Goal: Task Accomplishment & Management: Use online tool/utility

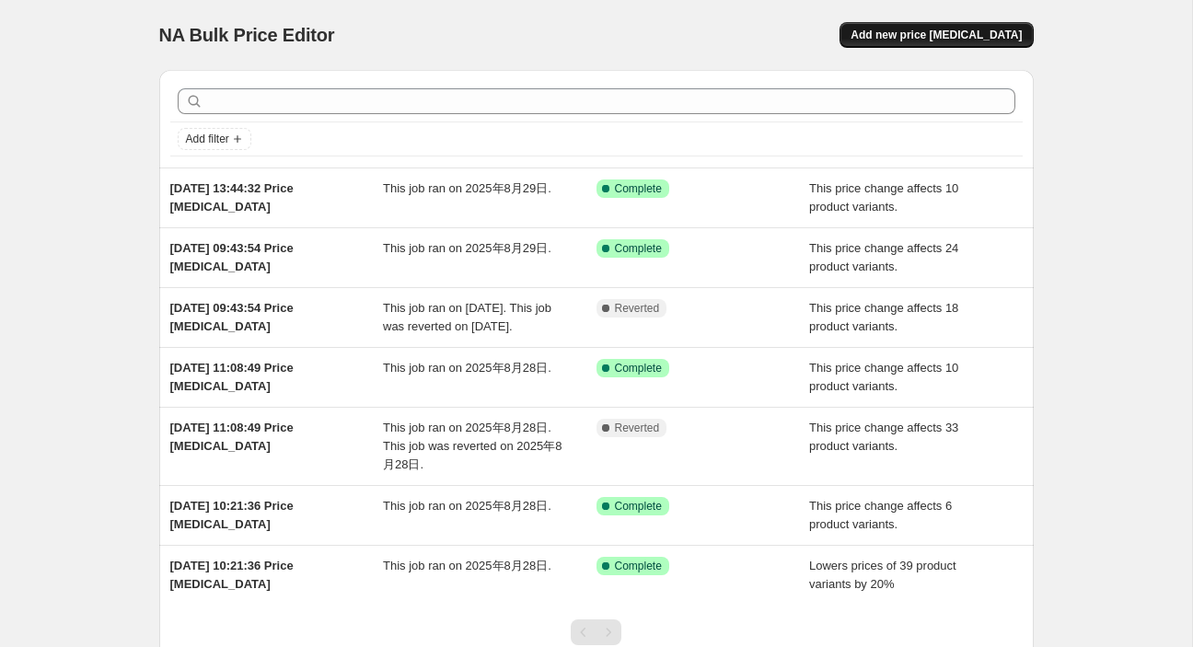
click at [960, 34] on span "Add new price [MEDICAL_DATA]" at bounding box center [936, 35] width 171 height 15
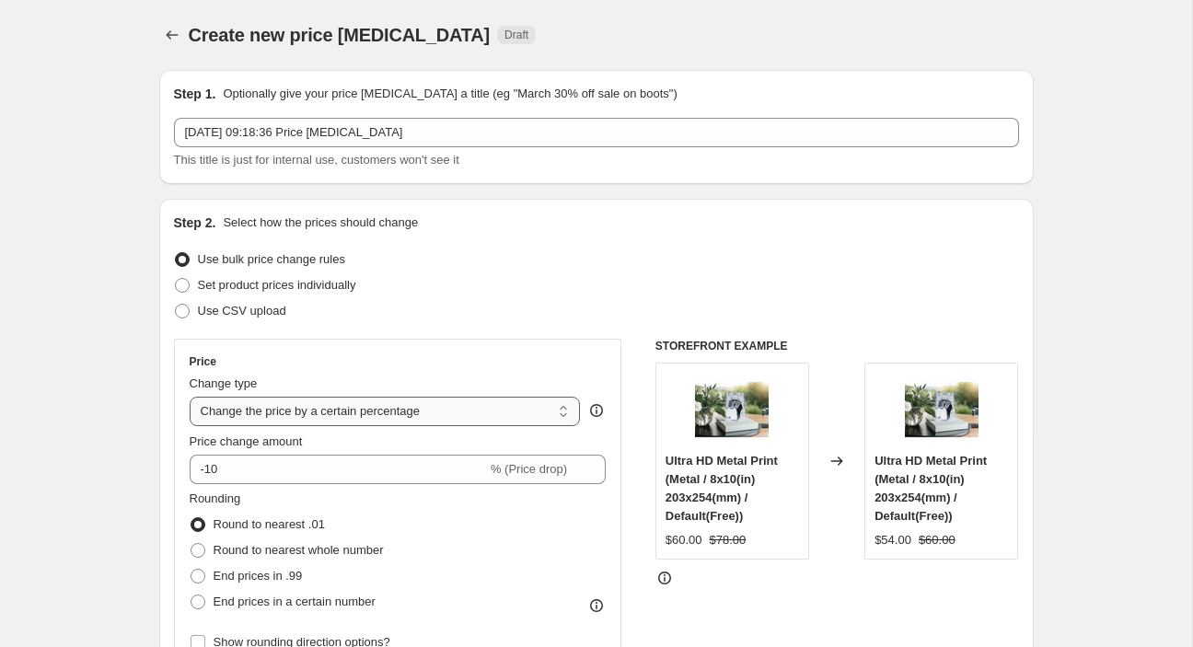
click at [190, 397] on select "Change the price to a certain amount Change the price by a certain amount Chang…" at bounding box center [385, 411] width 391 height 29
select select "no_change"
click option "Don't change the price" at bounding box center [0, 0] width 0 height 0
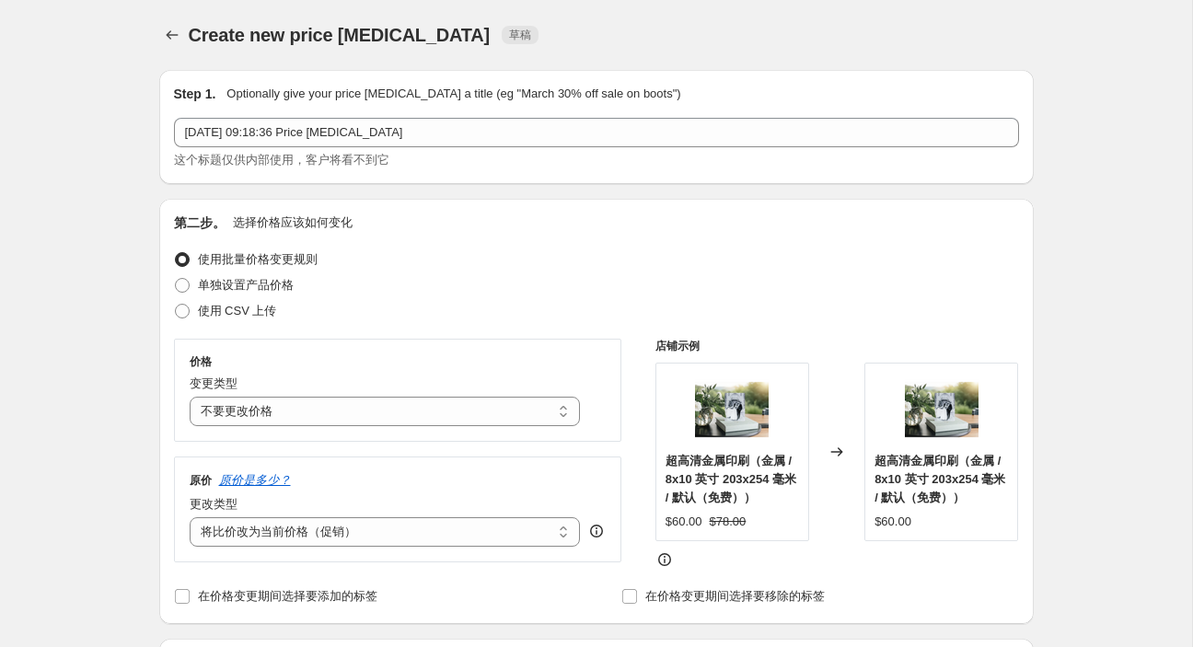
click at [1026, 83] on div "Step 1. Optionally give your price change job a title (eg "March 30% off sale o…" at bounding box center [596, 127] width 875 height 114
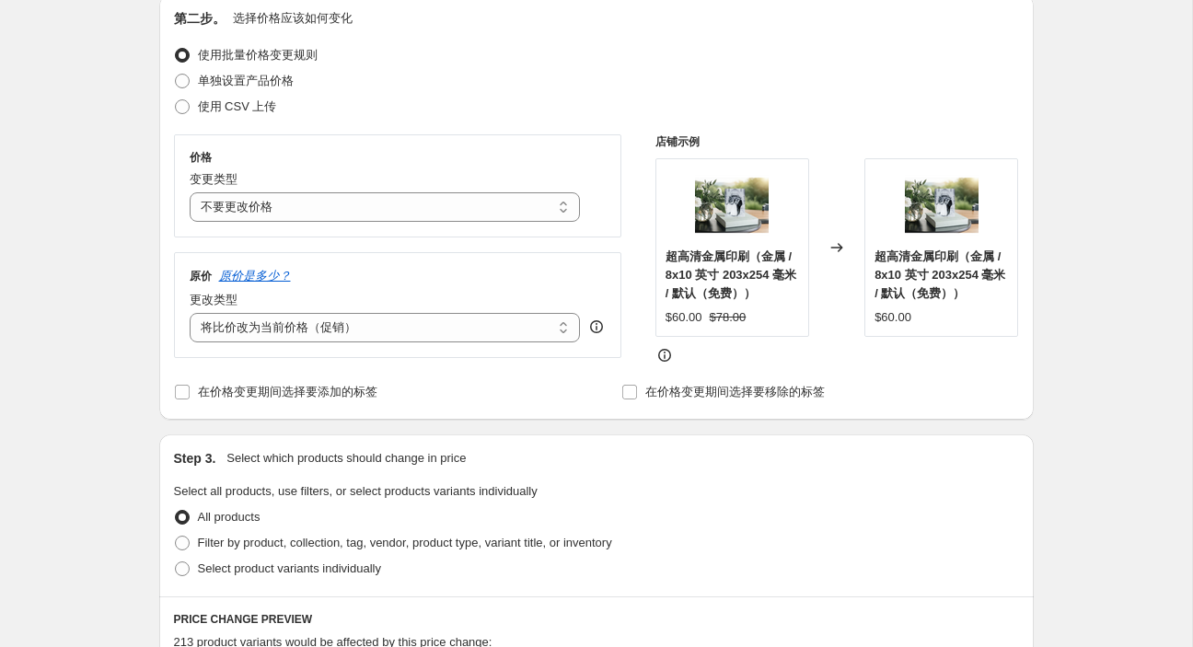
scroll to position [232, 0]
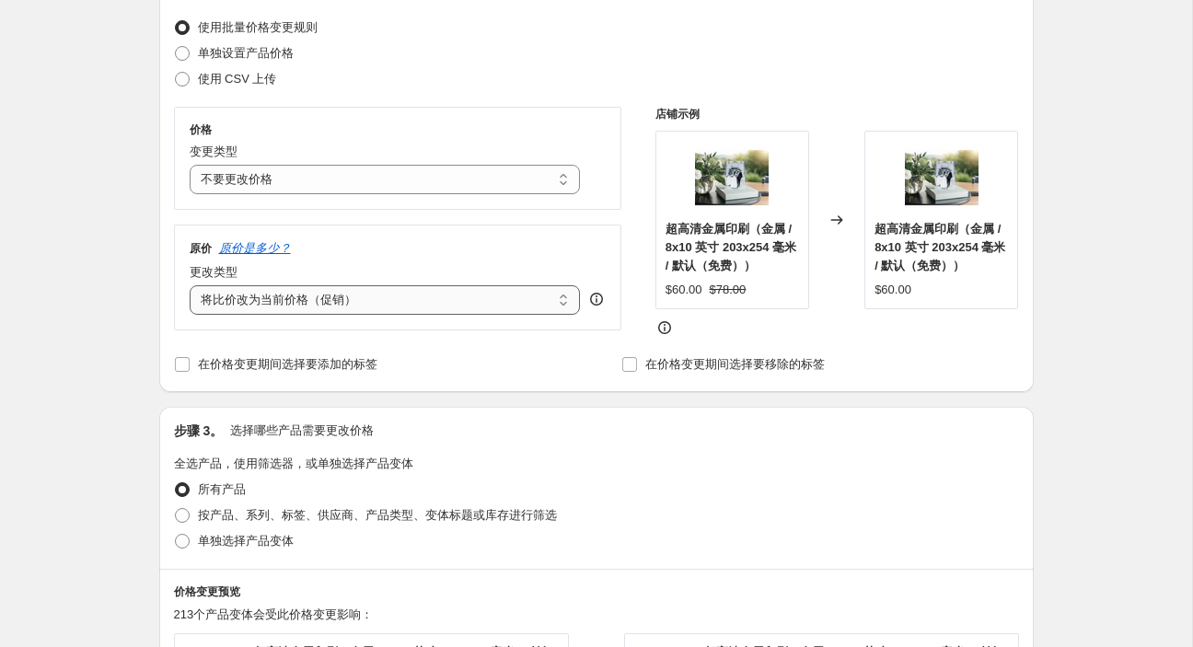
click at [190, 285] on select "Change the compare at price to the current price (sale) Change the compare at p…" at bounding box center [385, 299] width 391 height 29
select select "percentage"
click option "Change the compare at price by a certain percentage" at bounding box center [0, 0] width 0 height 0
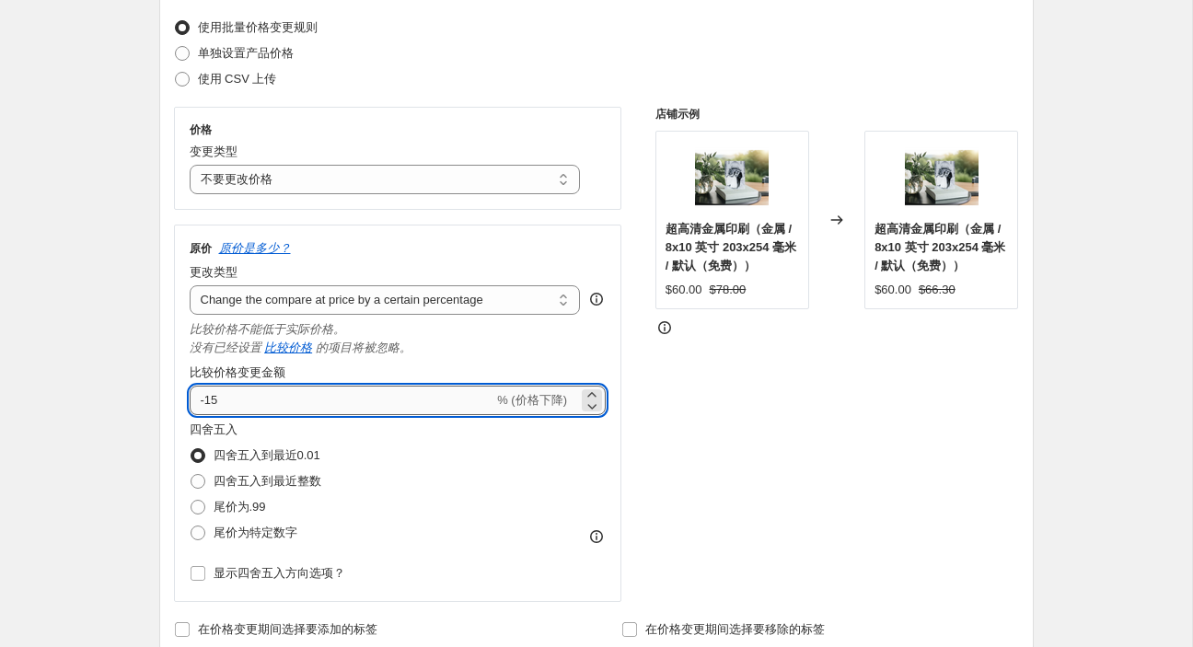
drag, startPoint x: 287, startPoint y: 396, endPoint x: 176, endPoint y: 397, distance: 111.4
click at [190, 397] on input "-15" at bounding box center [342, 400] width 305 height 29
type input "20"
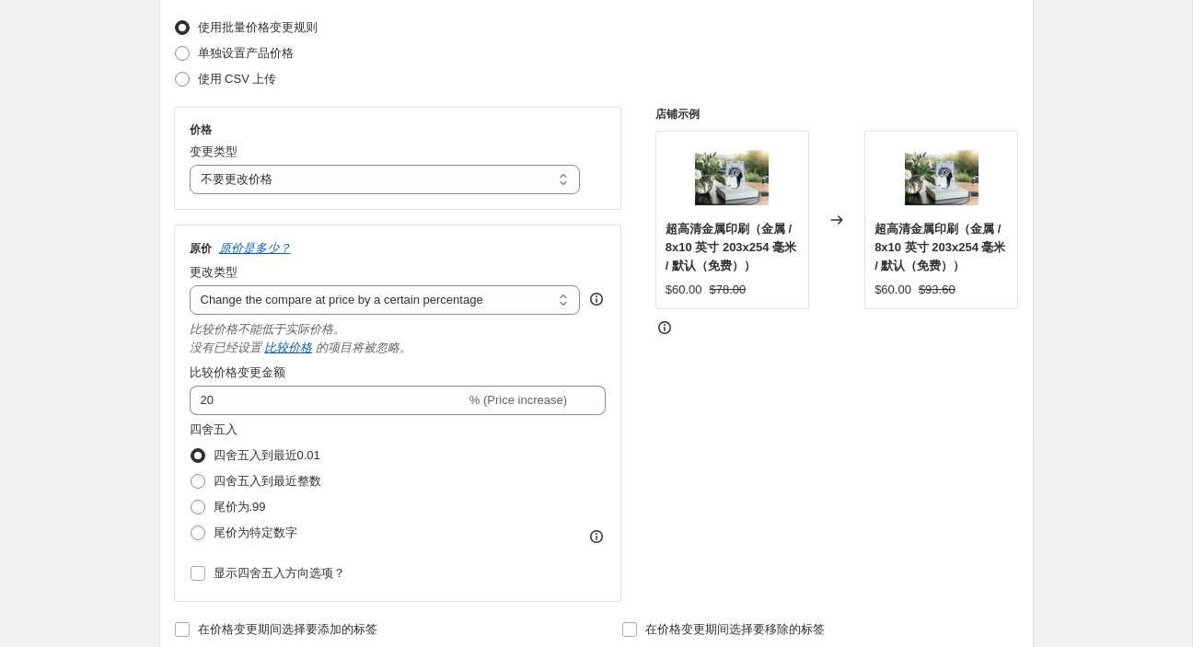
click at [784, 401] on div "店铺示例 超高清金属印刷（金属 / 8x10 英寸 203x254 毫米 / 默认（免费）） $60.00 $78.00 Changed to 超高清金属印刷…" at bounding box center [838, 354] width 364 height 495
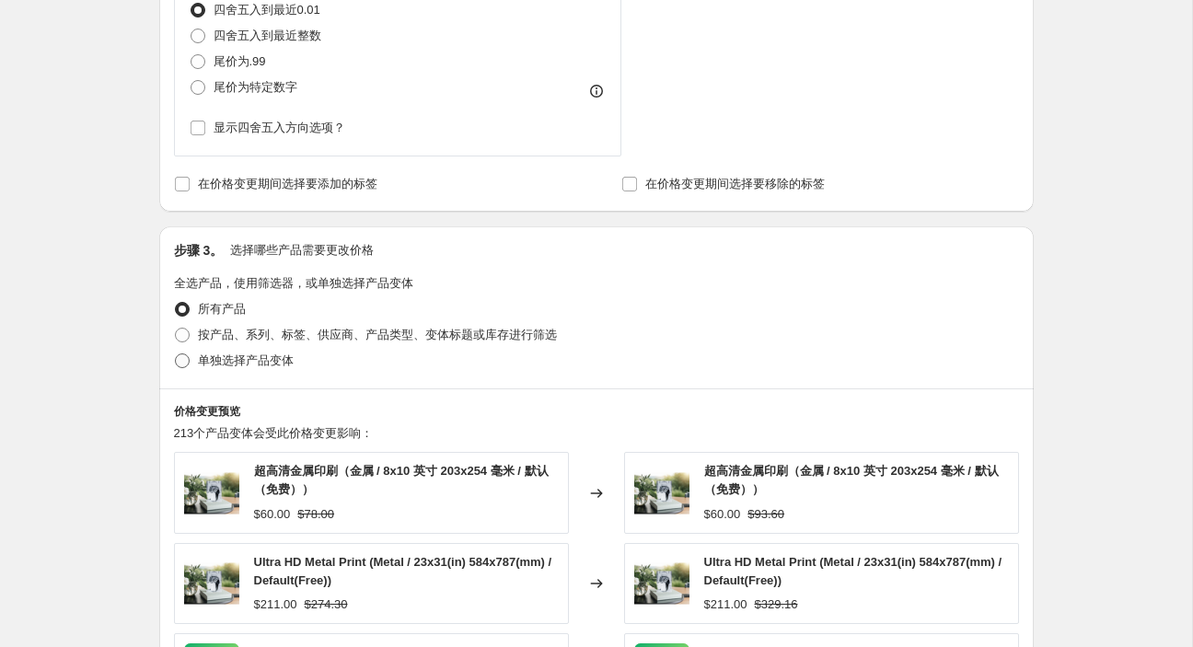
scroll to position [696, 0]
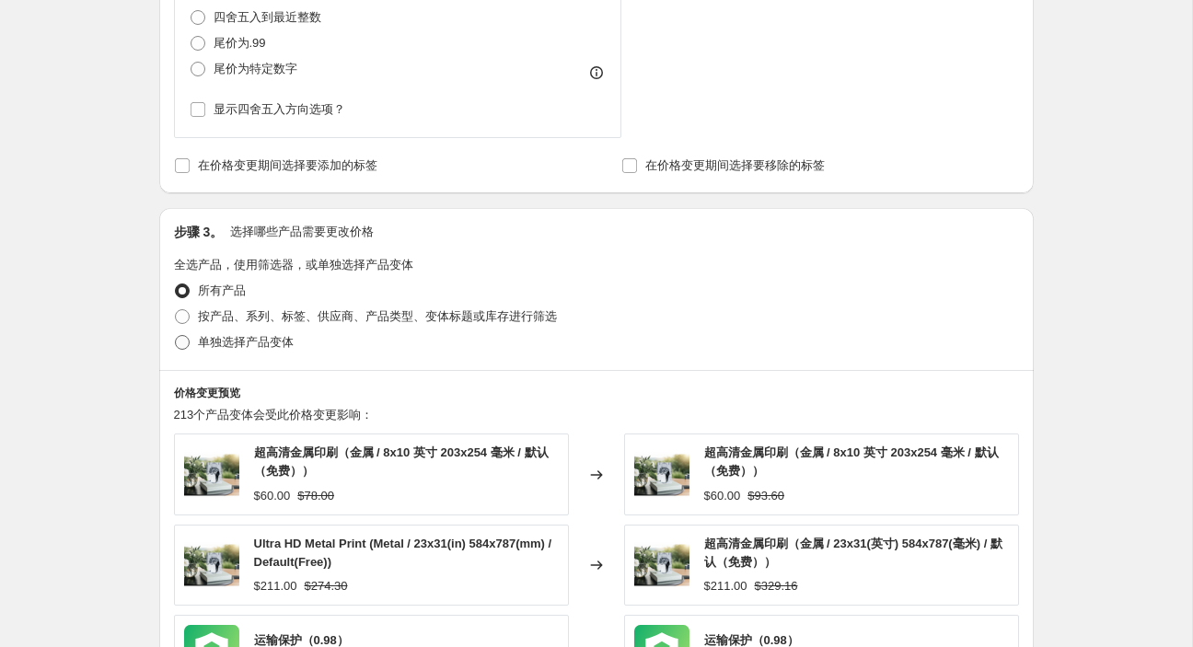
click at [201, 345] on font "单独选择产品变体" at bounding box center [246, 342] width 96 height 14
click at [176, 336] on input "单独选择产品变体" at bounding box center [175, 335] width 1 height 1
radio input "true"
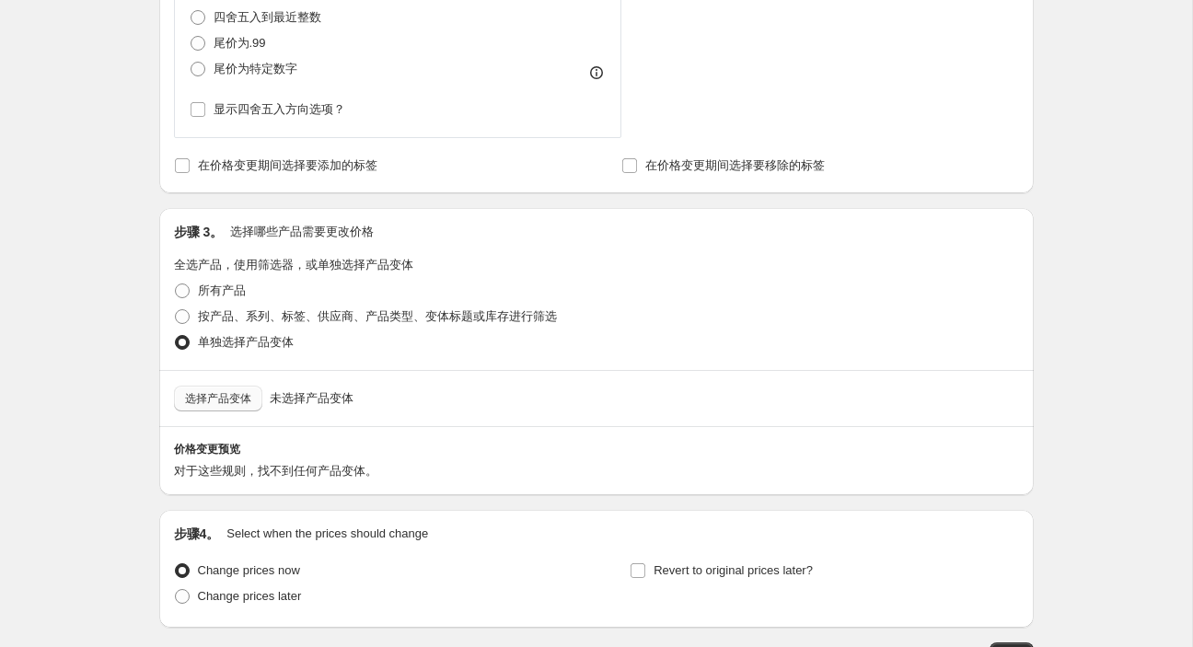
click at [251, 401] on button "选择产品变体" at bounding box center [218, 399] width 88 height 26
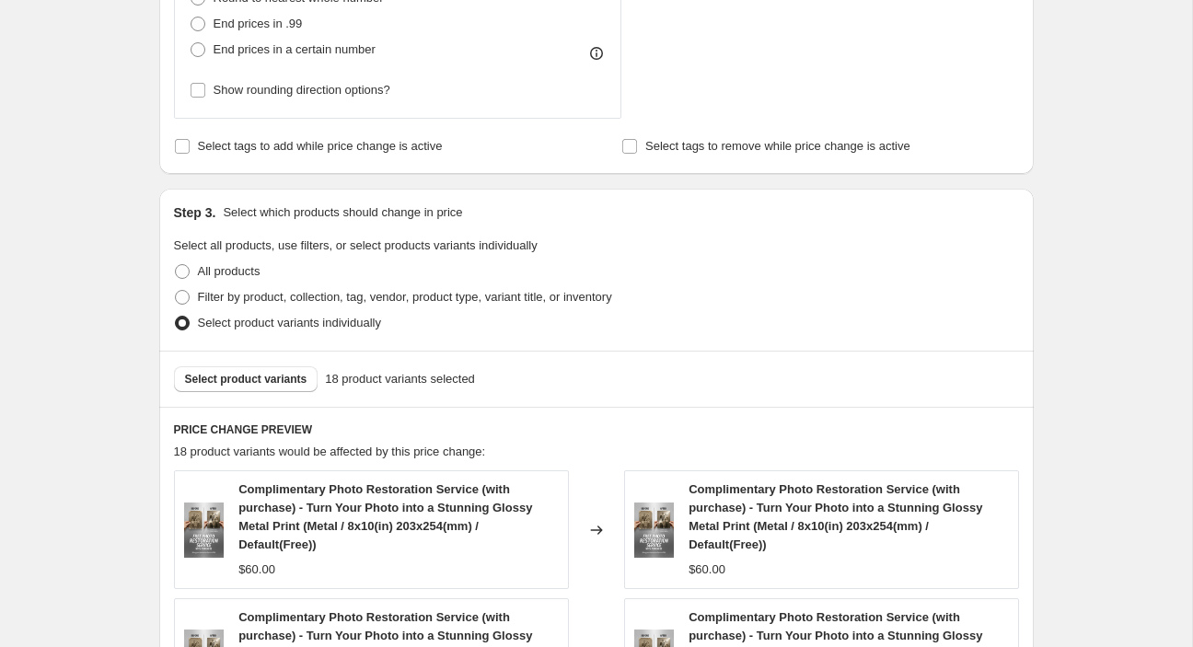
scroll to position [232, 0]
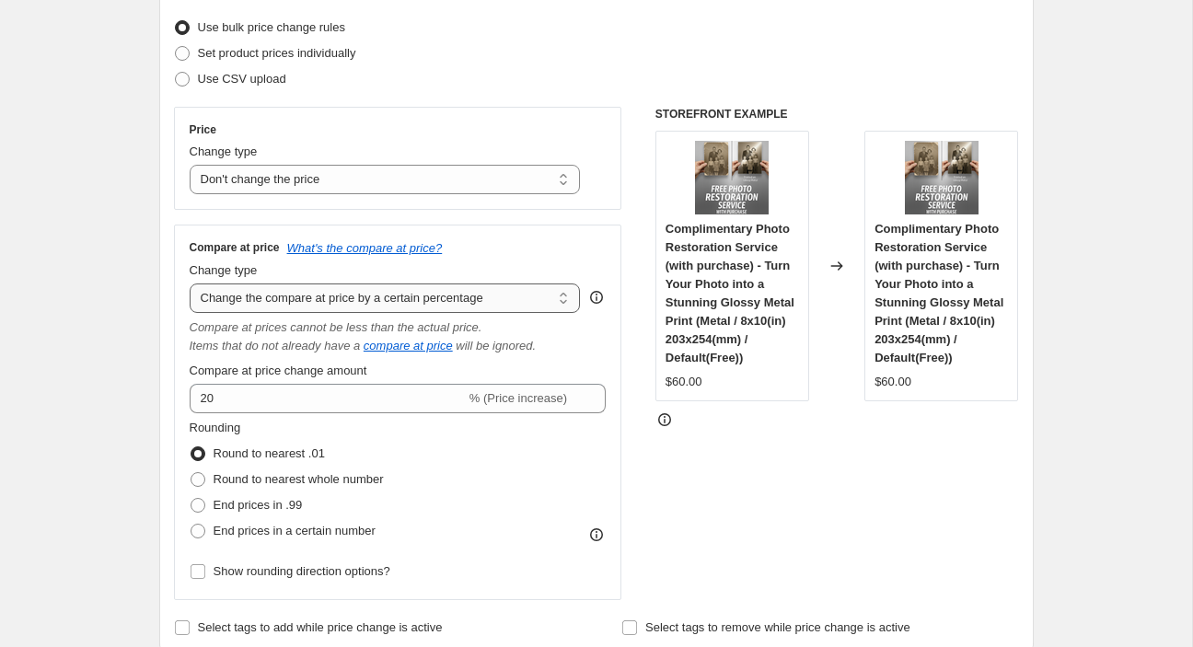
click at [190, 284] on select "Change the compare at price to the current price (sale) Change the compare at p…" at bounding box center [385, 298] width 391 height 29
select select "ep"
click option "Change the compare at price to the current price (sale)" at bounding box center [0, 0] width 0 height 0
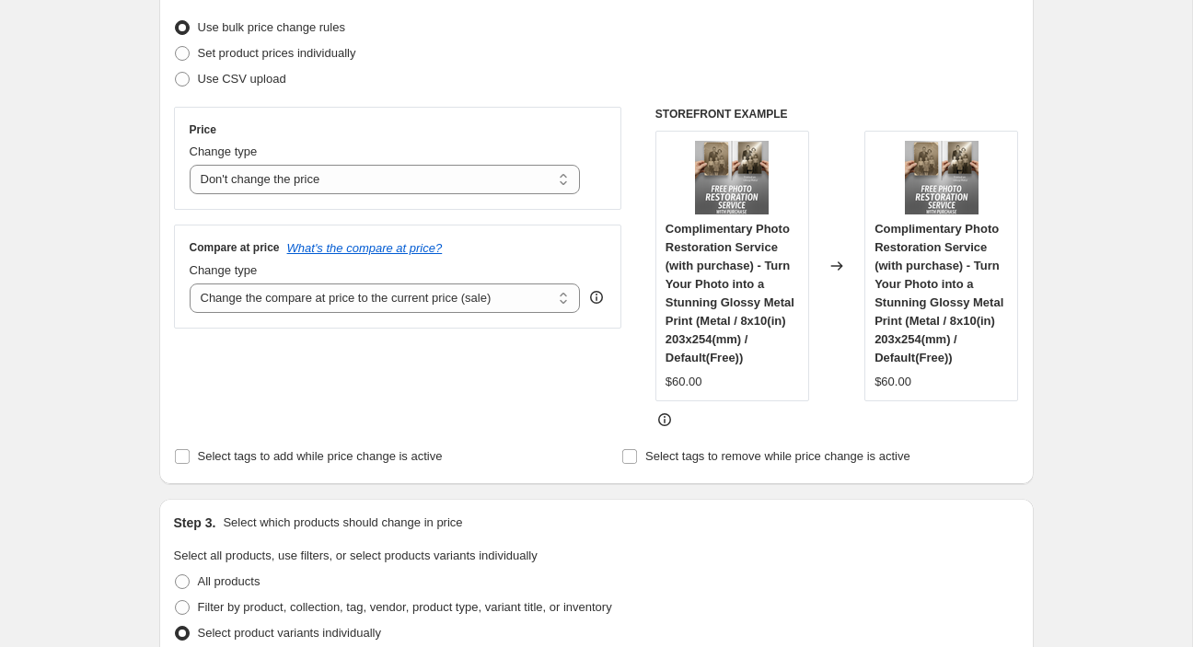
click at [444, 377] on div "Price Change type Change the price to a certain amount Change the price by a ce…" at bounding box center [398, 268] width 448 height 322
click at [190, 284] on select "Change the compare at price to the current price (sale) Change the compare at p…" at bounding box center [385, 298] width 391 height 29
click option "Change the compare at price to the current price (sale)" at bounding box center [0, 0] width 0 height 0
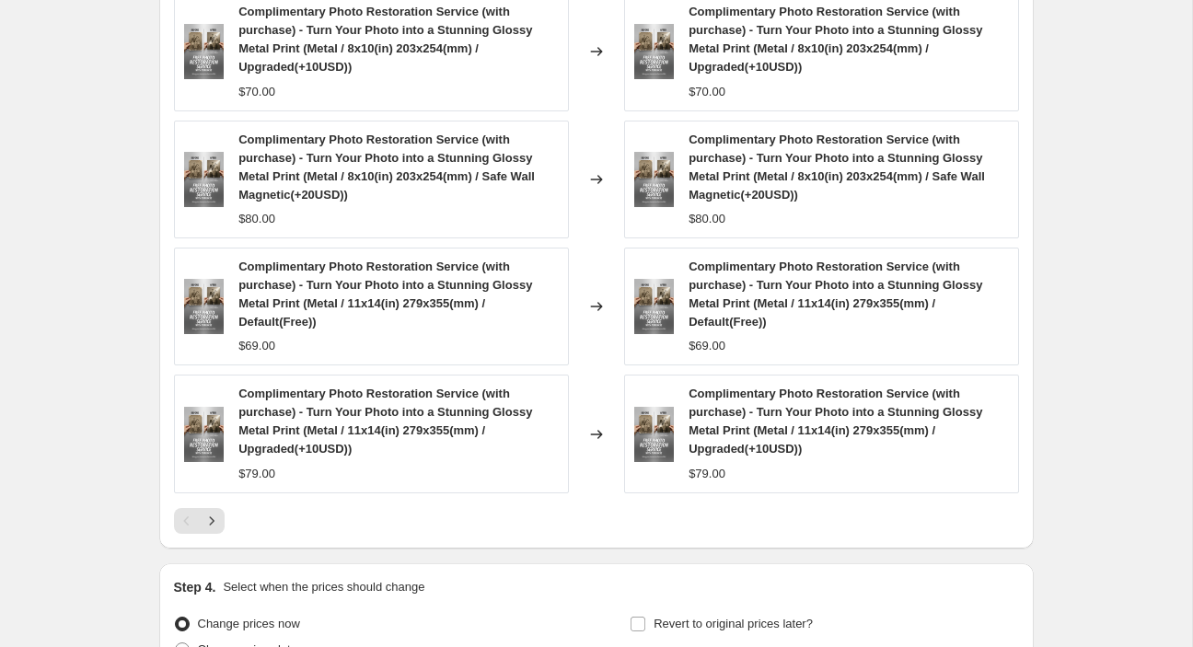
scroll to position [1329, 0]
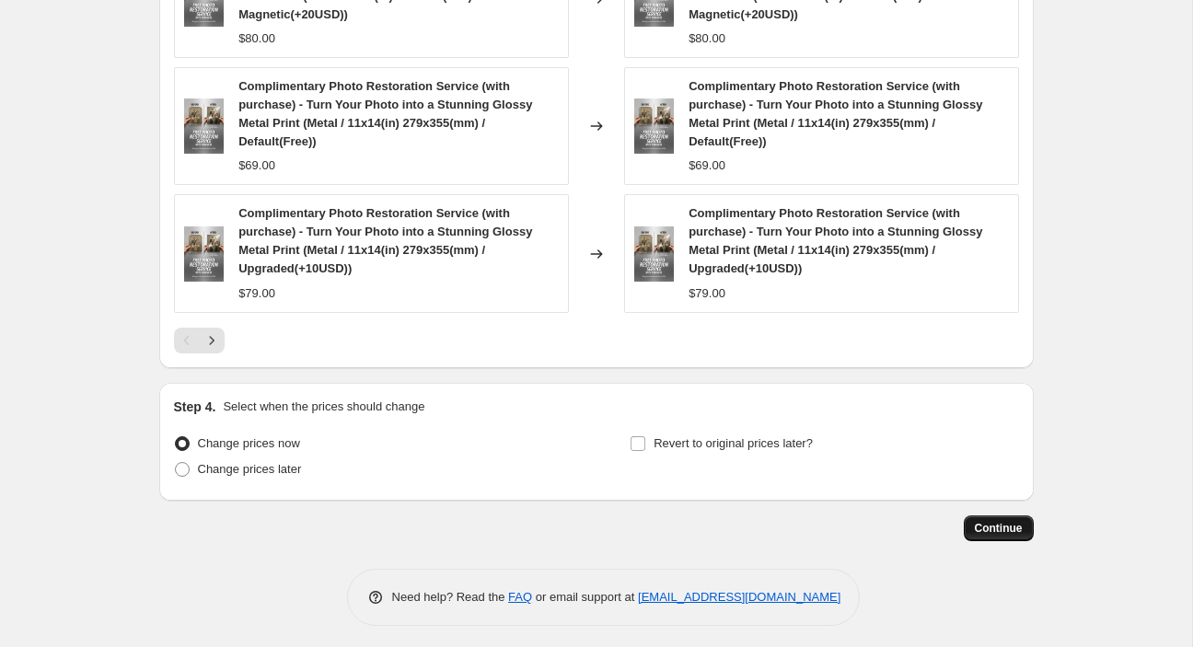
click at [1018, 521] on span "Continue" at bounding box center [999, 528] width 48 height 15
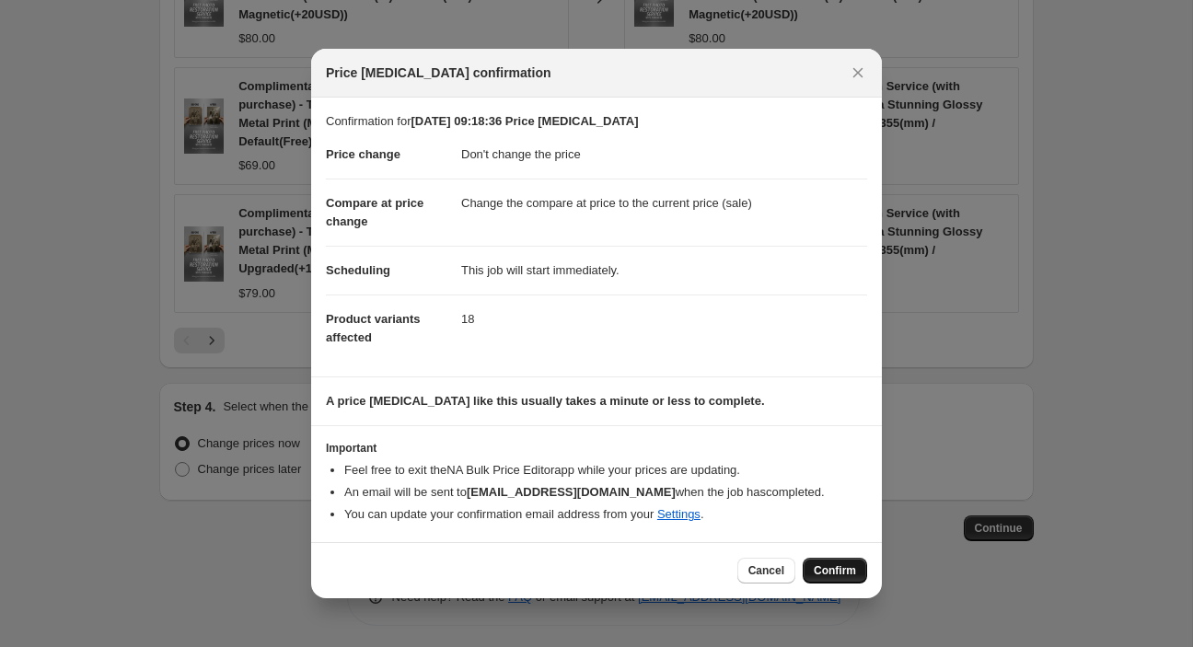
click at [853, 567] on span "Confirm" at bounding box center [835, 571] width 42 height 15
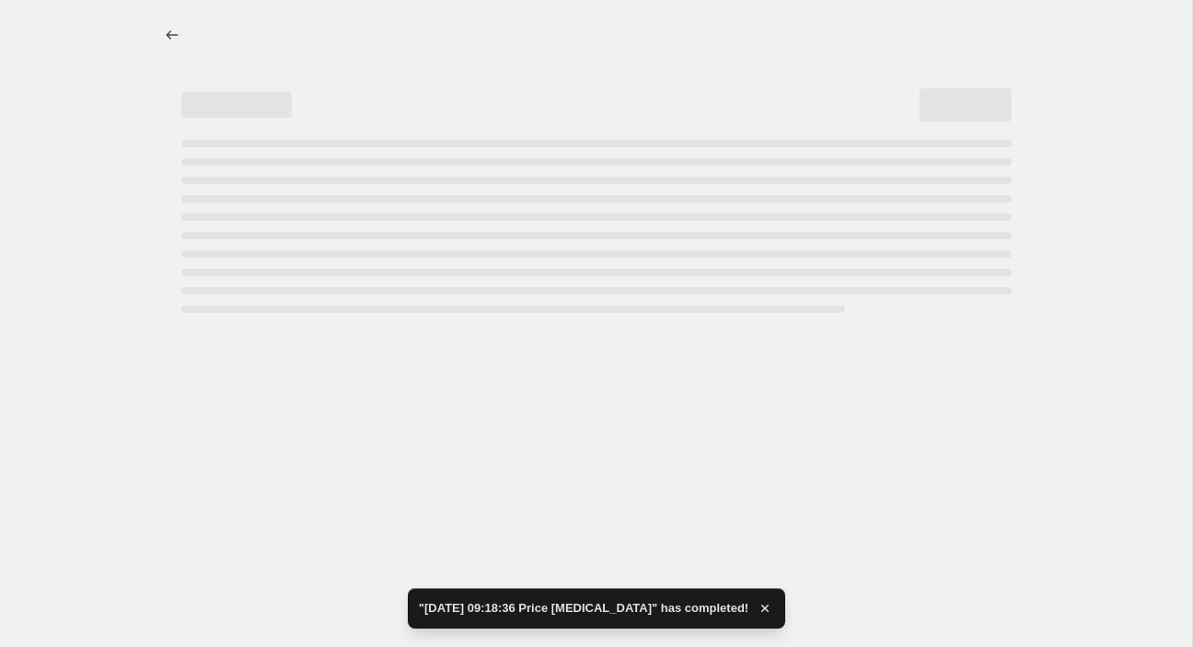
select select "no_change"
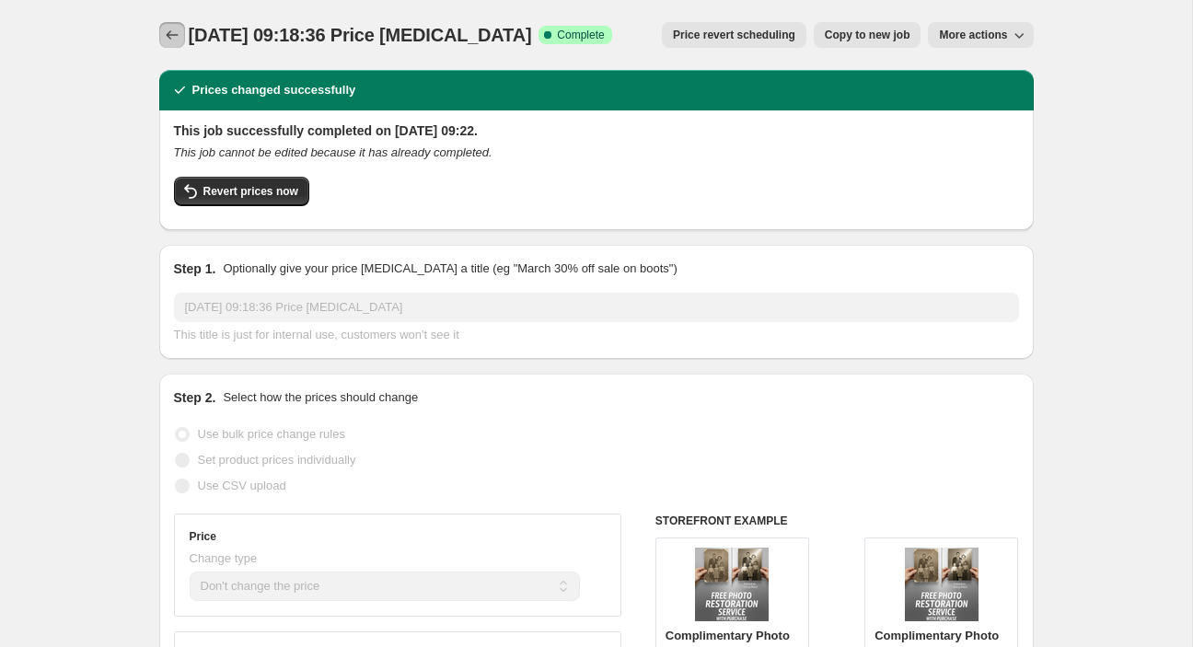
click at [178, 32] on icon "Price change jobs" at bounding box center [172, 35] width 18 height 18
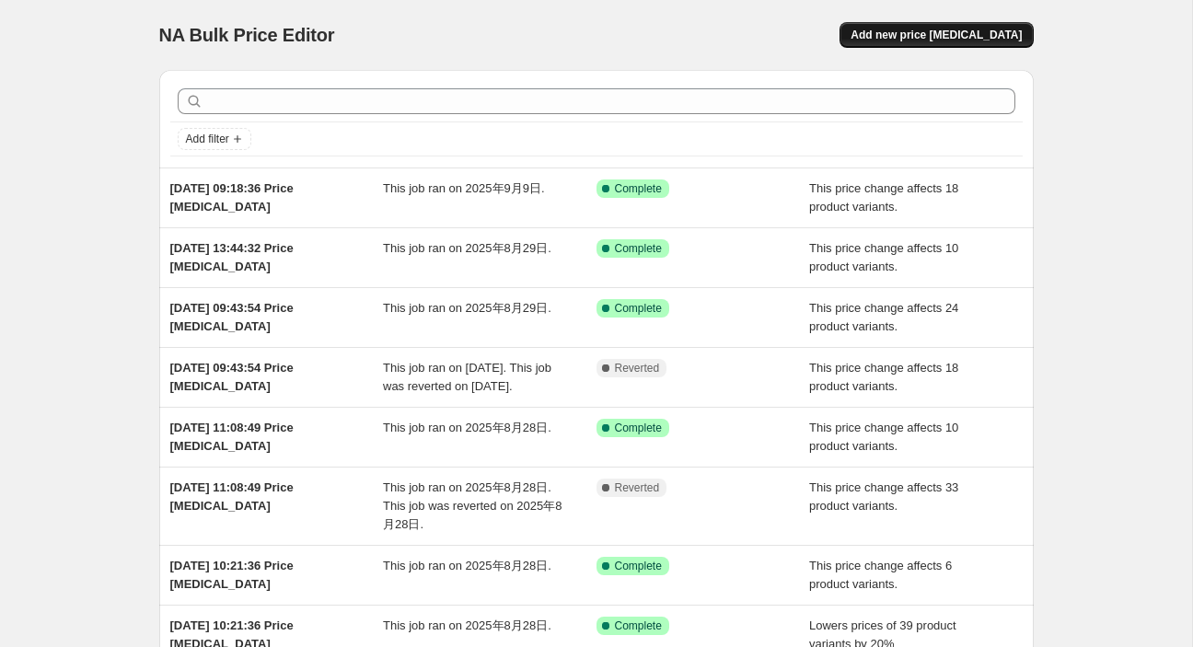
click at [940, 37] on span "Add new price change job" at bounding box center [936, 35] width 171 height 15
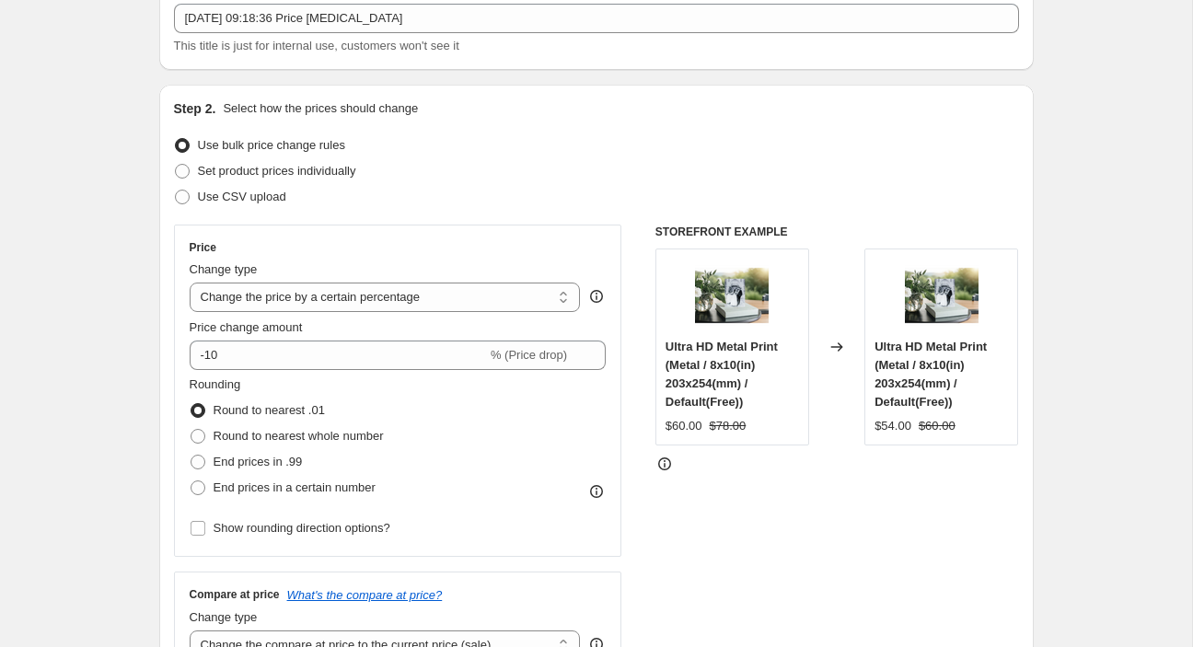
scroll to position [232, 0]
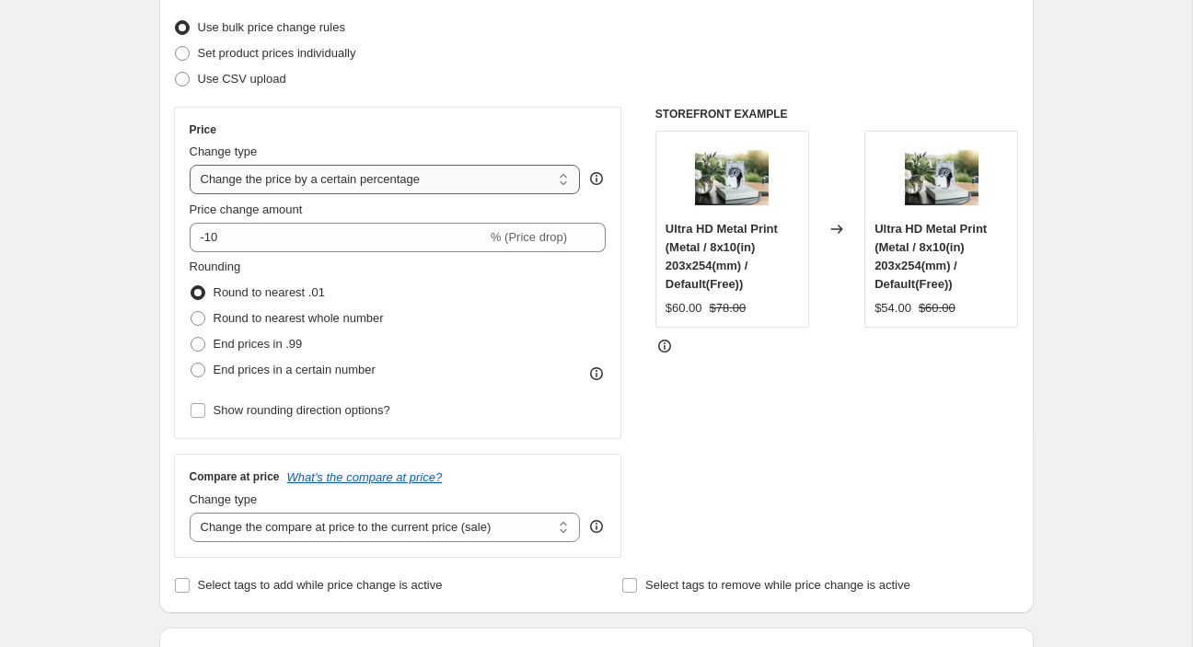
click at [190, 165] on select "Change the price to a certain amount Change the price by a certain amount Chang…" at bounding box center [385, 179] width 391 height 29
select select "no_change"
click option "Don't change the price" at bounding box center [0, 0] width 0 height 0
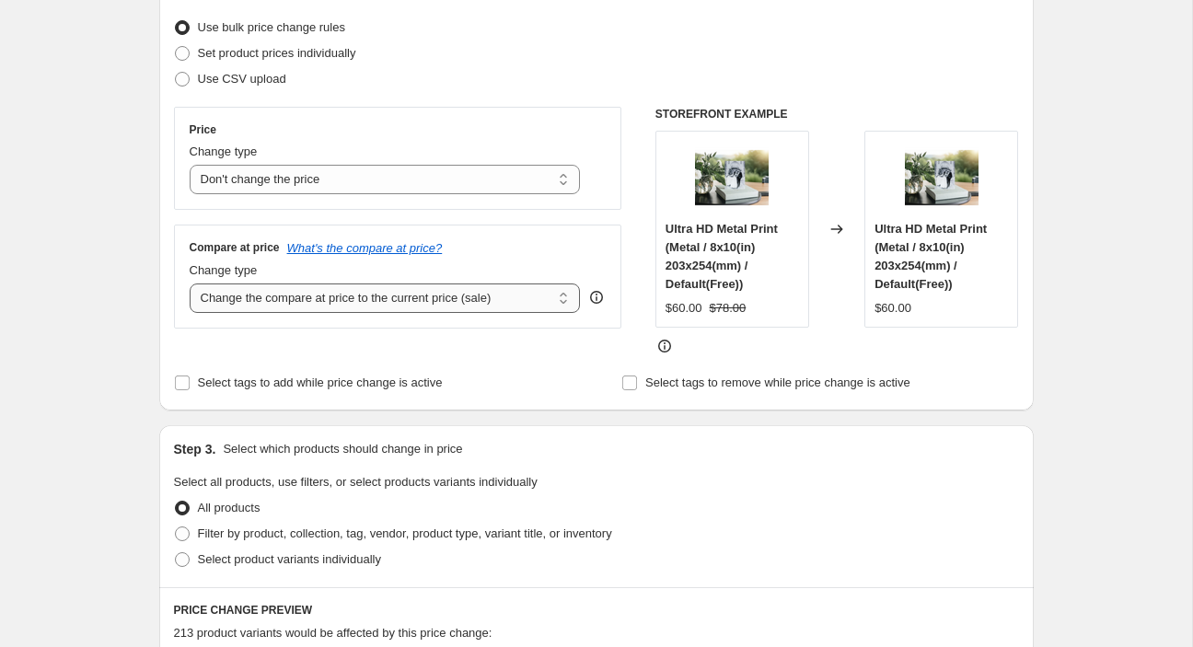
click at [190, 284] on select "Change the compare at price to the current price (sale) Change the compare at p…" at bounding box center [385, 298] width 391 height 29
select select "percentage"
click option "Change the compare at price by a certain percentage" at bounding box center [0, 0] width 0 height 0
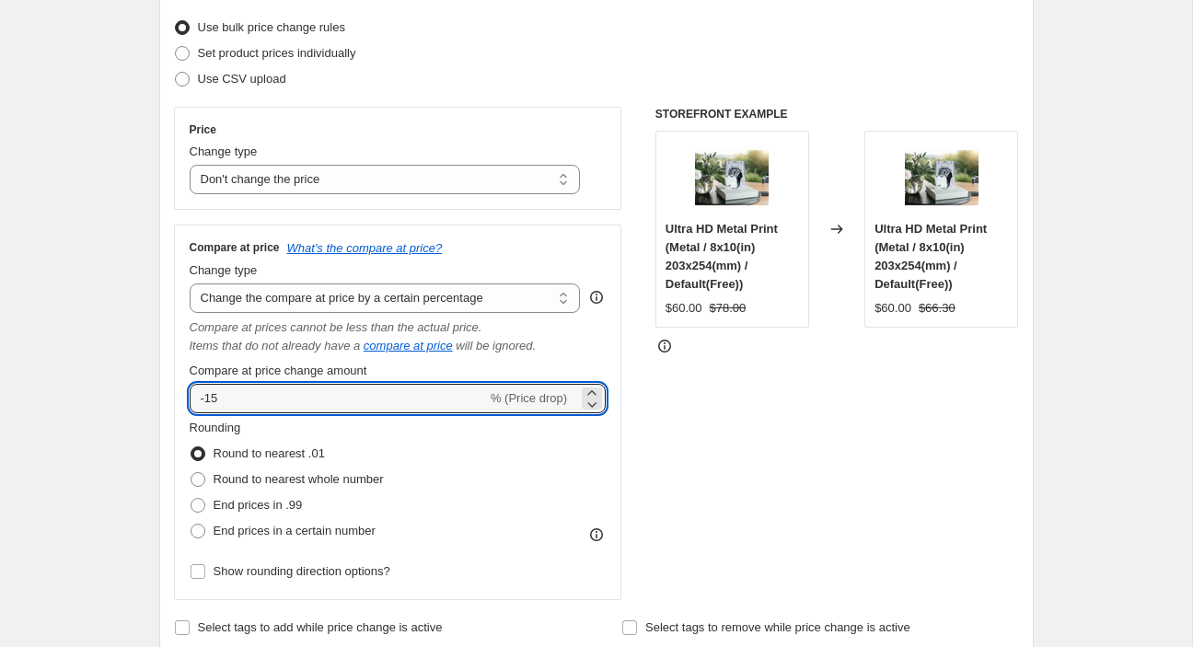
drag, startPoint x: 210, startPoint y: 397, endPoint x: 165, endPoint y: 389, distance: 45.9
click at [190, 395] on input "-15" at bounding box center [338, 398] width 297 height 29
type input "20"
click at [993, 395] on div "STOREFRONT EXAMPLE Ultra HD Metal Print (Metal / 8x10(in) 203x254(mm) / Default…" at bounding box center [838, 354] width 364 height 494
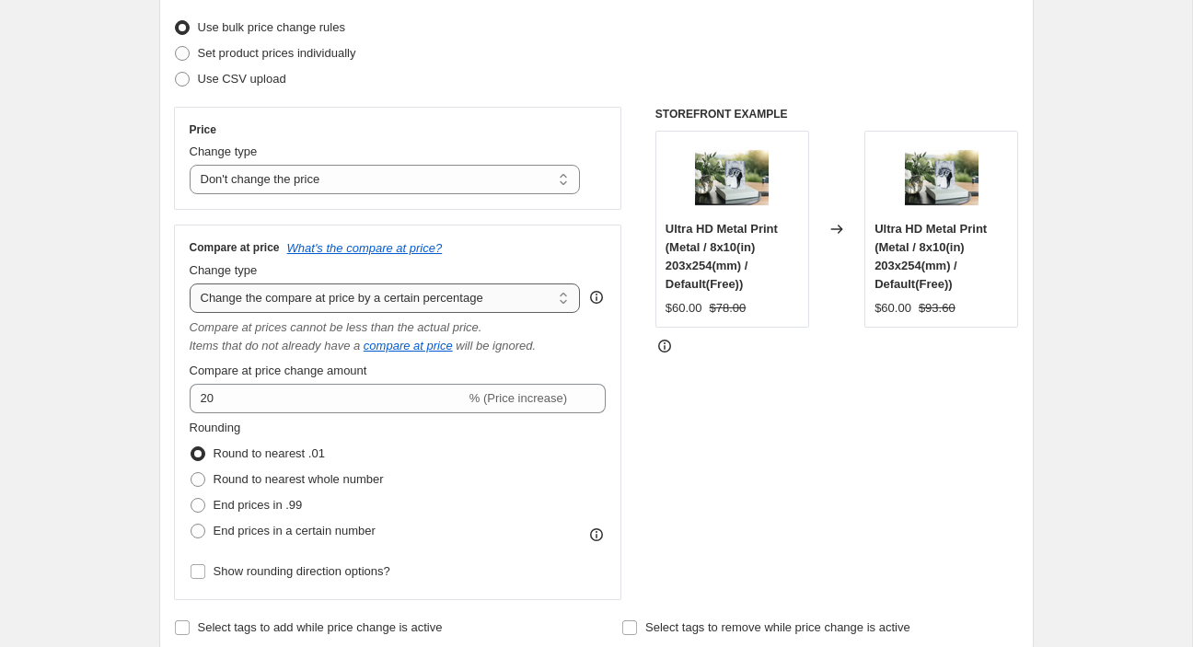
click at [190, 284] on select "Change the compare at price to the current price (sale) Change the compare at p…" at bounding box center [385, 298] width 391 height 29
click at [378, 302] on select "Change the compare at price to the current price (sale) Change the compare at p…" at bounding box center [385, 298] width 391 height 29
click at [854, 379] on div "STOREFRONT EXAMPLE Ultra HD Metal Print (Metal / 8x10(in) 203x254(mm) / Default…" at bounding box center [838, 354] width 364 height 494
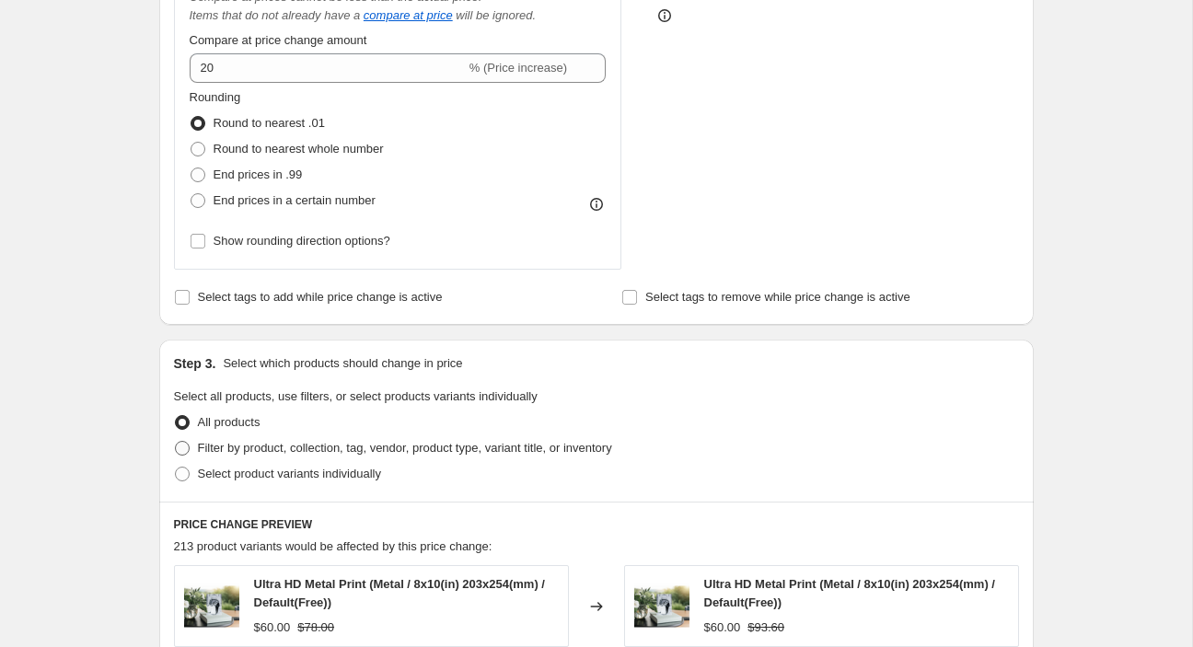
scroll to position [662, 0]
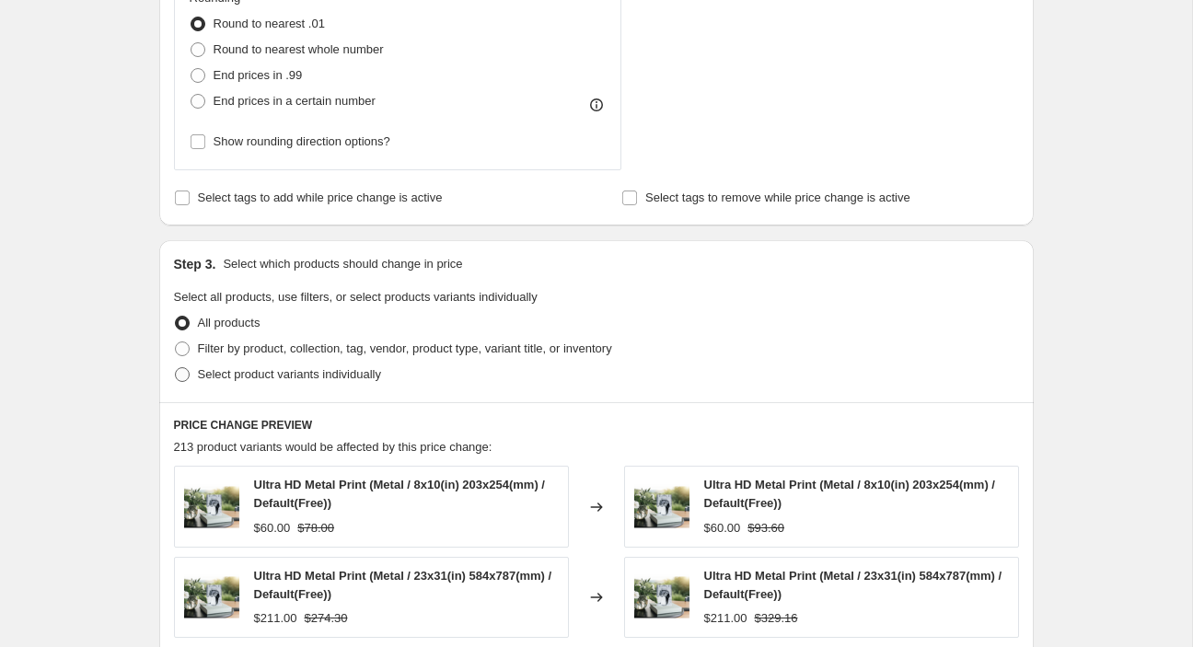
click at [300, 371] on span "Select product variants individually" at bounding box center [289, 374] width 183 height 14
click at [176, 368] on input "Select product variants individually" at bounding box center [175, 367] width 1 height 1
radio input "true"
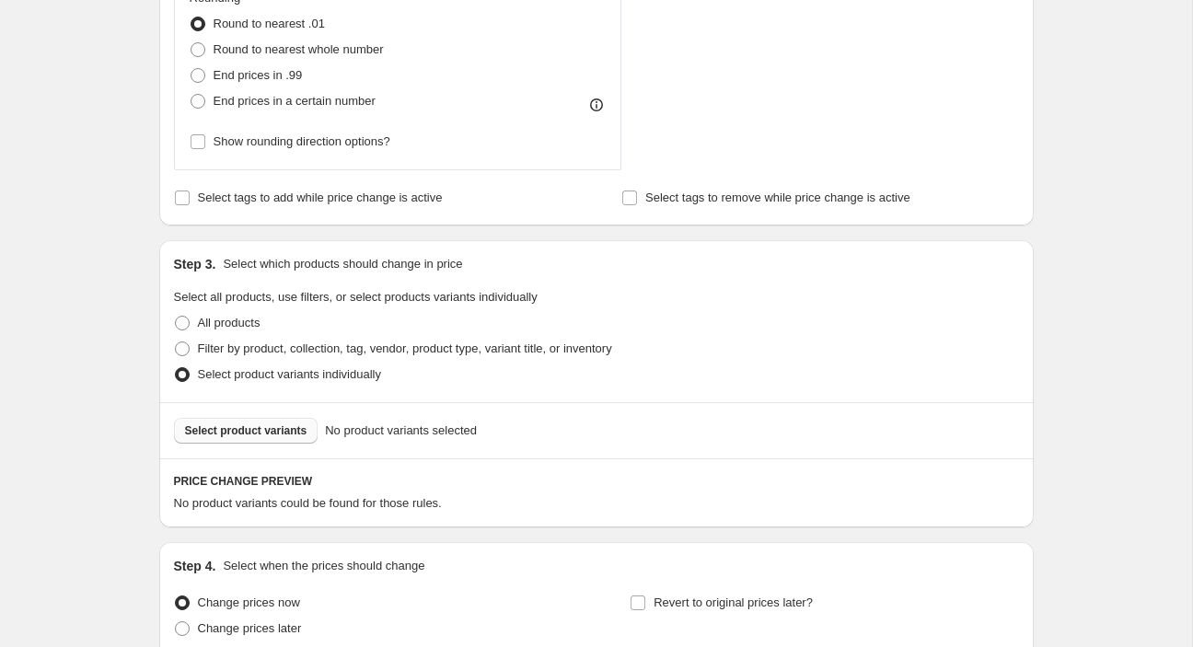
click at [261, 430] on span "Select product variants" at bounding box center [246, 431] width 122 height 15
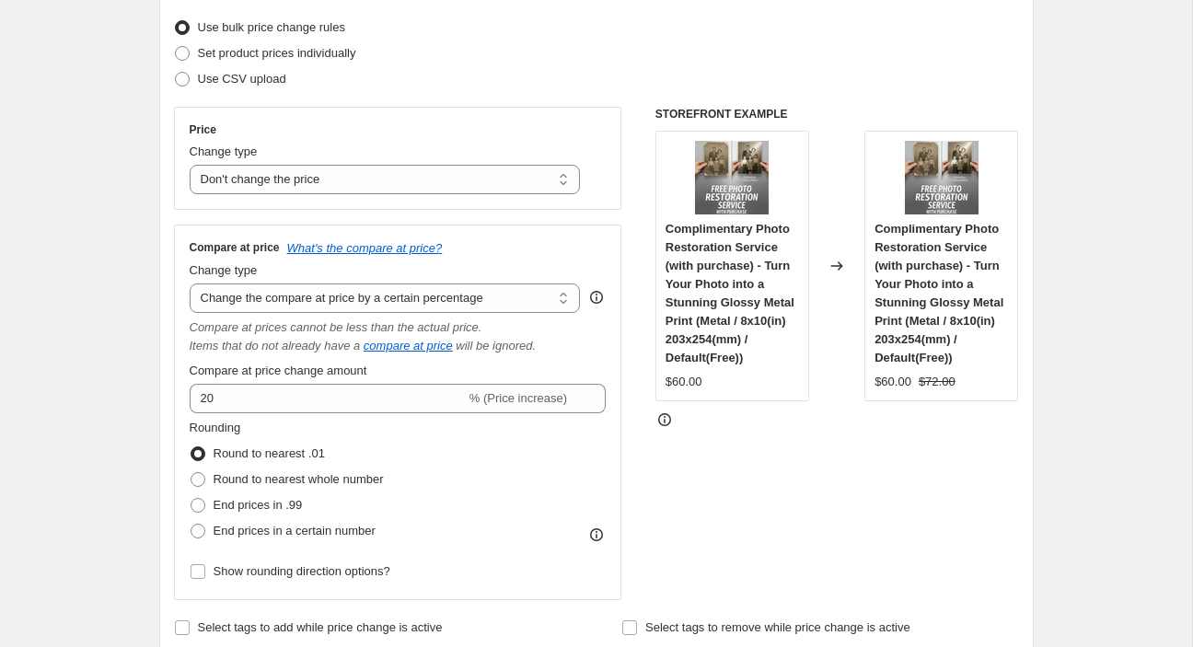
scroll to position [0, 0]
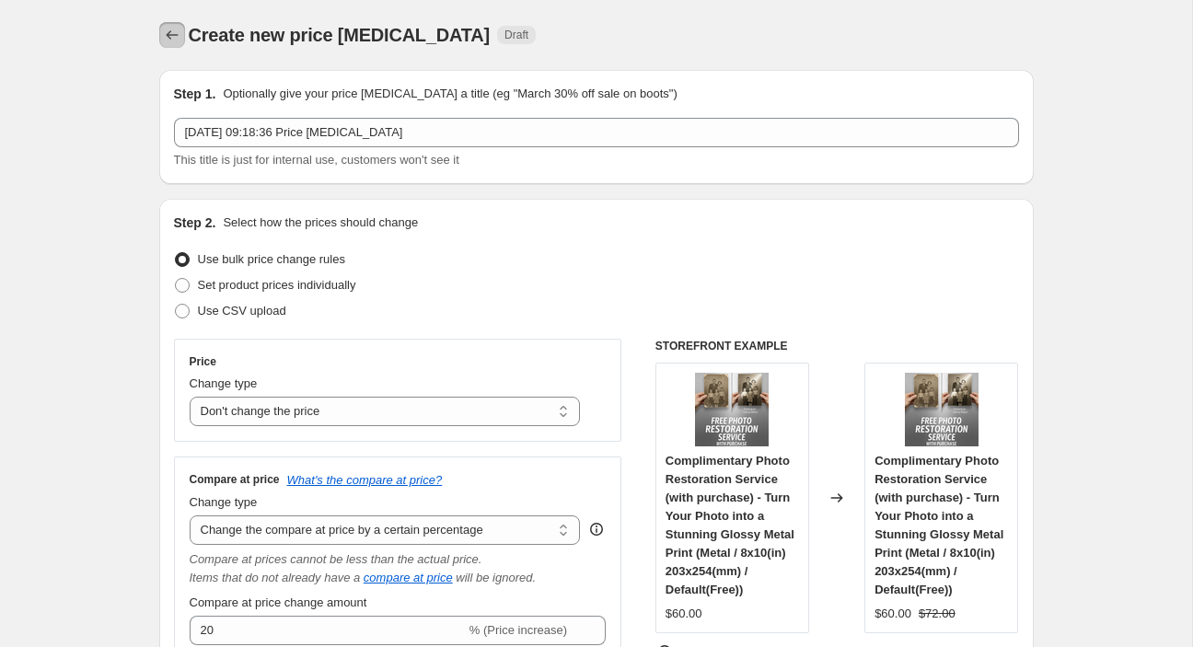
click at [166, 40] on icon "Price change jobs" at bounding box center [172, 35] width 18 height 18
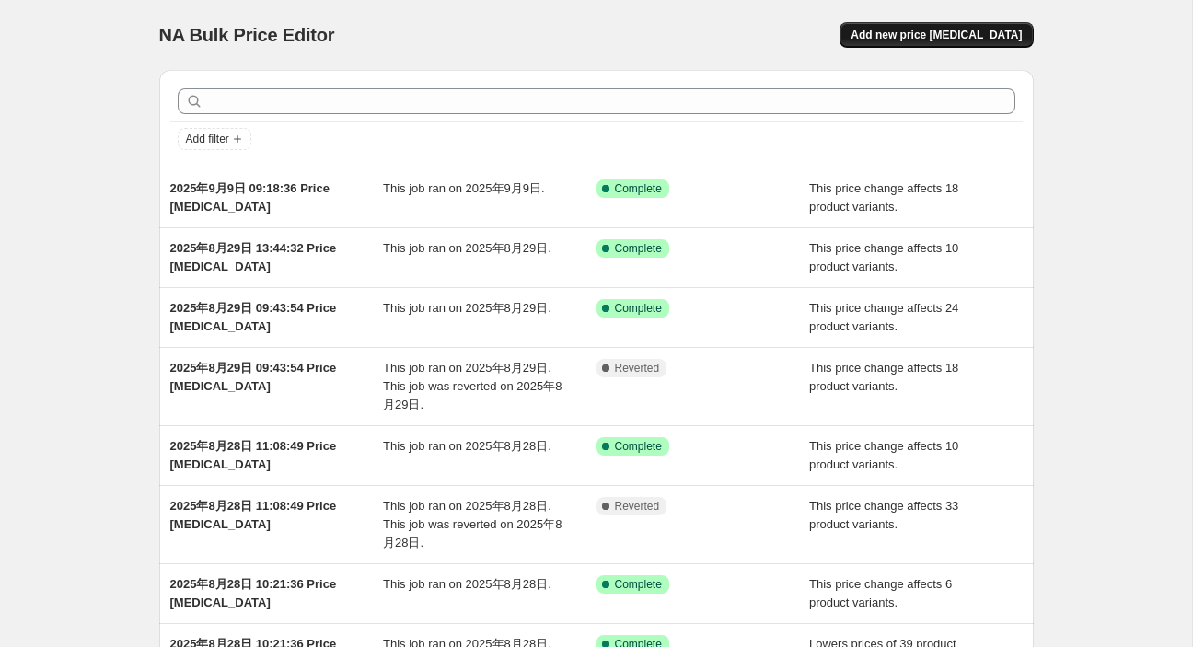
click at [976, 39] on span "Add new price [MEDICAL_DATA]" at bounding box center [936, 35] width 171 height 15
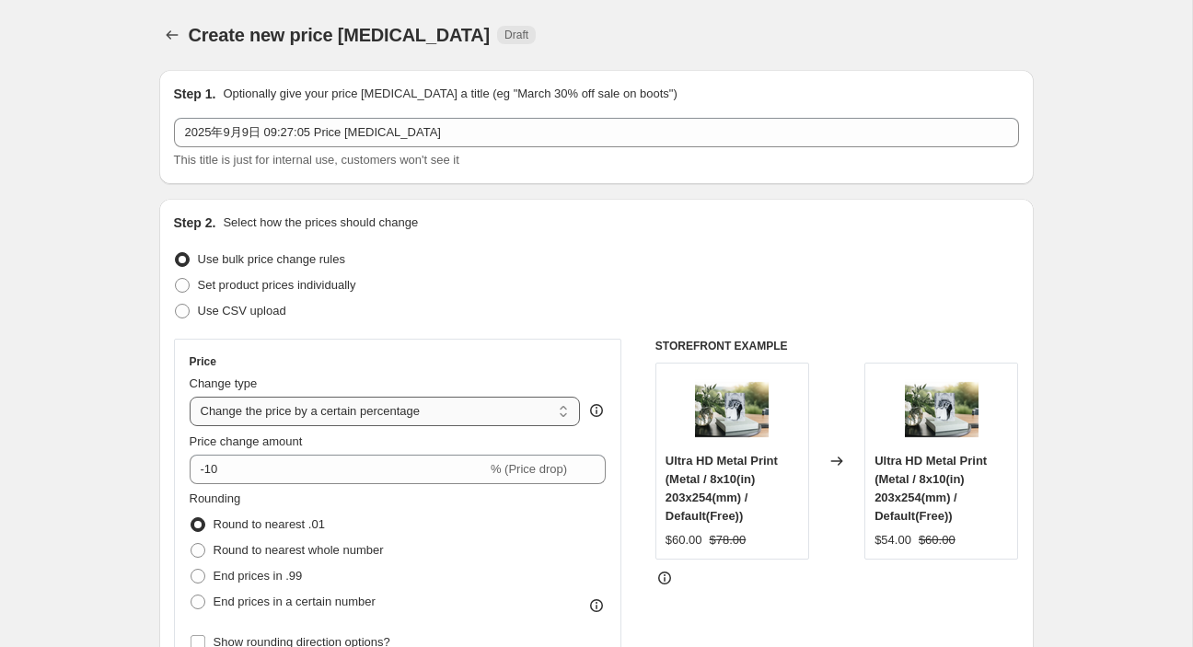
click at [190, 397] on select "Change the price to a certain amount Change the price by a certain amount Chang…" at bounding box center [385, 411] width 391 height 29
select select "no_change"
click option "Don't change the price" at bounding box center [0, 0] width 0 height 0
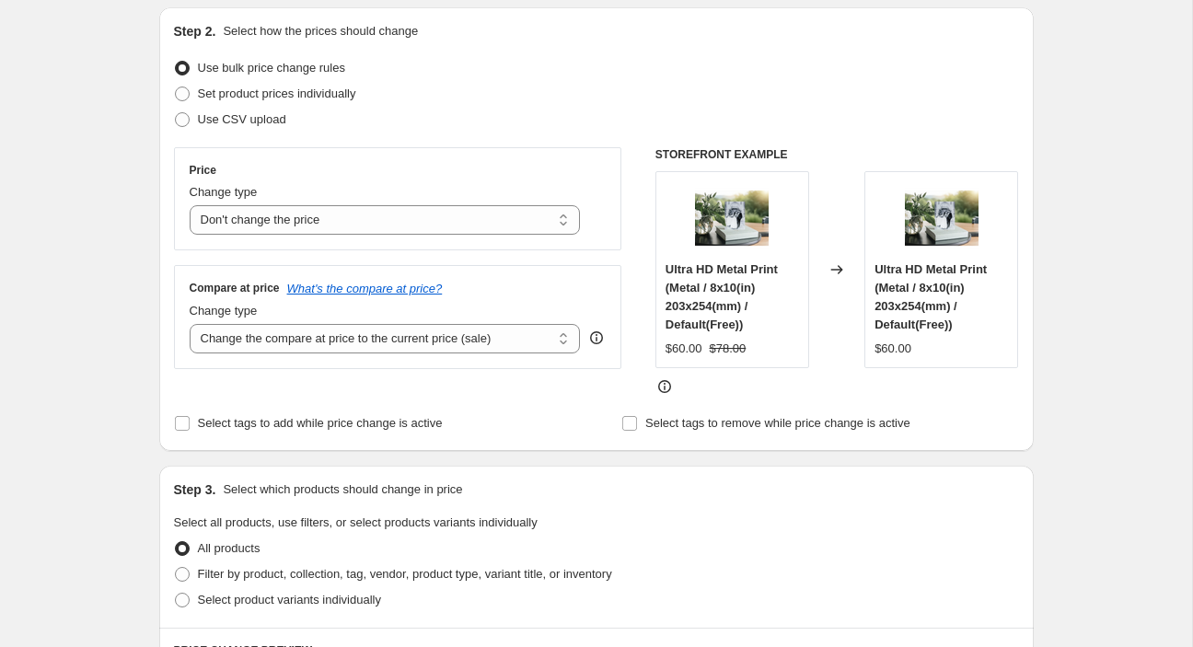
scroll to position [348, 0]
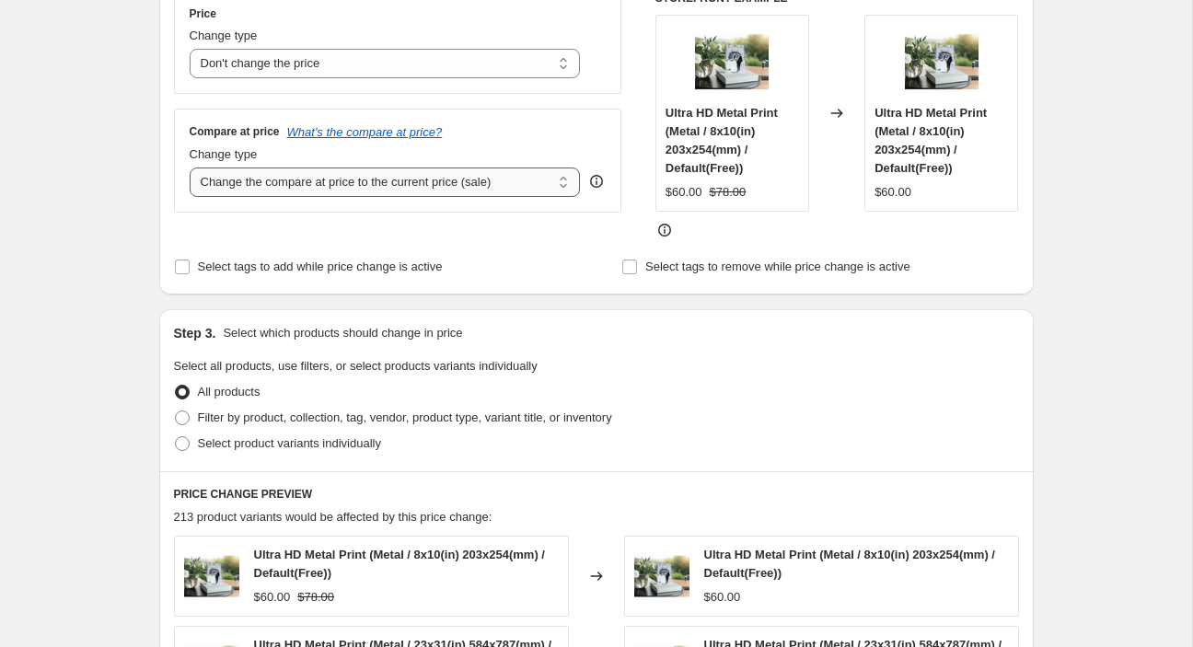
click at [190, 168] on select "Change the compare at price to the current price (sale) Change the compare at p…" at bounding box center [385, 182] width 391 height 29
click at [320, 198] on div "Compare at price What's the compare at price? Change type Change the compare at…" at bounding box center [398, 160] width 448 height 103
click at [190, 168] on select "Change the compare at price to the current price (sale) Change the compare at p…" at bounding box center [385, 182] width 391 height 29
select select "pp"
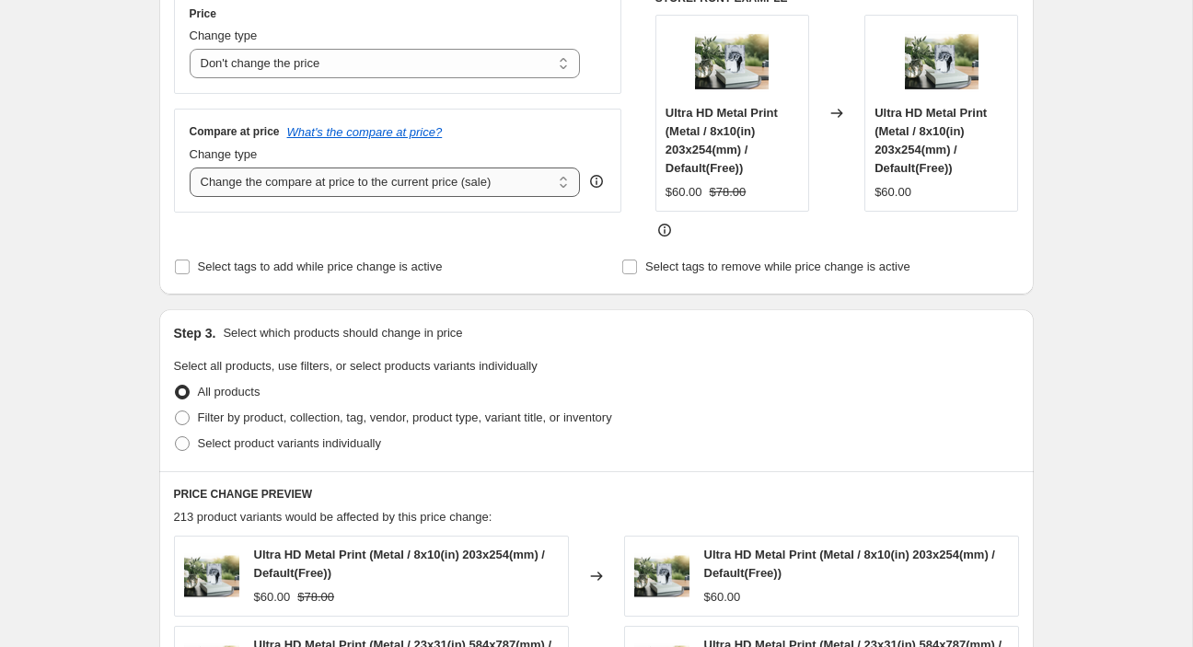
click option "Change the compare at price by a certain percentage relative to the actual price" at bounding box center [0, 0] width 0 height 0
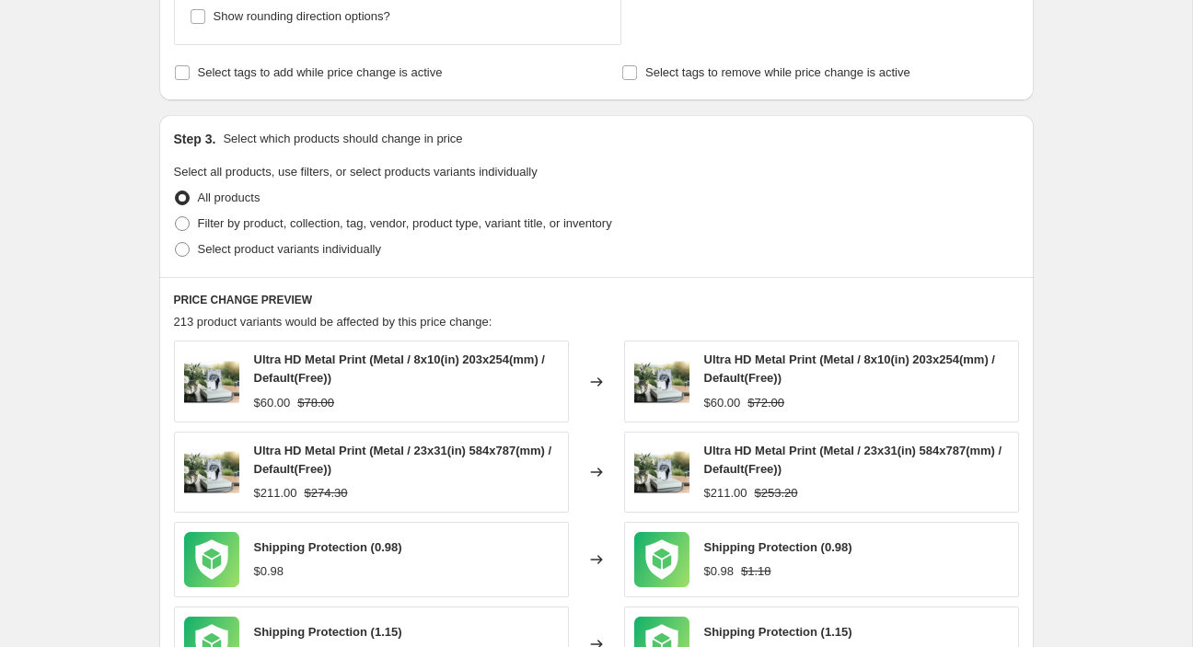
scroll to position [812, 0]
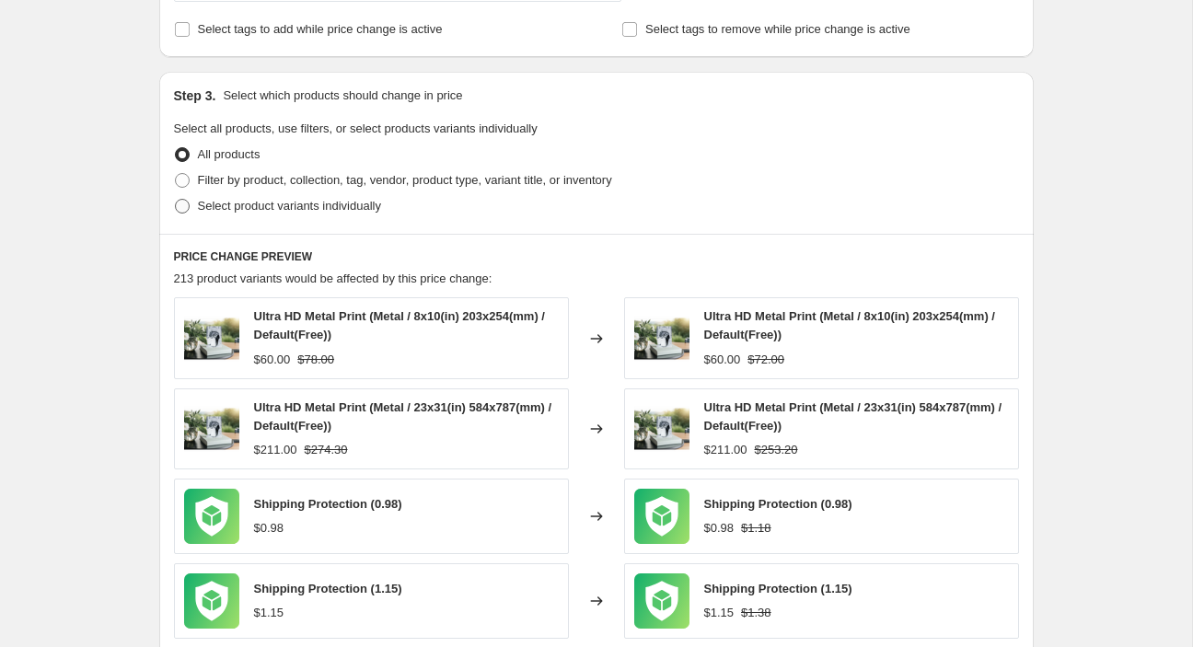
click at [230, 212] on span "Select product variants individually" at bounding box center [289, 206] width 183 height 14
click at [176, 200] on input "Select product variants individually" at bounding box center [175, 199] width 1 height 1
radio input "true"
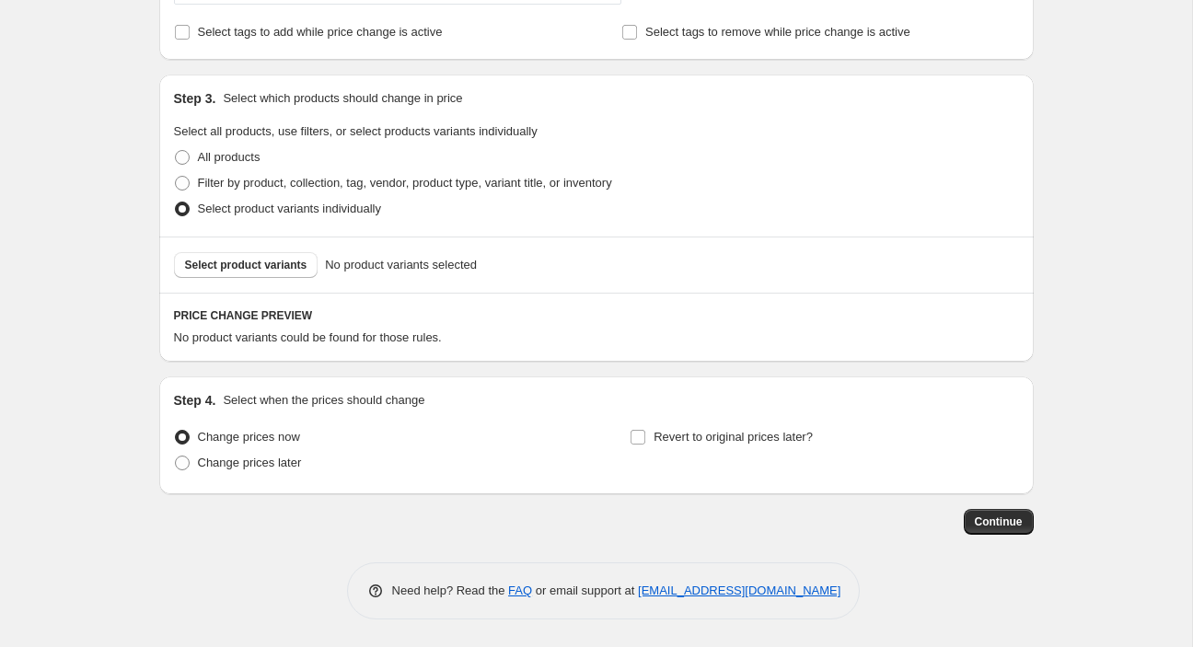
scroll to position [808, 0]
click at [238, 265] on span "Select product variants" at bounding box center [246, 267] width 122 height 15
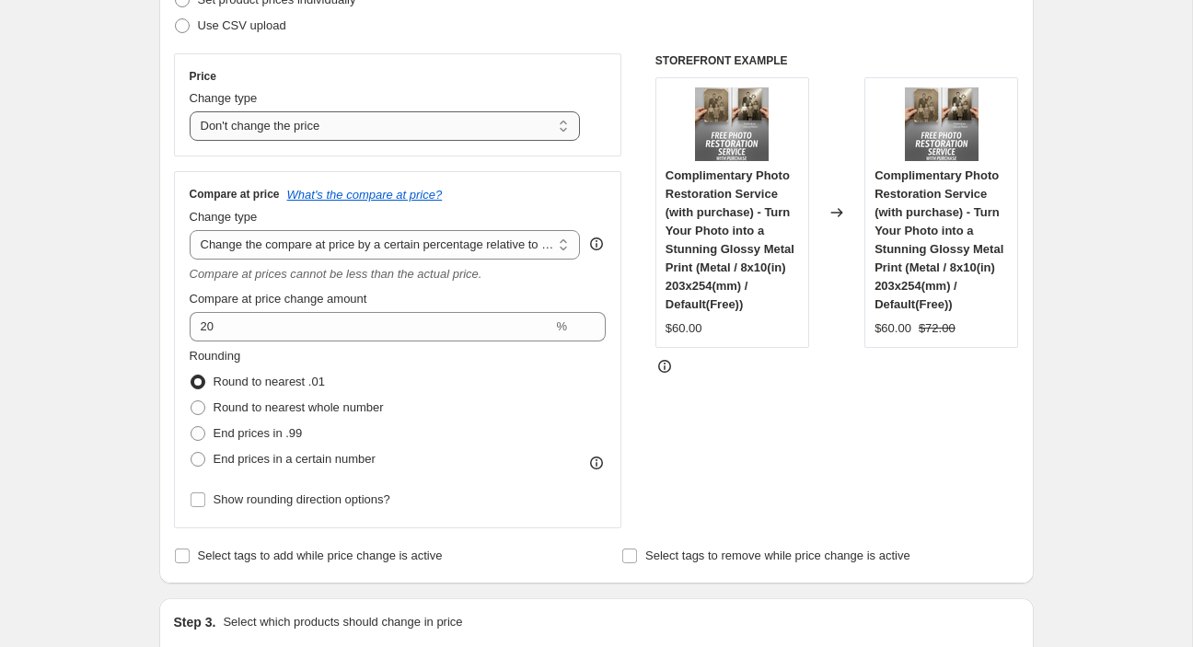
scroll to position [348, 0]
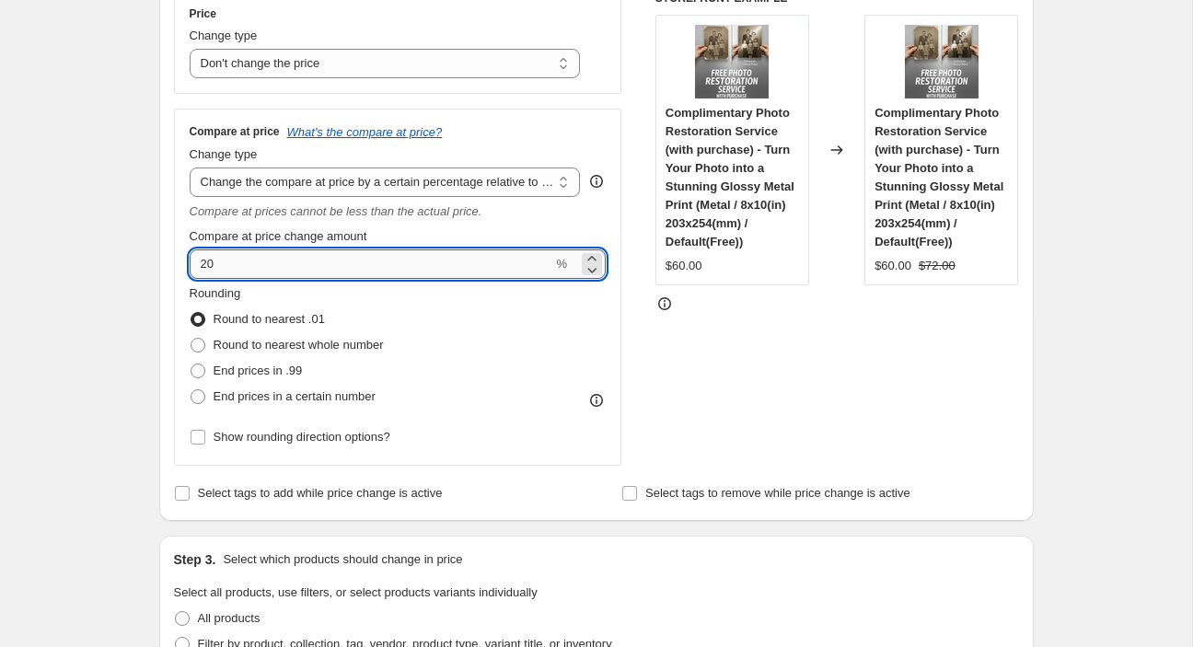
drag, startPoint x: 243, startPoint y: 264, endPoint x: 185, endPoint y: 259, distance: 58.3
click at [190, 259] on input "20" at bounding box center [372, 264] width 364 height 29
type input "1"
click at [563, 262] on span "%" at bounding box center [561, 264] width 11 height 14
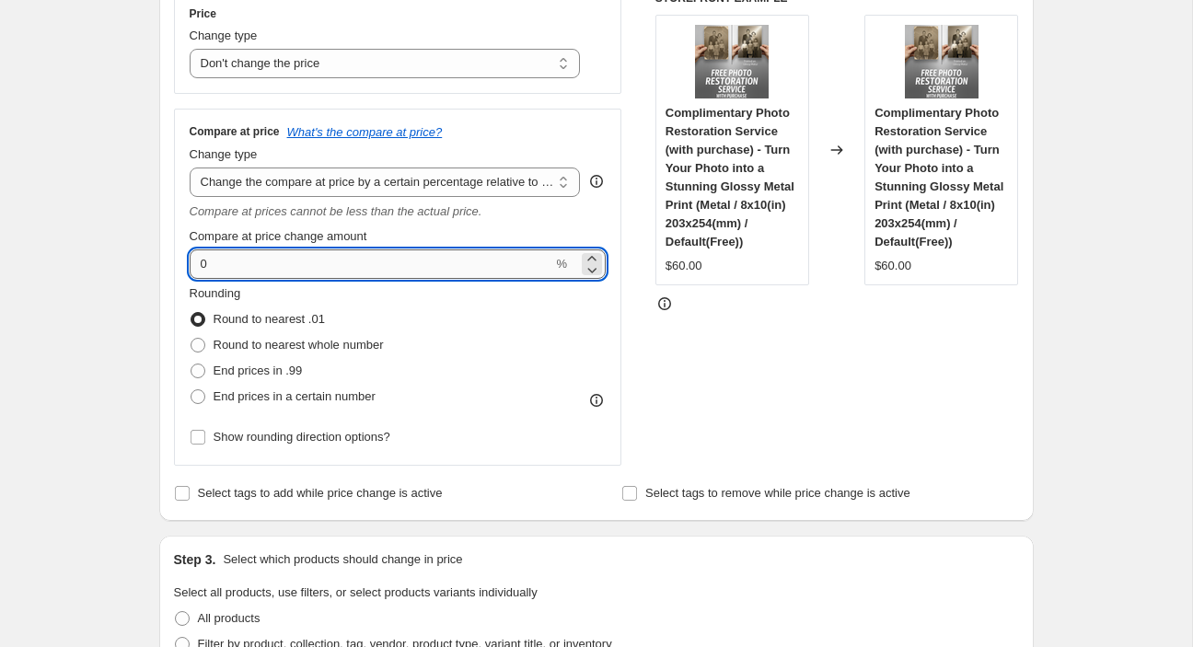
click at [406, 259] on input "0" at bounding box center [372, 264] width 364 height 29
click at [356, 255] on input "0" at bounding box center [372, 264] width 364 height 29
drag, startPoint x: 290, startPoint y: 262, endPoint x: 164, endPoint y: 253, distance: 126.4
click at [190, 253] on input "0" at bounding box center [372, 264] width 364 height 29
type input "20"
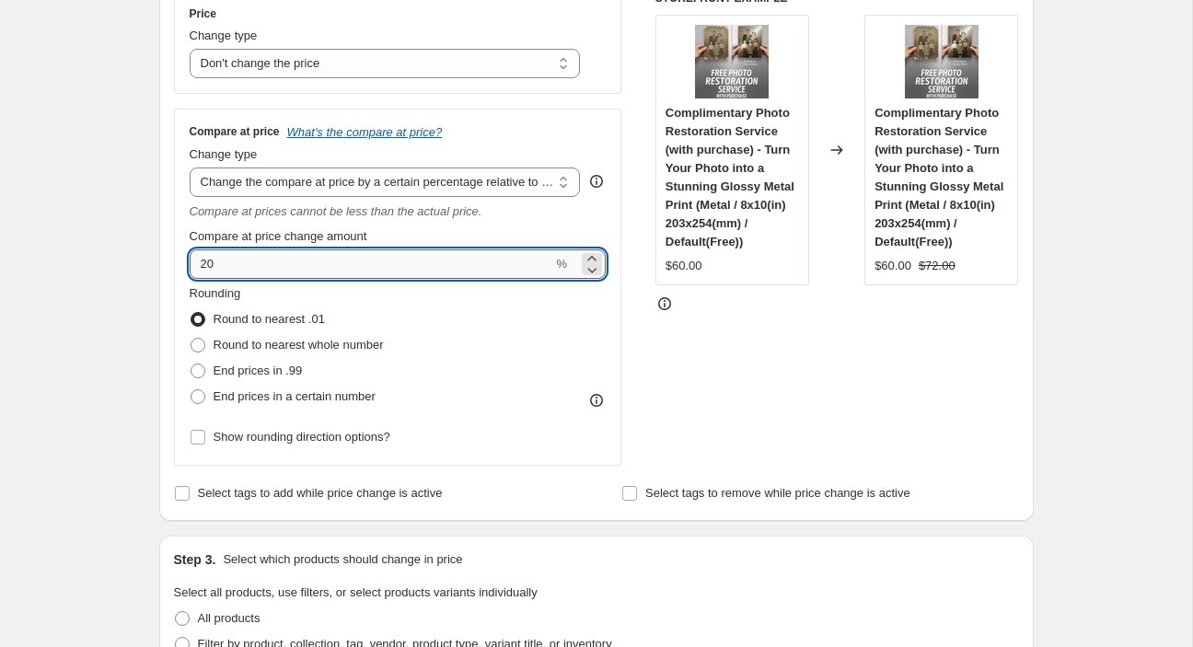
click at [238, 262] on input "20" at bounding box center [372, 264] width 364 height 29
drag, startPoint x: 237, startPoint y: 269, endPoint x: 153, endPoint y: 266, distance: 83.8
click at [190, 266] on input "20" at bounding box center [372, 264] width 364 height 29
type input "0"
click at [190, 168] on select "Change the compare at price to the current price (sale) Change the compare at p…" at bounding box center [385, 182] width 391 height 29
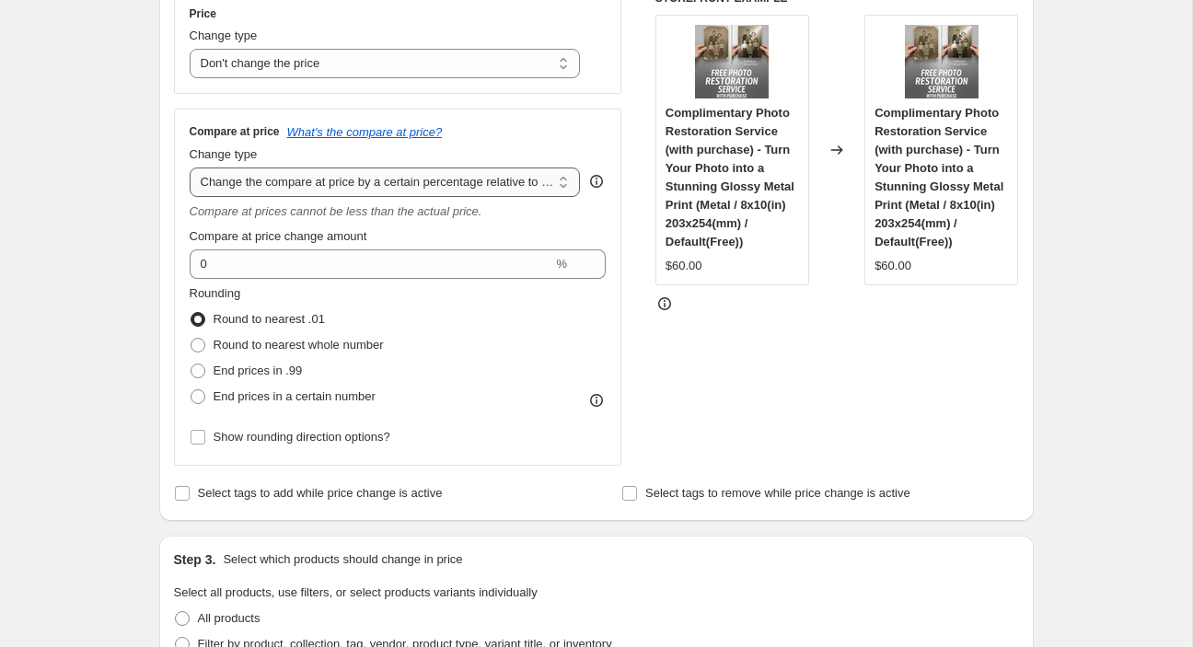
click at [190, 168] on select "Change the compare at price to the current price (sale) Change the compare at p…" at bounding box center [385, 182] width 391 height 29
select select "by"
click option "Change the compare at price by a certain amount" at bounding box center [0, 0] width 0 height 0
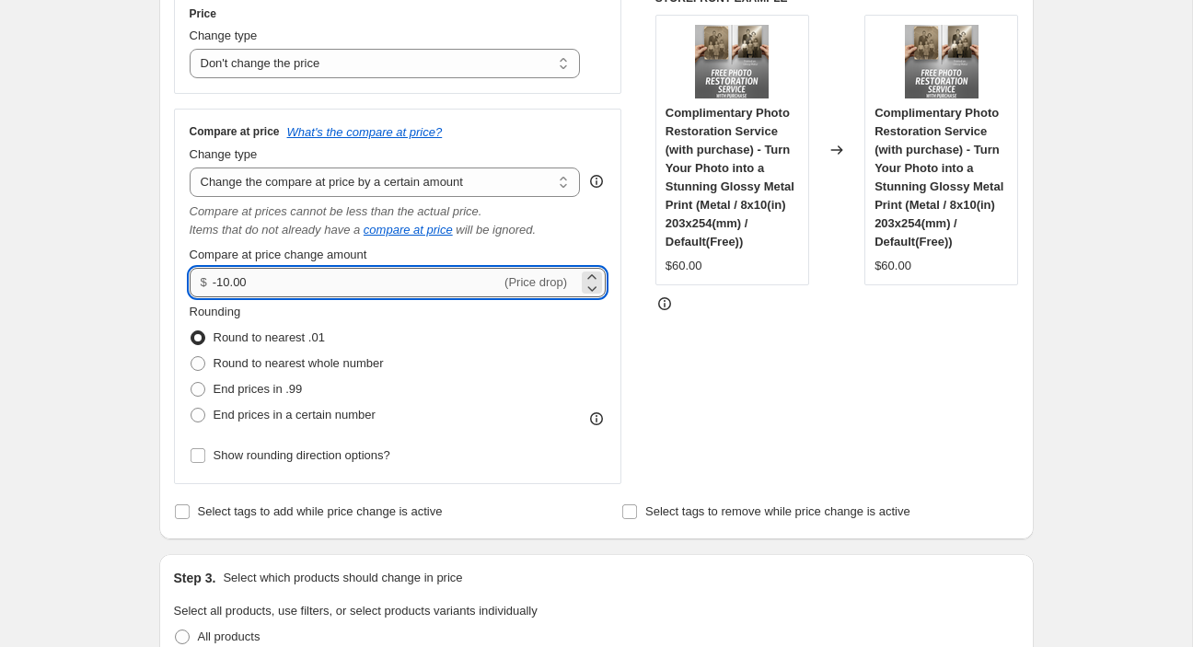
click at [379, 284] on input "-10.00" at bounding box center [357, 282] width 288 height 29
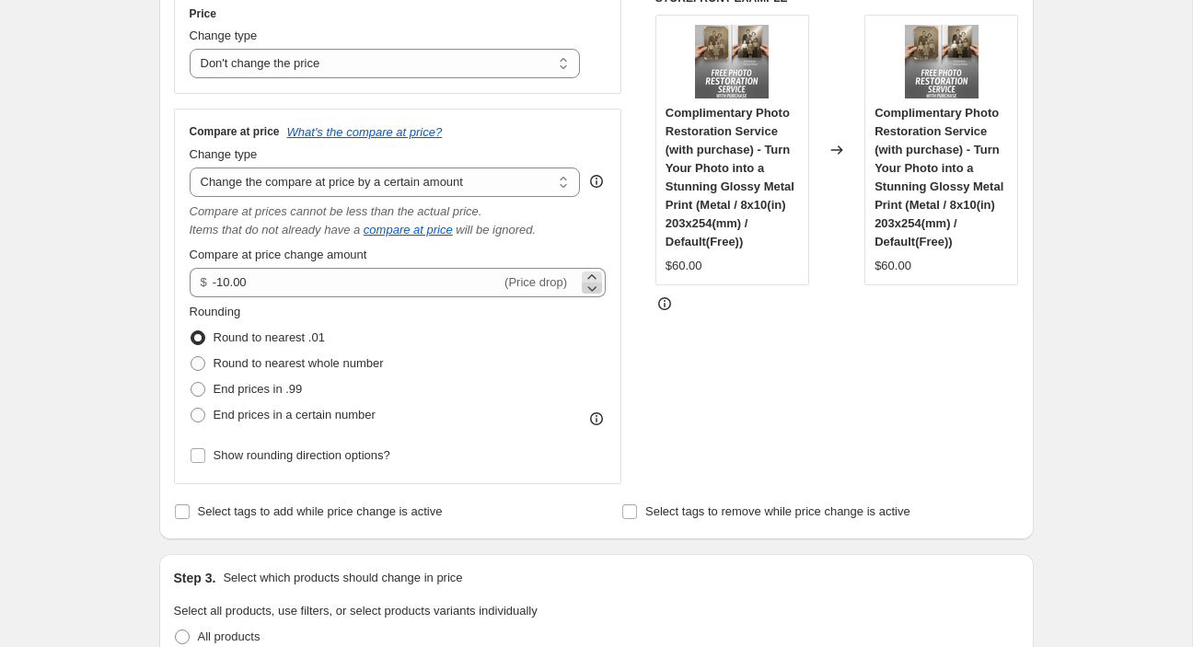
click at [581, 279] on div "$ -10.00 (Price drop)" at bounding box center [398, 282] width 417 height 29
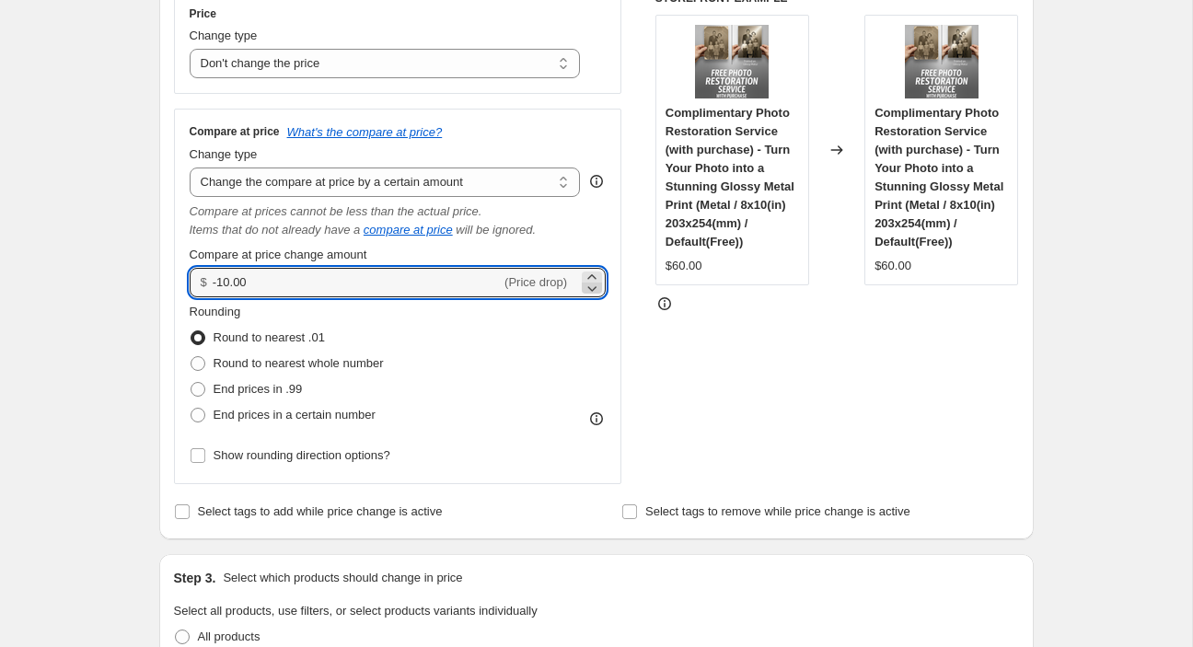
click at [590, 282] on icon at bounding box center [592, 288] width 18 height 18
click at [587, 279] on icon at bounding box center [592, 288] width 18 height 18
click at [586, 274] on icon at bounding box center [592, 277] width 18 height 18
click at [588, 294] on icon at bounding box center [592, 288] width 18 height 18
click at [586, 274] on icon at bounding box center [592, 277] width 18 height 18
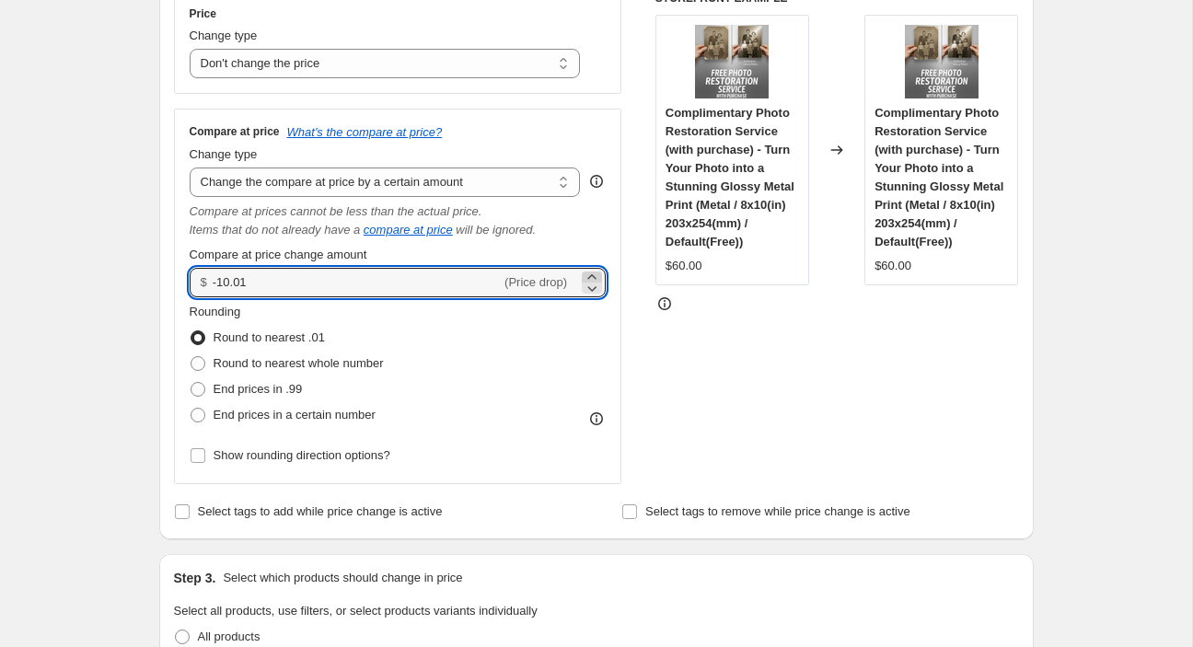
click at [586, 274] on icon at bounding box center [592, 277] width 18 height 18
type input "-10.00"
click at [297, 286] on input "-10.00" at bounding box center [357, 282] width 288 height 29
drag, startPoint x: 282, startPoint y: 284, endPoint x: 157, endPoint y: 283, distance: 125.2
click at [213, 283] on input "-10.00" at bounding box center [357, 282] width 288 height 29
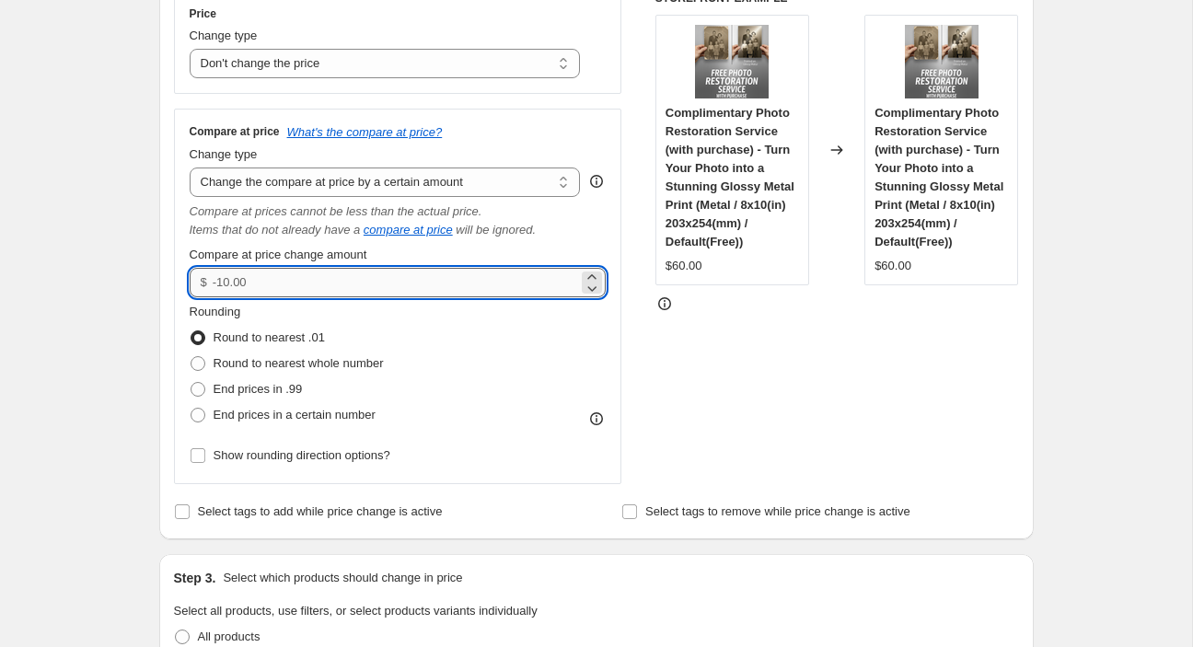
click at [255, 278] on input "Compare at price change amount" at bounding box center [396, 282] width 366 height 29
type input "10.00"
click at [750, 330] on div "STOREFRONT EXAMPLE Complimentary Photo Restoration Service (with purchase) - Tu…" at bounding box center [838, 238] width 364 height 494
drag, startPoint x: 295, startPoint y: 283, endPoint x: 190, endPoint y: 286, distance: 105.0
click at [213, 285] on input "10.00" at bounding box center [346, 282] width 267 height 29
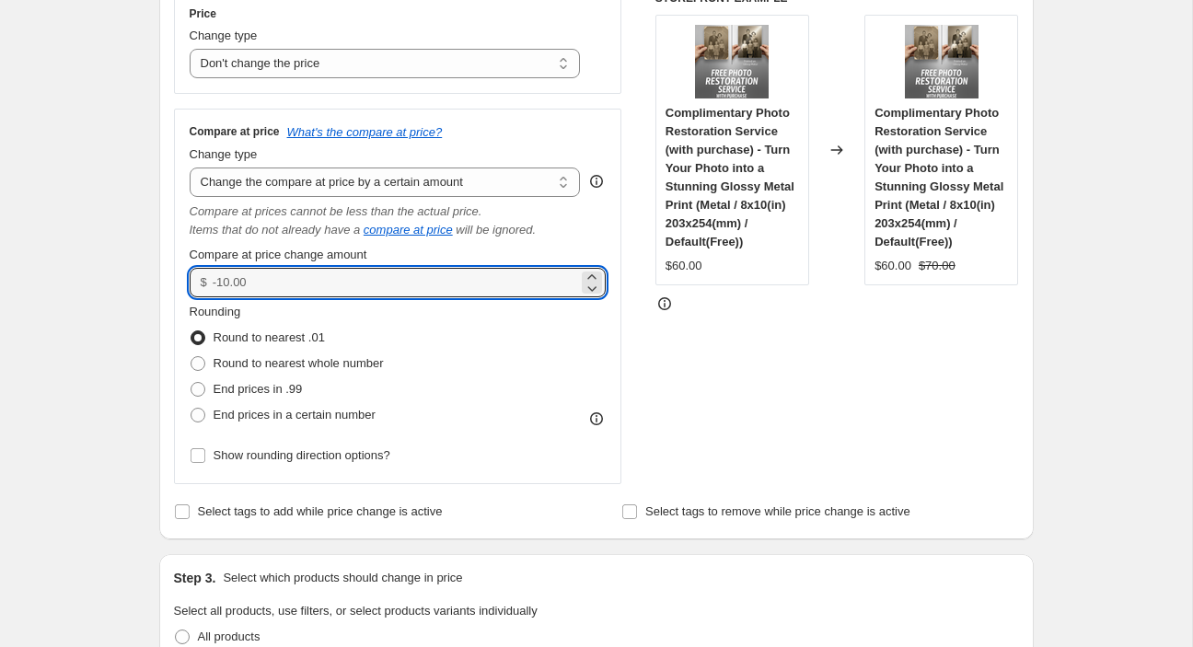
type input "0.00"
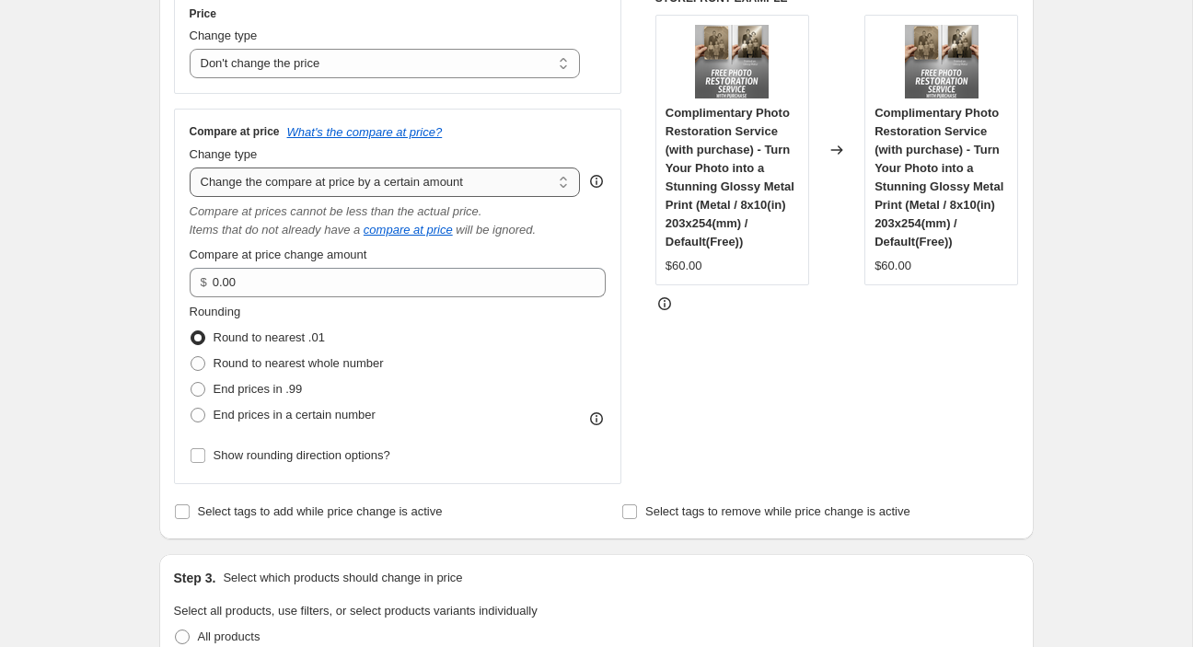
click at [190, 168] on select "Change the compare at price to the current price (sale) Change the compare at p…" at bounding box center [385, 182] width 391 height 29
select select "to"
click option "Change the compare at price to a certain amount" at bounding box center [0, 0] width 0 height 0
type input "80.00"
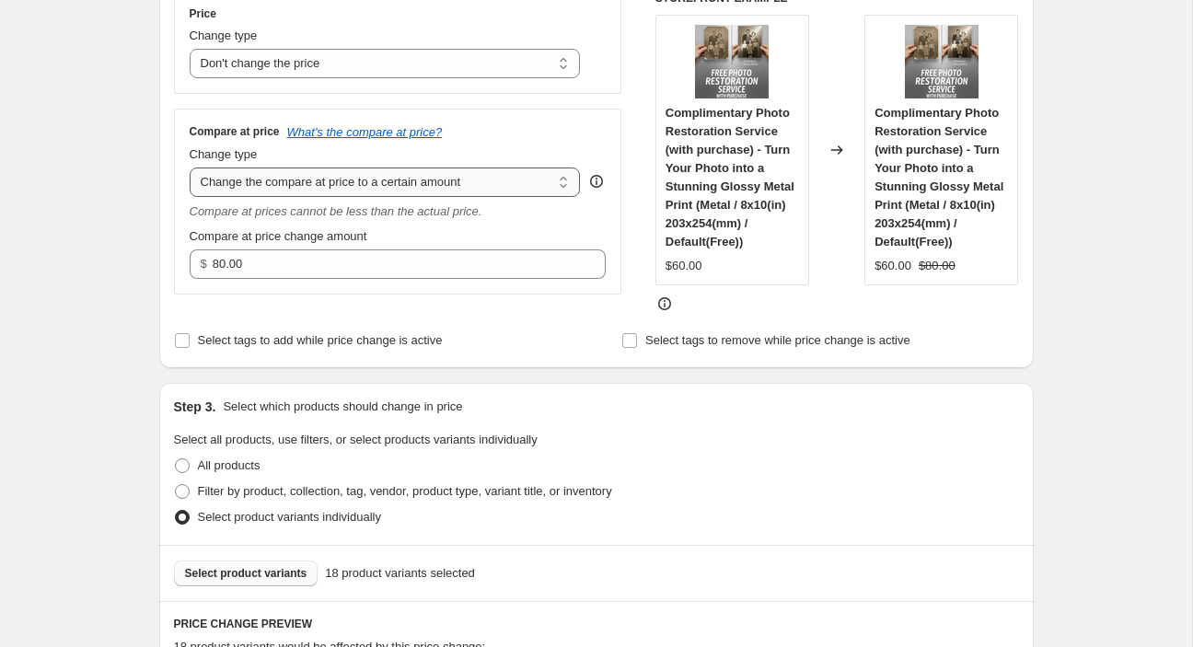
click at [190, 168] on select "Change the compare at price to the current price (sale) Change the compare at p…" at bounding box center [385, 182] width 391 height 29
click option "Change the compare at price to the current price (sale)" at bounding box center [0, 0] width 0 height 0
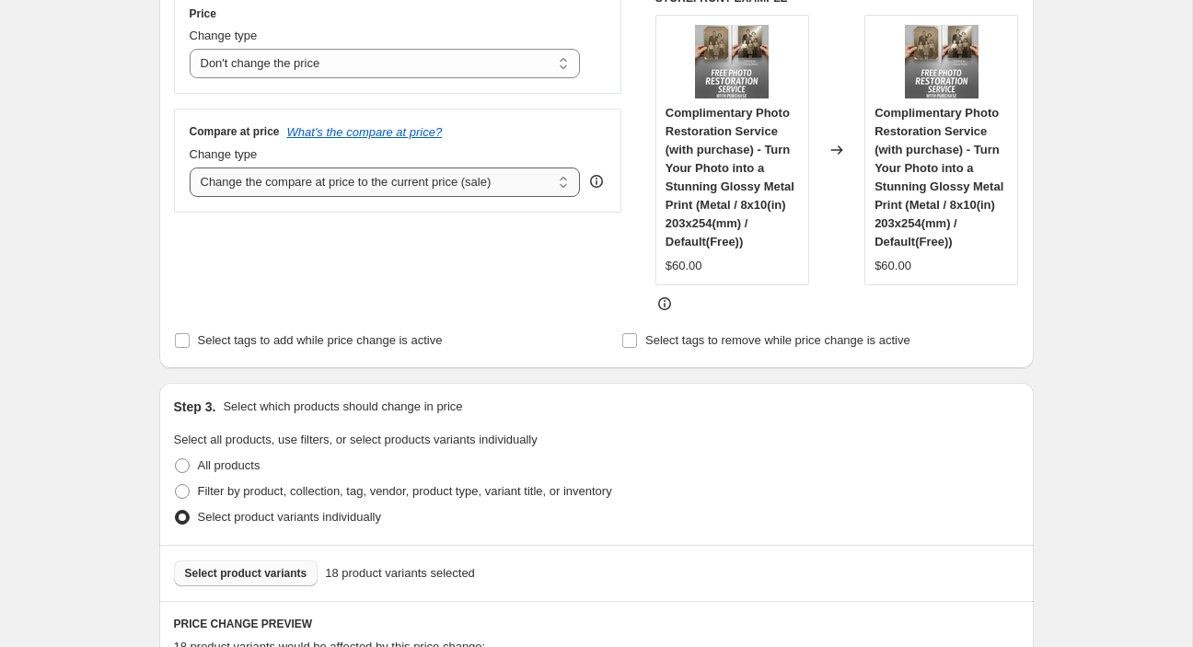
click at [190, 168] on select "Change the compare at price to the current price (sale) Change the compare at p…" at bounding box center [385, 182] width 391 height 29
click option "Change the compare at price by a certain amount" at bounding box center [0, 0] width 0 height 0
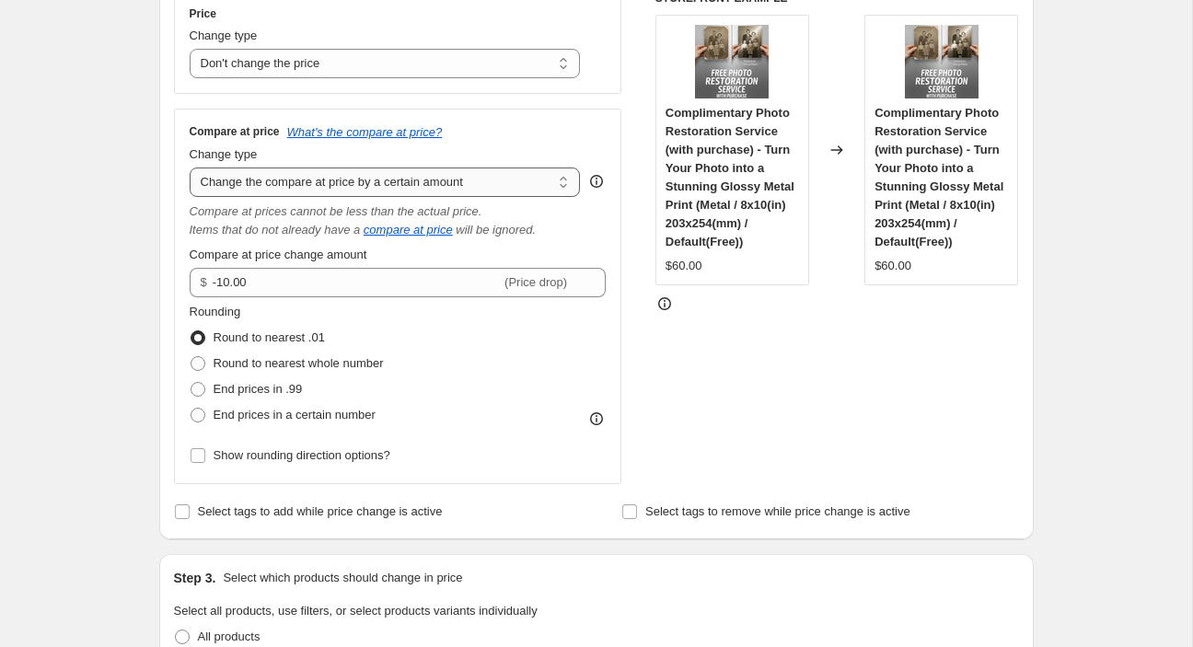
click at [190, 168] on select "Change the compare at price to the current price (sale) Change the compare at p…" at bounding box center [385, 182] width 391 height 29
select select "percentage"
click option "Change the compare at price by a certain percentage" at bounding box center [0, 0] width 0 height 0
type input "-15"
click at [190, 168] on select "Change the compare at price to the current price (sale) Change the compare at p…" at bounding box center [385, 182] width 391 height 29
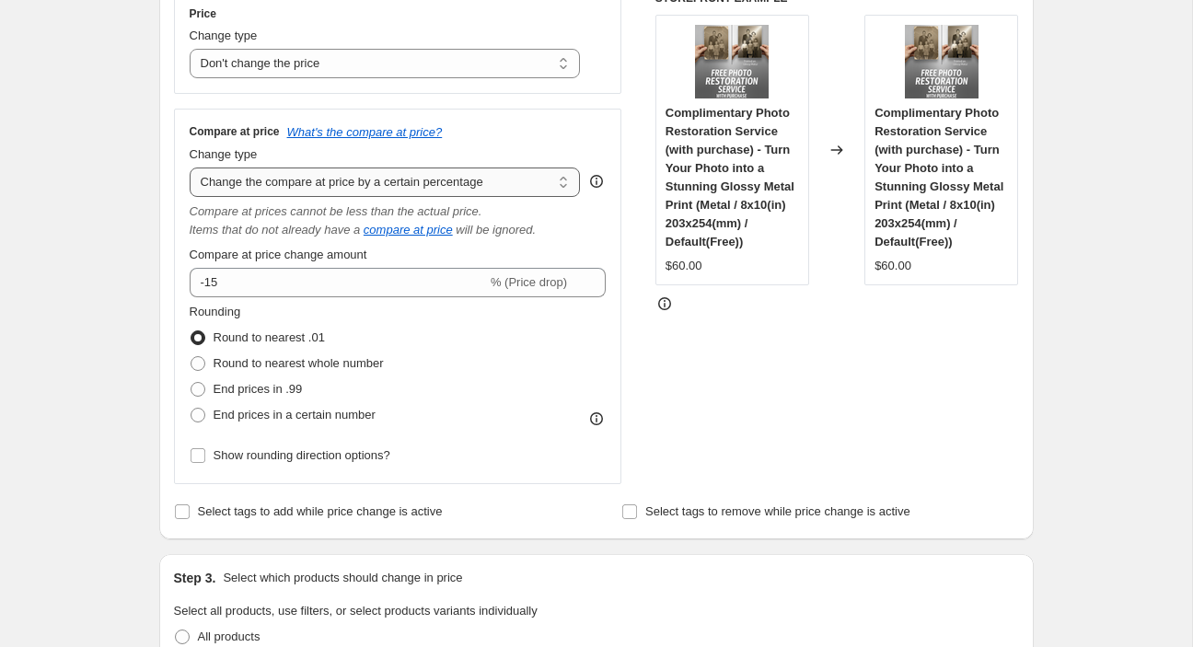
click option "Change the compare at price by a certain percentage" at bounding box center [0, 0] width 0 height 0
click at [190, 168] on select "Change the compare at price to the current price (sale) Change the compare at p…" at bounding box center [385, 182] width 391 height 29
select select "bp"
click option "Change the compare at price by a certain amount relative to the actual price" at bounding box center [0, 0] width 0 height 0
type input "12.00"
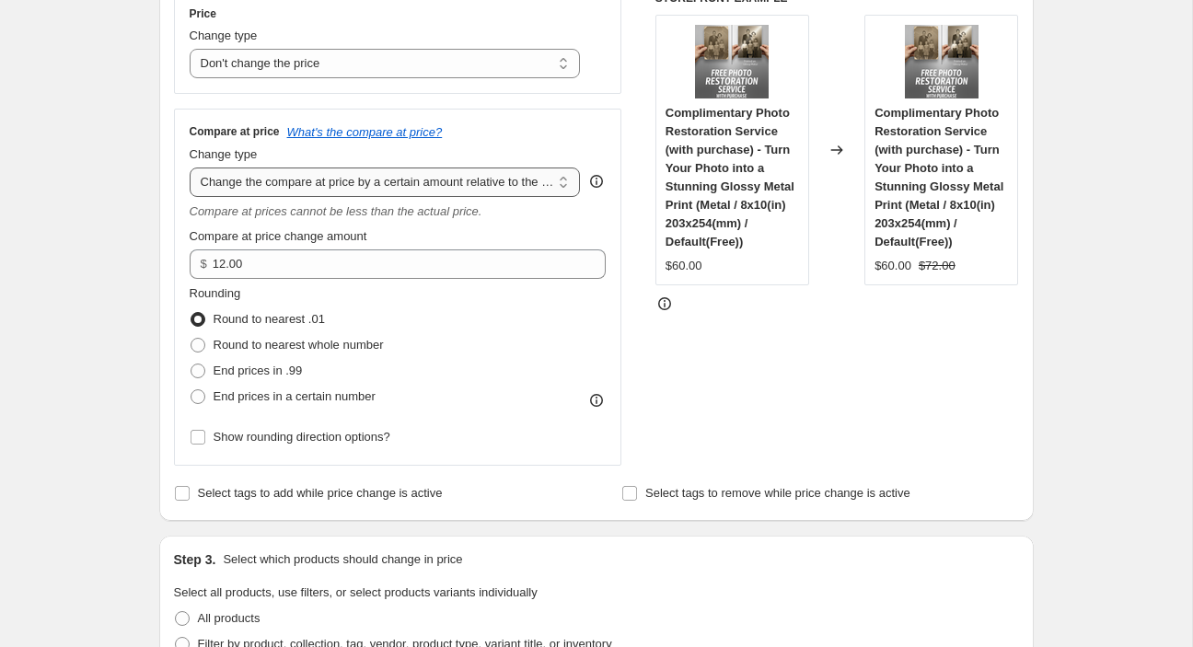
click at [190, 168] on select "Change the compare at price to the current price (sale) Change the compare at p…" at bounding box center [385, 182] width 391 height 29
select select "pp"
click option "Change the compare at price by a certain percentage relative to the actual price" at bounding box center [0, 0] width 0 height 0
type input "20"
click at [190, 168] on select "Change the compare at price to the current price (sale) Change the compare at p…" at bounding box center [385, 182] width 391 height 29
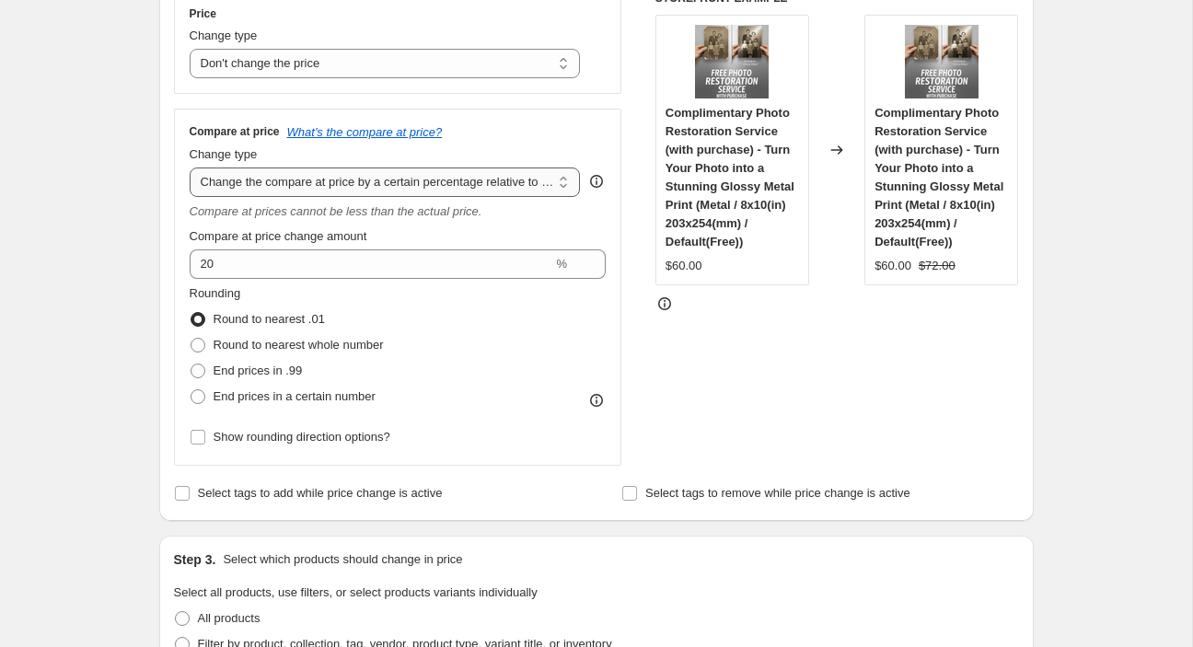
click option "Don't change the compare at price" at bounding box center [0, 0] width 0 height 0
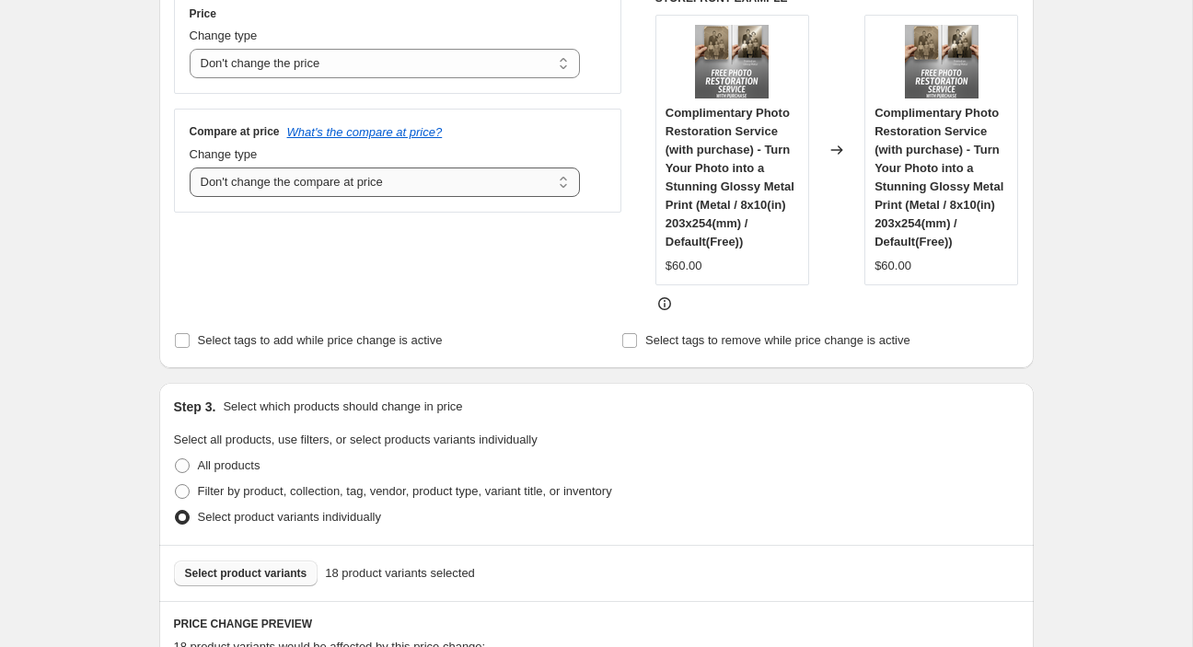
click at [190, 168] on select "Change the compare at price to the current price (sale) Change the compare at p…" at bounding box center [385, 182] width 391 height 29
click option "Remove the compare at price" at bounding box center [0, 0] width 0 height 0
click at [190, 168] on select "Change the compare at price to the current price (sale) Change the compare at p…" at bounding box center [385, 182] width 391 height 29
select select "ep"
click option "Change the compare at price to the current price (sale)" at bounding box center [0, 0] width 0 height 0
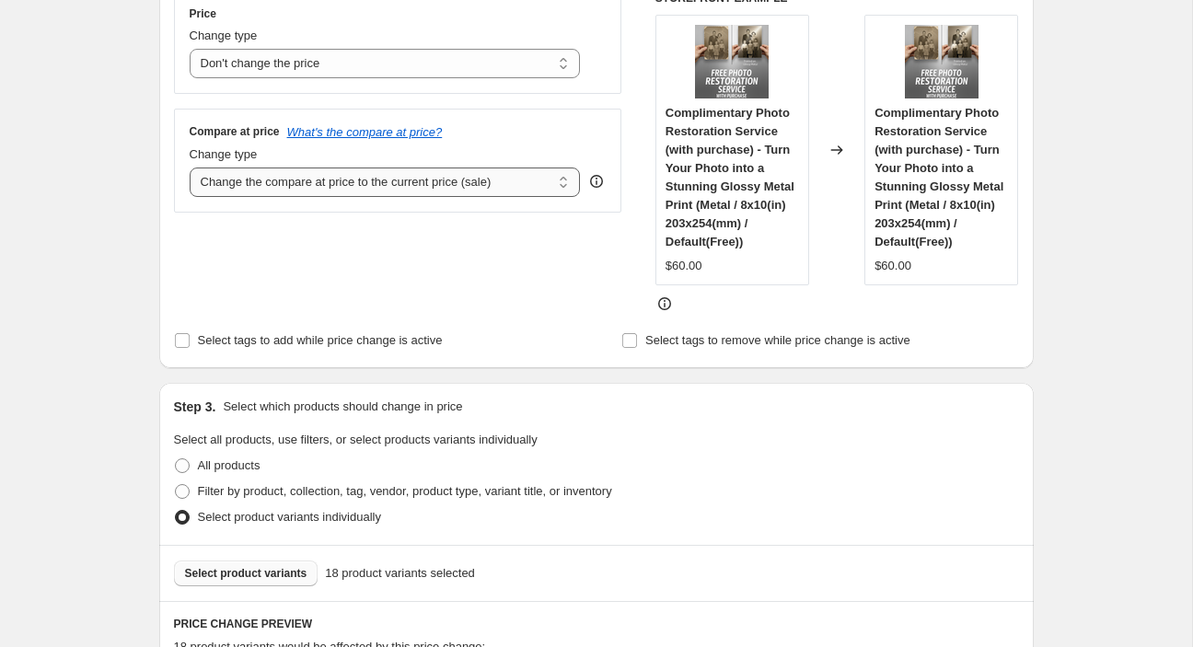
click at [288, 222] on div "Price Change type Change the price to a certain amount Change the price by a ce…" at bounding box center [398, 152] width 448 height 322
click at [190, 49] on select "Change the price to a certain amount Change the price by a certain amount Chang…" at bounding box center [385, 63] width 391 height 29
select select "percentage"
click option "Change the price by a certain percentage" at bounding box center [0, 0] width 0 height 0
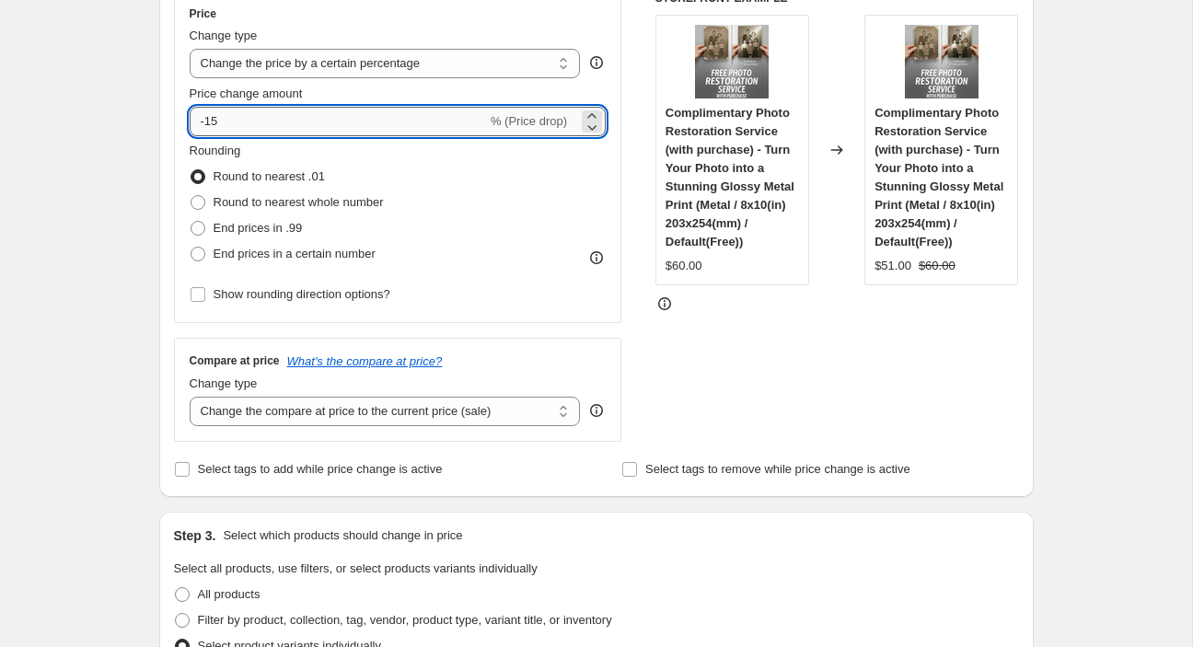
drag, startPoint x: 243, startPoint y: 126, endPoint x: 185, endPoint y: 121, distance: 58.3
click at [190, 121] on input "-15" at bounding box center [338, 121] width 297 height 29
click at [242, 120] on input "1.25" at bounding box center [328, 121] width 276 height 29
drag, startPoint x: 242, startPoint y: 120, endPoint x: 167, endPoint y: 121, distance: 75.5
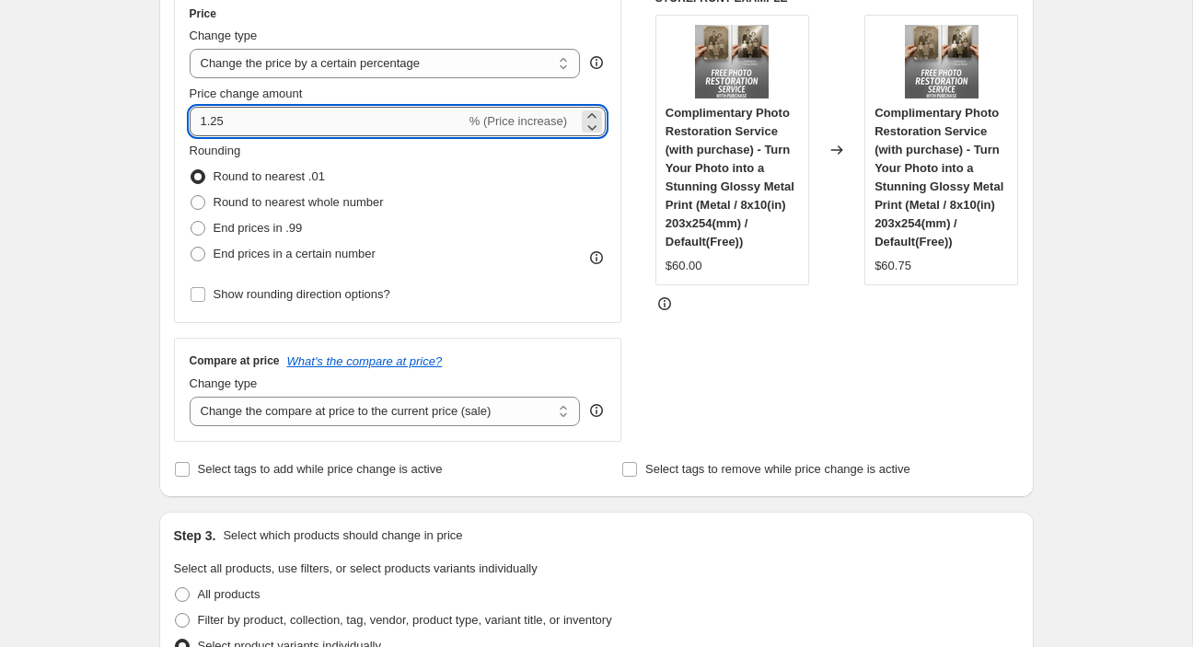
click at [190, 121] on input "1.25" at bounding box center [328, 121] width 276 height 29
type input "12.5"
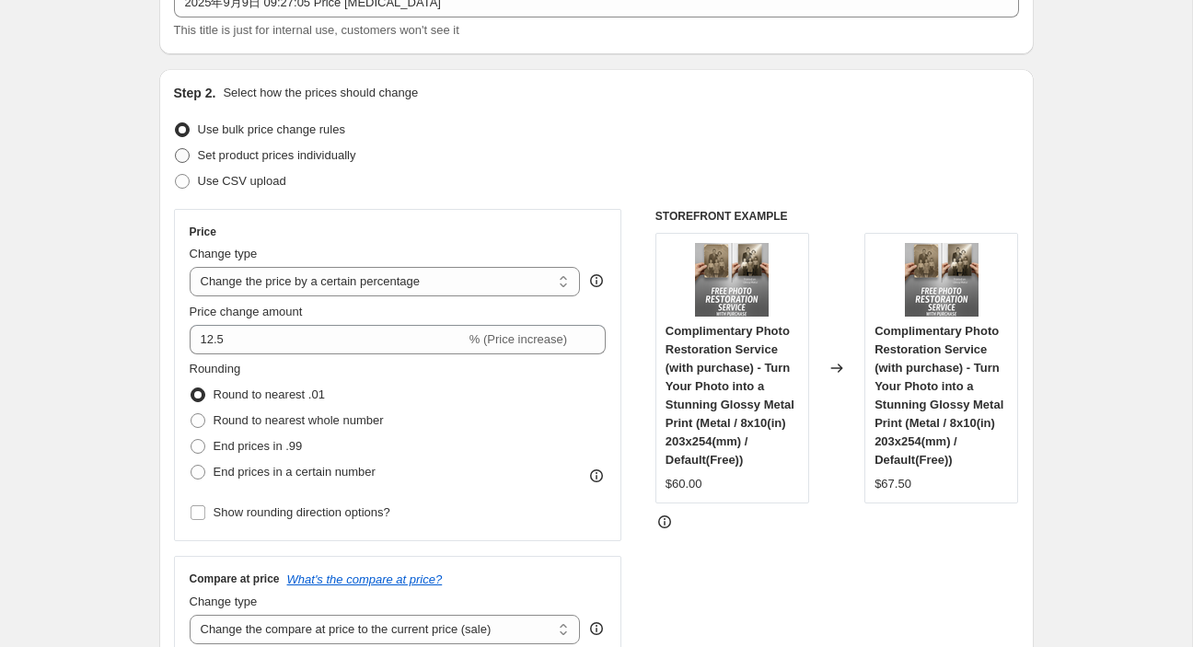
scroll to position [232, 0]
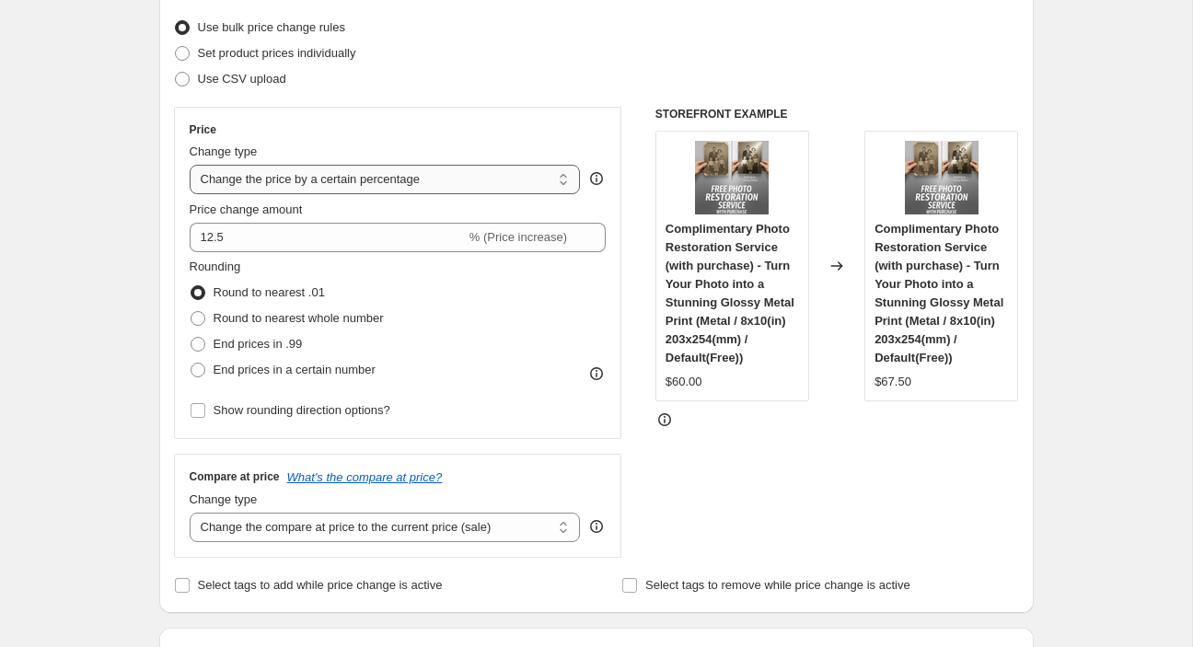
click at [190, 165] on select "Change the price to a certain amount Change the price by a certain amount Chang…" at bounding box center [385, 179] width 391 height 29
select select "no_change"
click option "Don't change the price" at bounding box center [0, 0] width 0 height 0
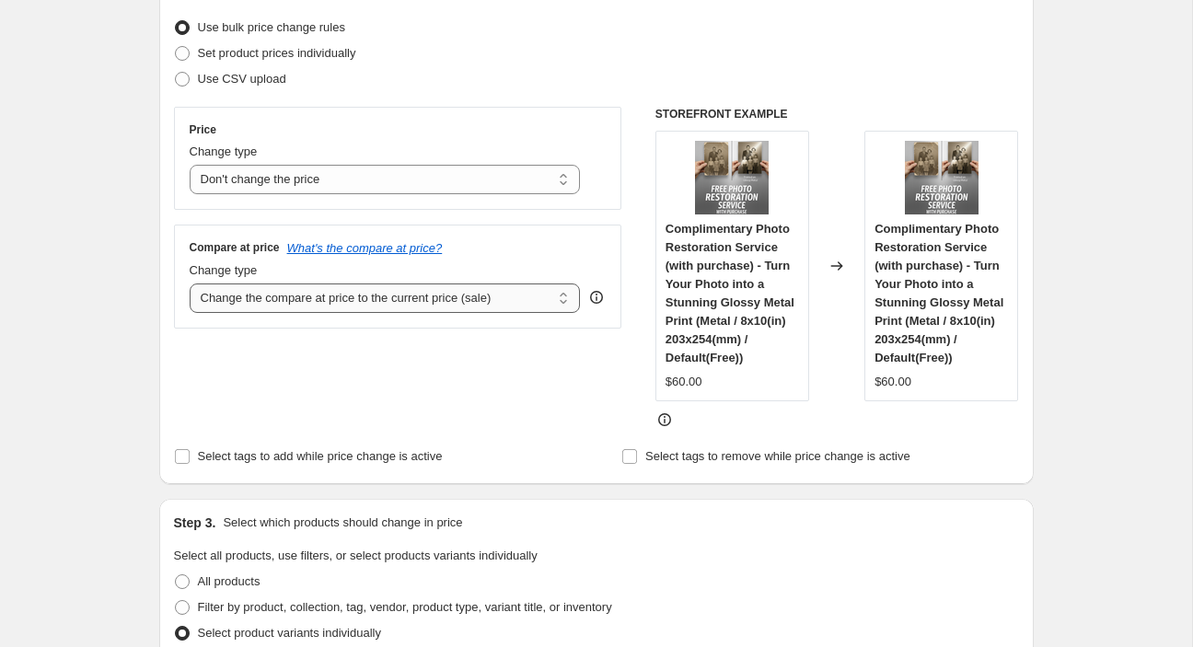
click at [190, 284] on select "Change the compare at price to the current price (sale) Change the compare at p…" at bounding box center [385, 298] width 391 height 29
select select "percentage"
click option "Change the compare at price by a certain percentage" at bounding box center [0, 0] width 0 height 0
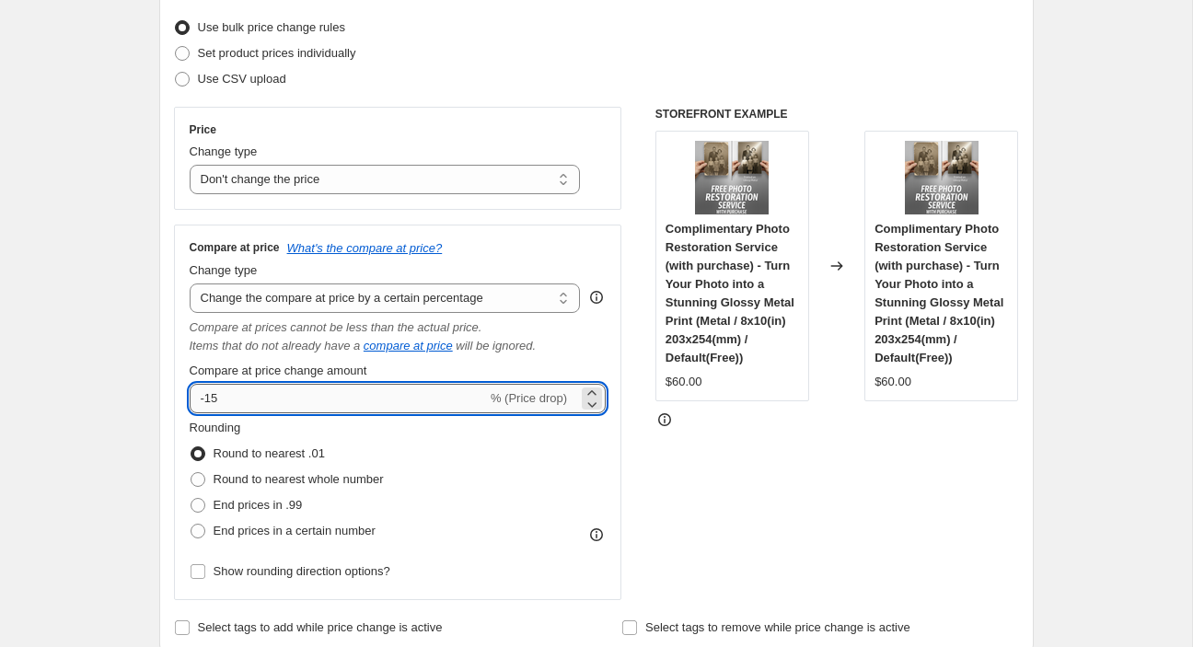
drag, startPoint x: 255, startPoint y: 402, endPoint x: 164, endPoint y: 405, distance: 91.2
click at [190, 405] on input "-15" at bounding box center [338, 398] width 297 height 29
drag, startPoint x: 246, startPoint y: 401, endPoint x: 179, endPoint y: 393, distance: 67.7
click at [190, 393] on input "1.25" at bounding box center [328, 398] width 276 height 29
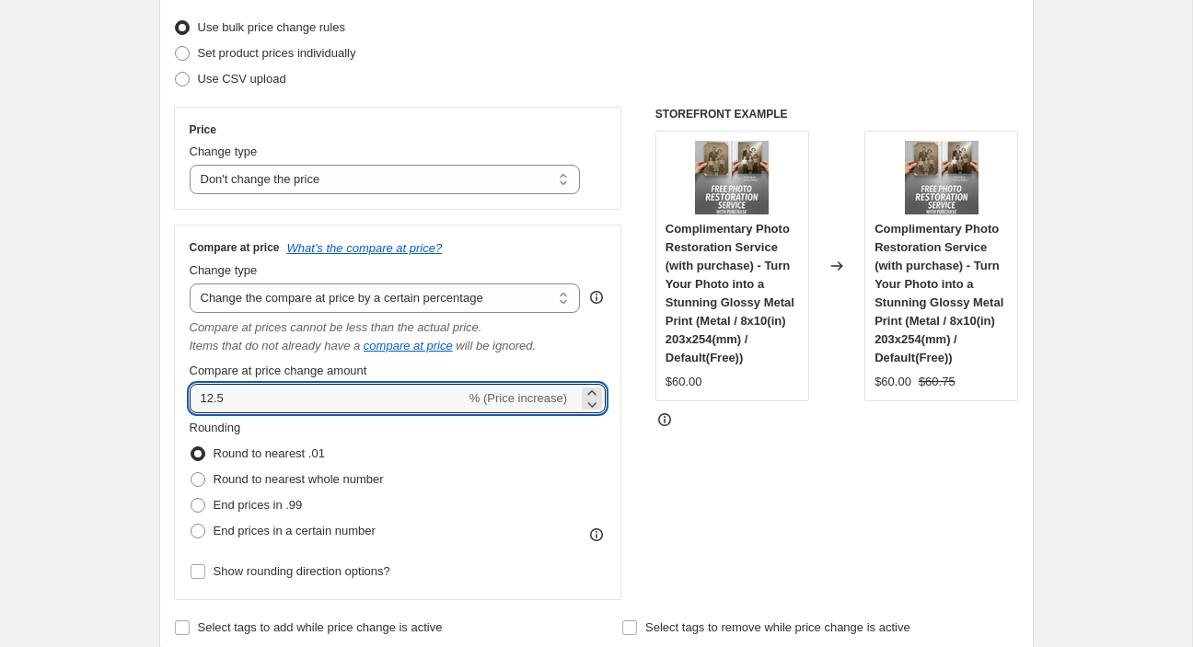
type input "12.5"
drag, startPoint x: 233, startPoint y: 398, endPoint x: 172, endPoint y: 392, distance: 61.0
click at [190, 395] on input "12.5" at bounding box center [328, 398] width 276 height 29
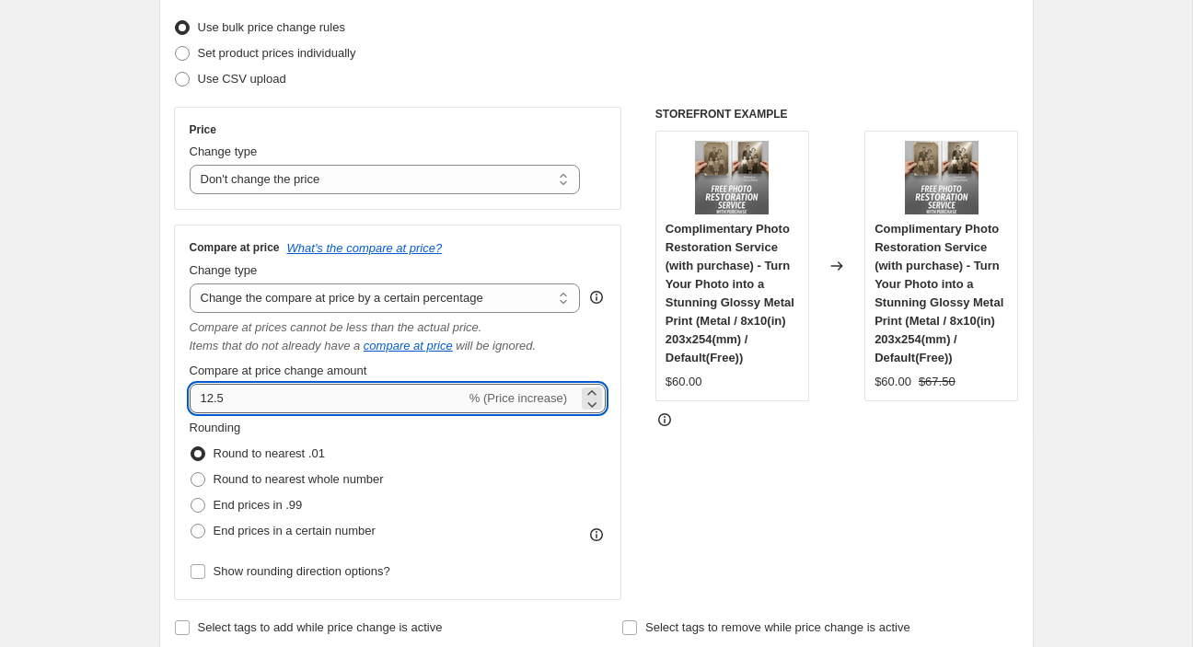
click at [190, 399] on input "12.5" at bounding box center [328, 398] width 276 height 29
type input "0"
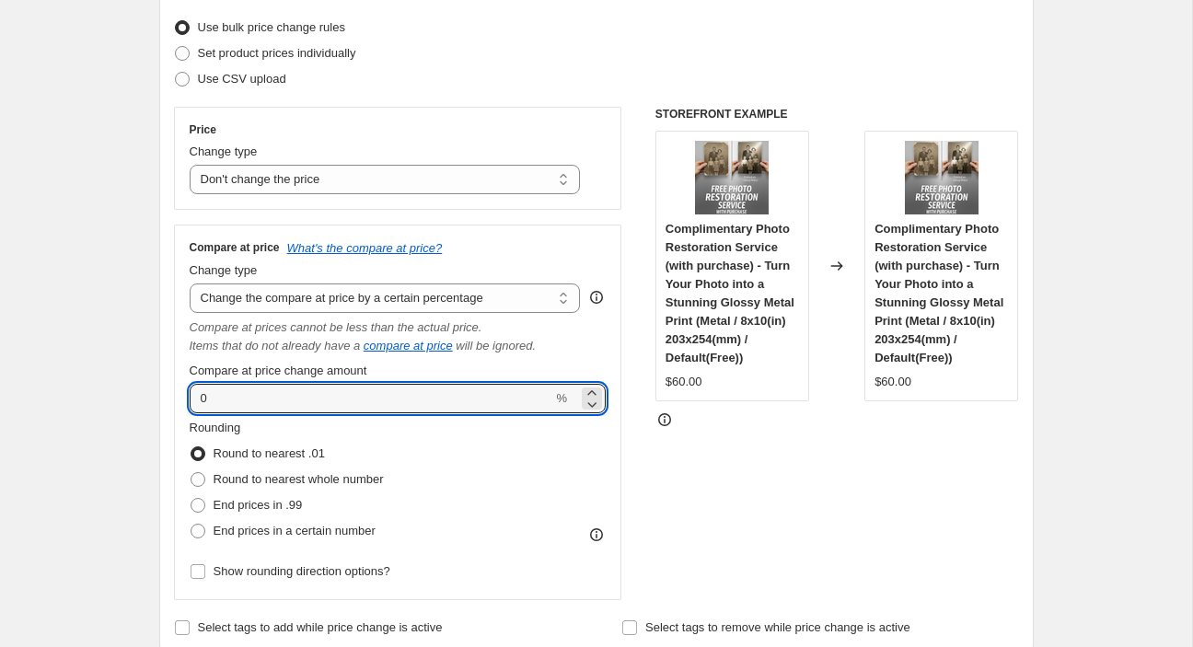
drag, startPoint x: 238, startPoint y: 395, endPoint x: 157, endPoint y: 400, distance: 81.2
click at [190, 400] on input "0" at bounding box center [372, 398] width 364 height 29
click at [190, 165] on select "Change the price to a certain amount Change the price by a certain amount Chang…" at bounding box center [385, 179] width 391 height 29
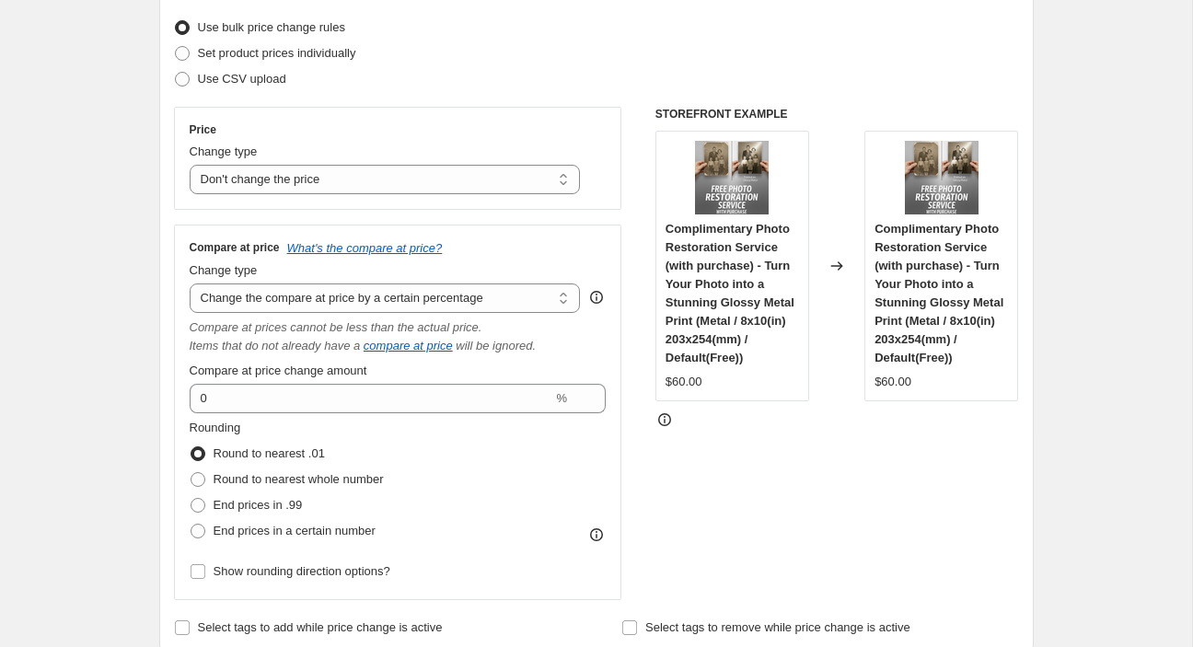
click at [353, 197] on div "Price Change type Change the price to a certain amount Change the price by a ce…" at bounding box center [398, 158] width 448 height 103
click at [190, 165] on select "Change the price to a certain amount Change the price by a certain amount Chang…" at bounding box center [385, 179] width 391 height 29
click option "Change the price by a certain percentage" at bounding box center [0, 0] width 0 height 0
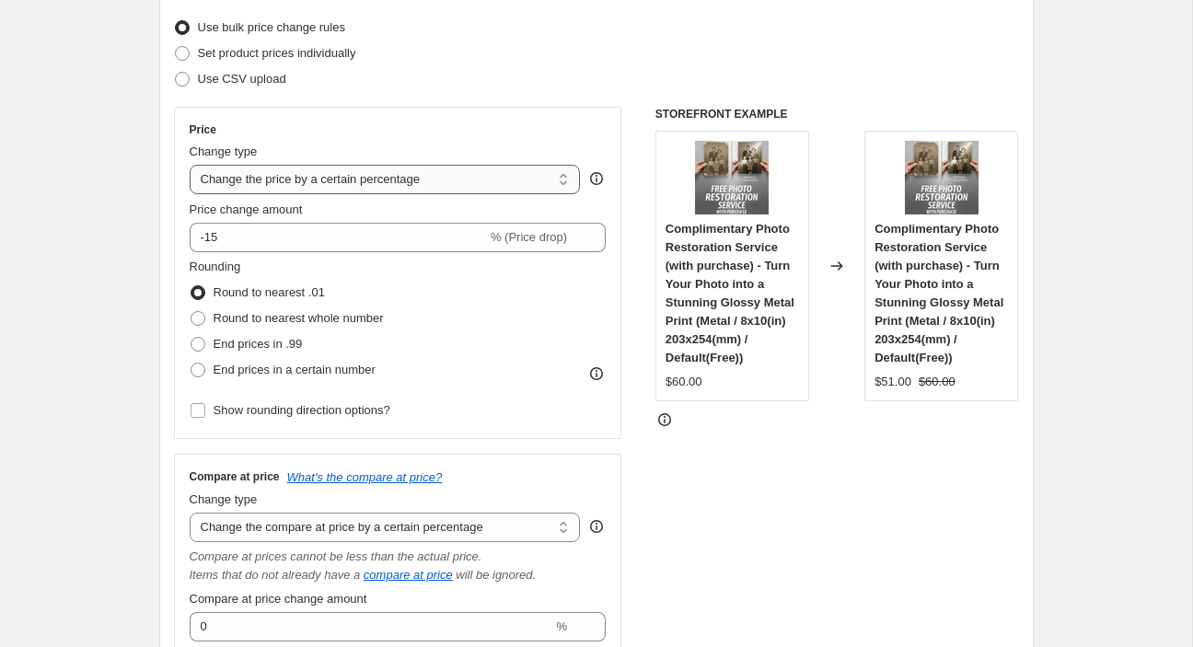
click at [190, 165] on select "Change the price to a certain amount Change the price by a certain amount Chang…" at bounding box center [385, 179] width 391 height 29
click option "Change the price to the current compare at price (price before sale)" at bounding box center [0, 0] width 0 height 0
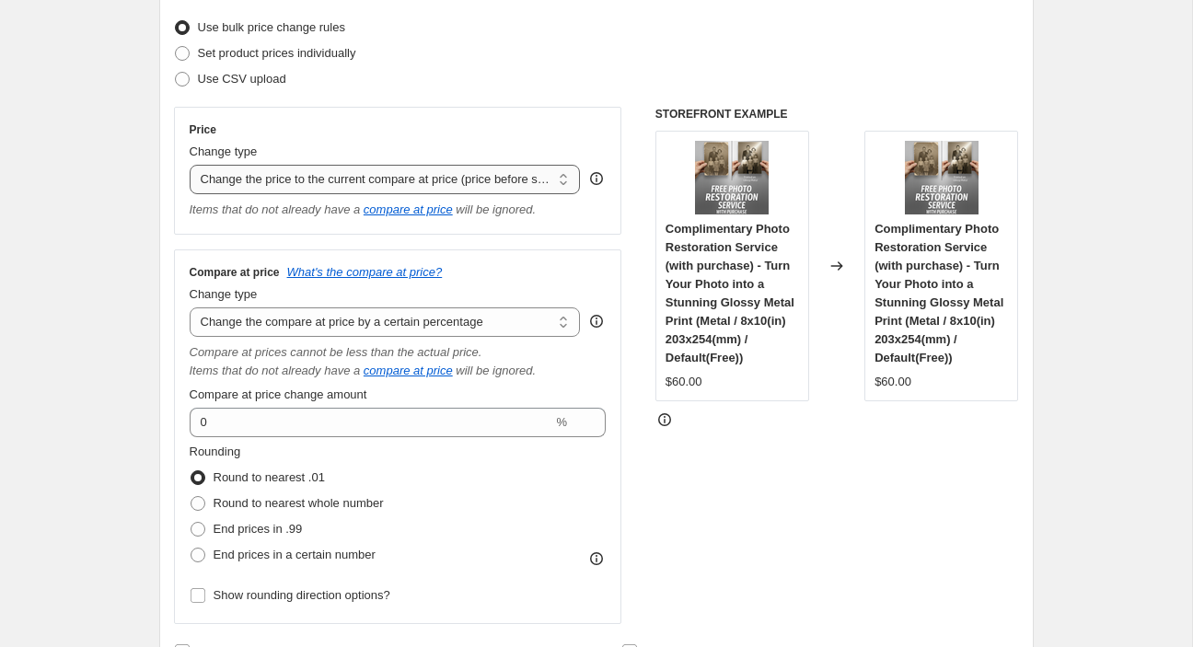
click at [190, 165] on select "Change the price to a certain amount Change the price by a certain amount Chang…" at bounding box center [385, 179] width 391 height 29
click option "Change the price by a certain amount relative to the compare at price" at bounding box center [0, 0] width 0 height 0
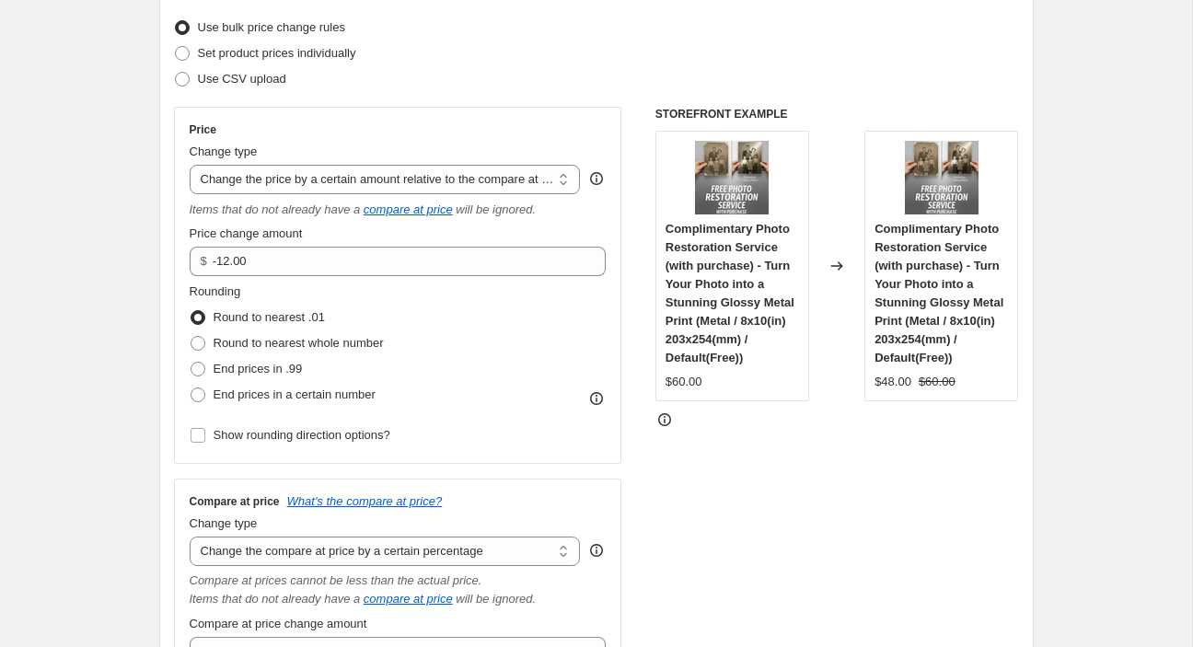
click at [314, 158] on div "Change type" at bounding box center [385, 152] width 391 height 18
click at [190, 165] on select "Change the price to a certain amount Change the price by a certain amount Chang…" at bounding box center [385, 179] width 391 height 29
select select "pcap"
click option "Change the price by a certain percentage relative to the compare at price" at bounding box center [0, 0] width 0 height 0
type input "-20"
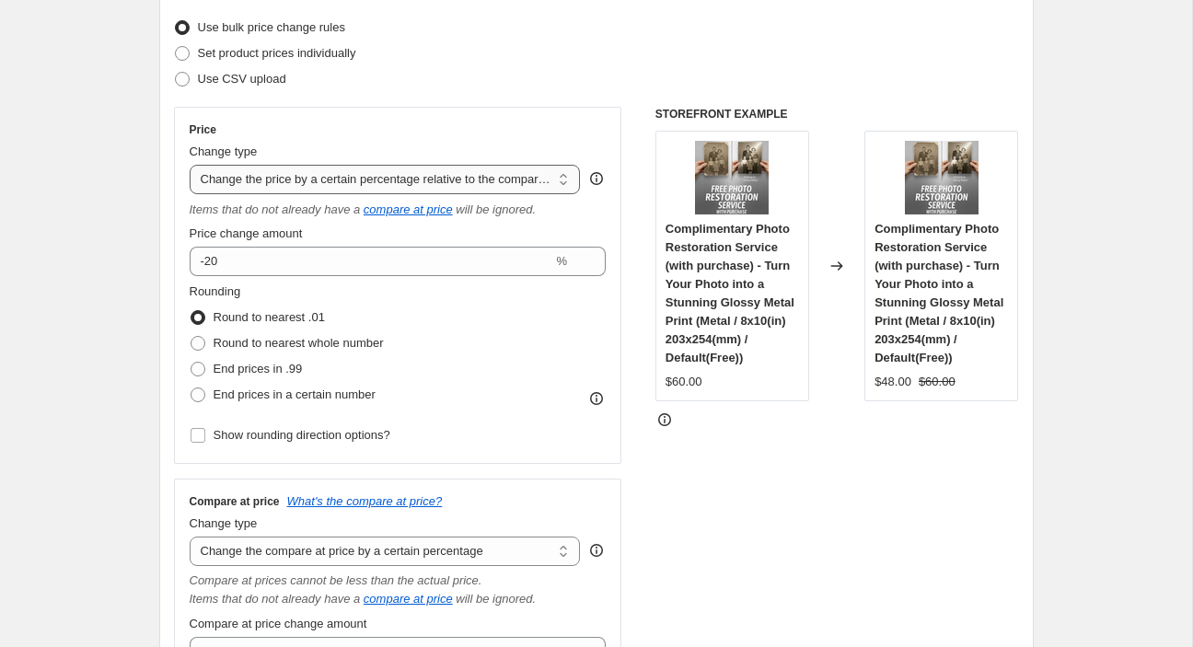
click at [190, 165] on select "Change the price to a certain amount Change the price by a certain amount Chang…" at bounding box center [385, 179] width 391 height 29
click option "Don't change the price" at bounding box center [0, 0] width 0 height 0
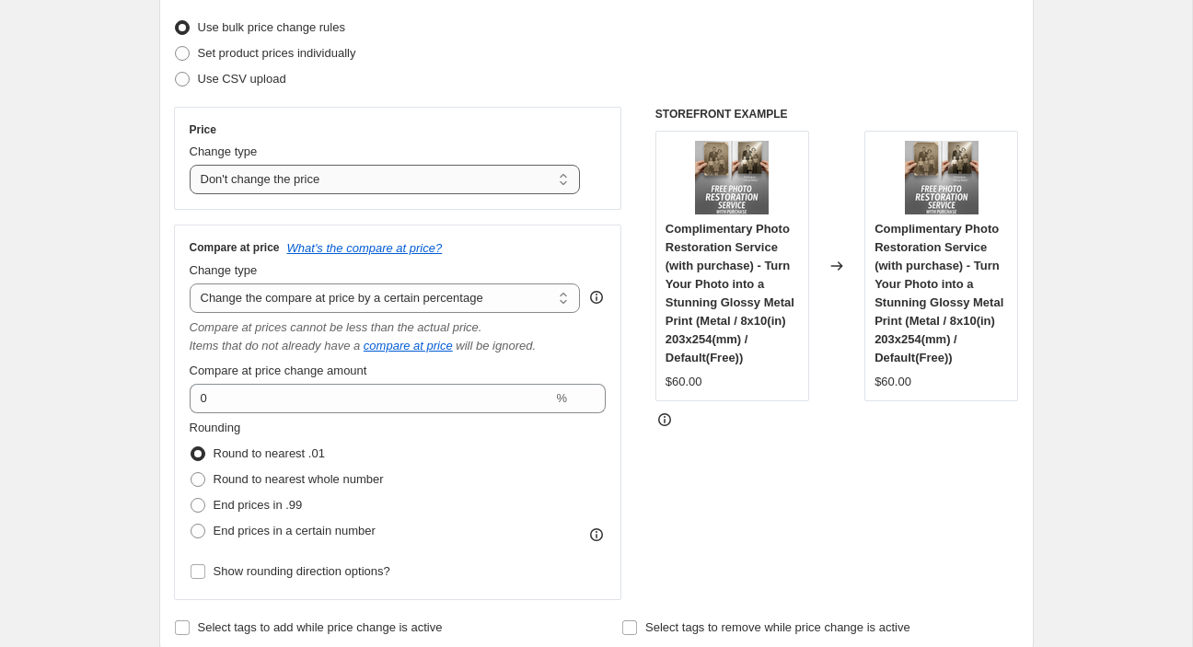
click at [190, 165] on select "Change the price to a certain amount Change the price by a certain amount Chang…" at bounding box center [385, 179] width 391 height 29
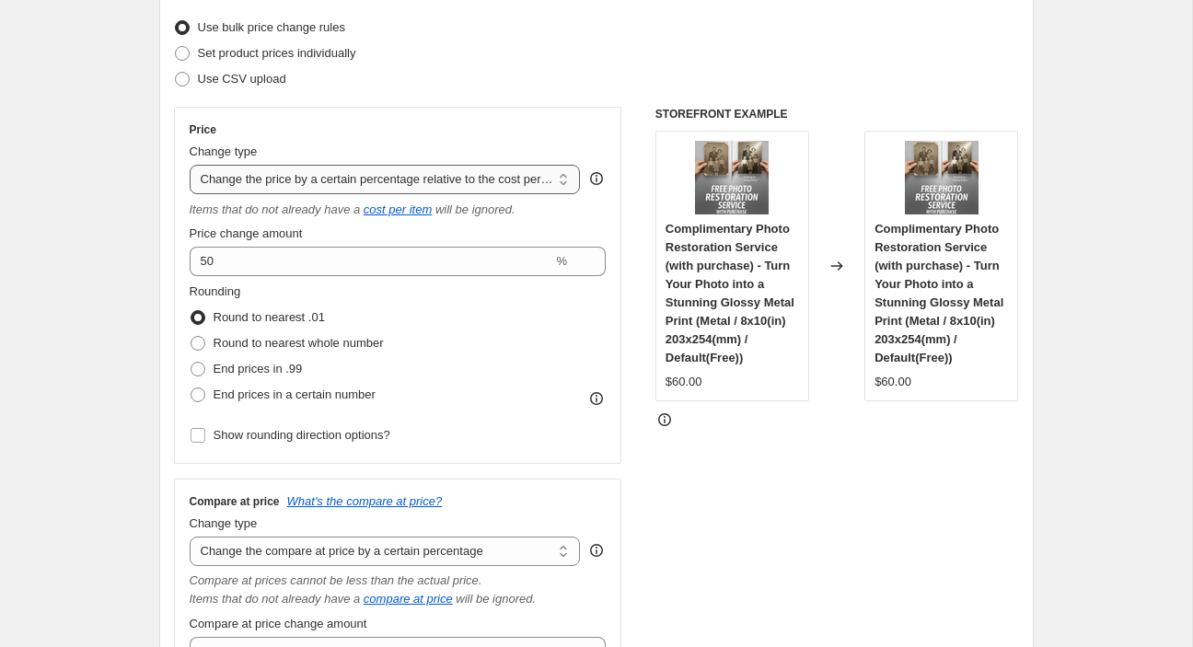
click at [190, 165] on select "Change the price to a certain amount Change the price by a certain amount Chang…" at bounding box center [385, 179] width 391 height 29
click option "Change price to certain cost margin" at bounding box center [0, 0] width 0 height 0
click at [190, 165] on select "Change the price to a certain amount Change the price by a certain amount Chang…" at bounding box center [385, 179] width 391 height 29
select select "to"
click option "Change the price to a certain amount" at bounding box center [0, 0] width 0 height 0
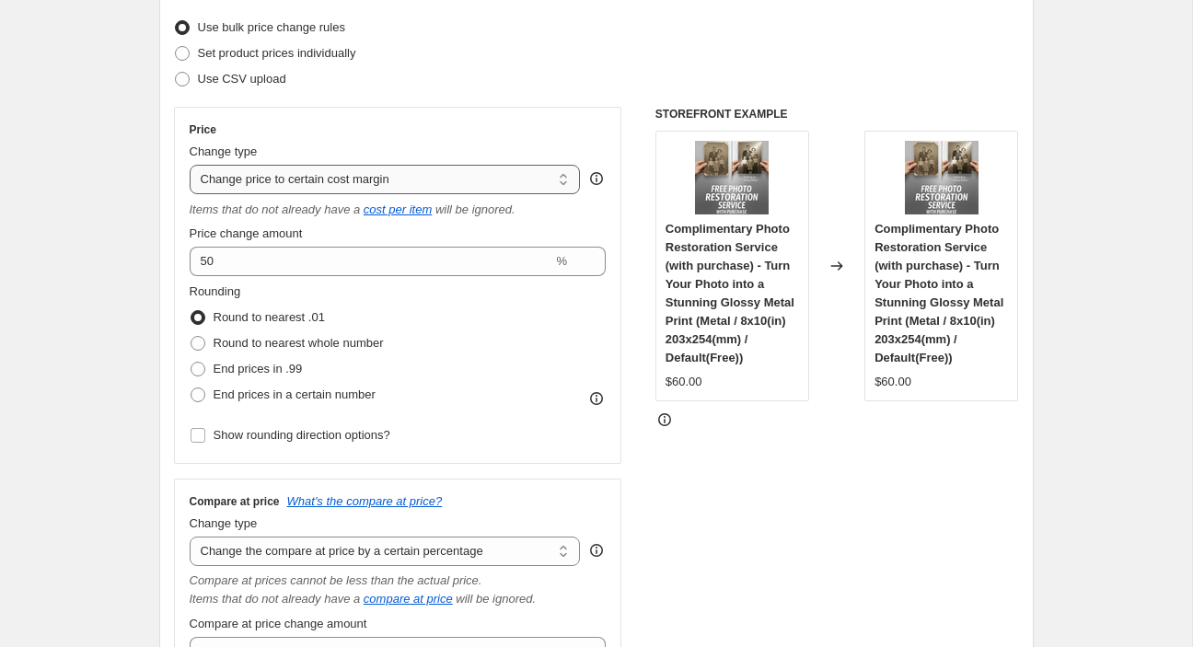
type input "80.00"
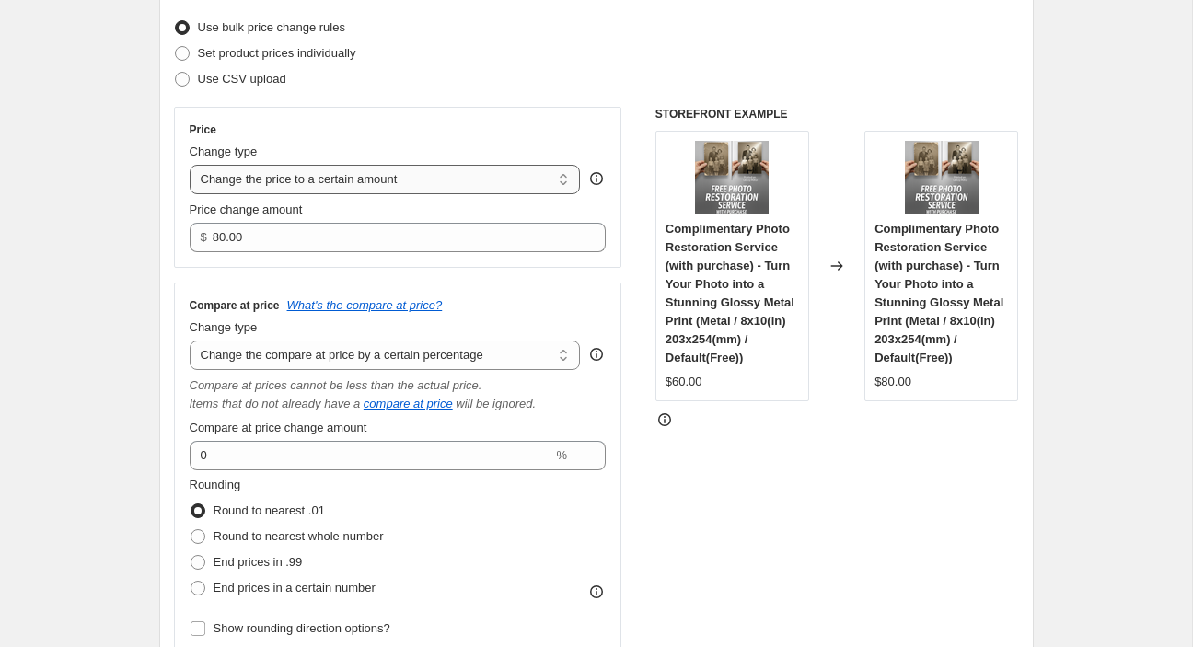
click at [190, 165] on select "Change the price to a certain amount Change the price by a certain amount Chang…" at bounding box center [385, 179] width 391 height 29
select select "no_change"
click option "Don't change the price" at bounding box center [0, 0] width 0 height 0
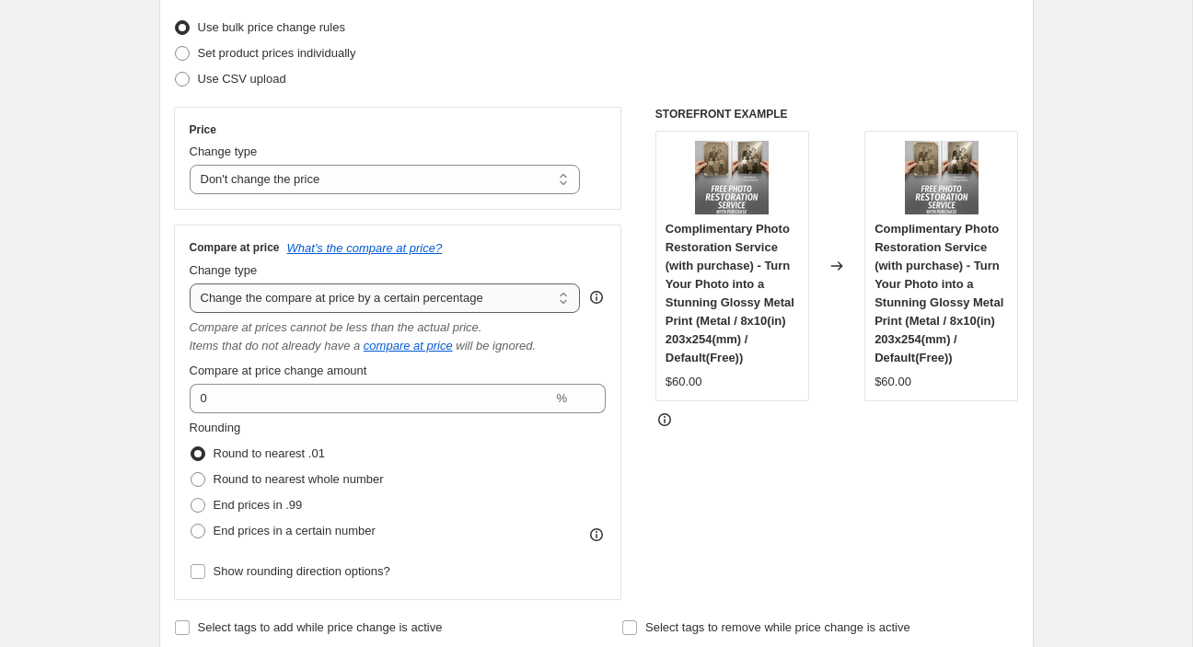
click at [190, 284] on select "Change the compare at price to the current price (sale) Change the compare at p…" at bounding box center [385, 298] width 391 height 29
click option "Change the compare at price to the current price (sale)" at bounding box center [0, 0] width 0 height 0
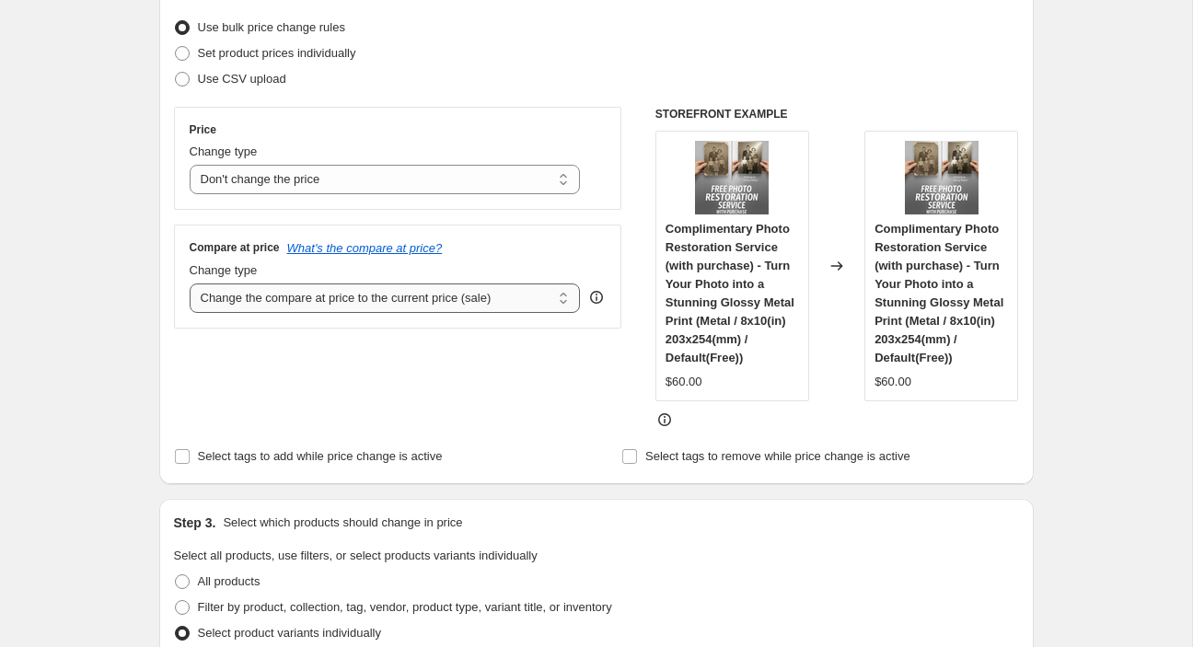
click at [190, 284] on select "Change the compare at price to the current price (sale) Change the compare at p…" at bounding box center [385, 298] width 391 height 29
click option "Change the compare at price to a certain amount" at bounding box center [0, 0] width 0 height 0
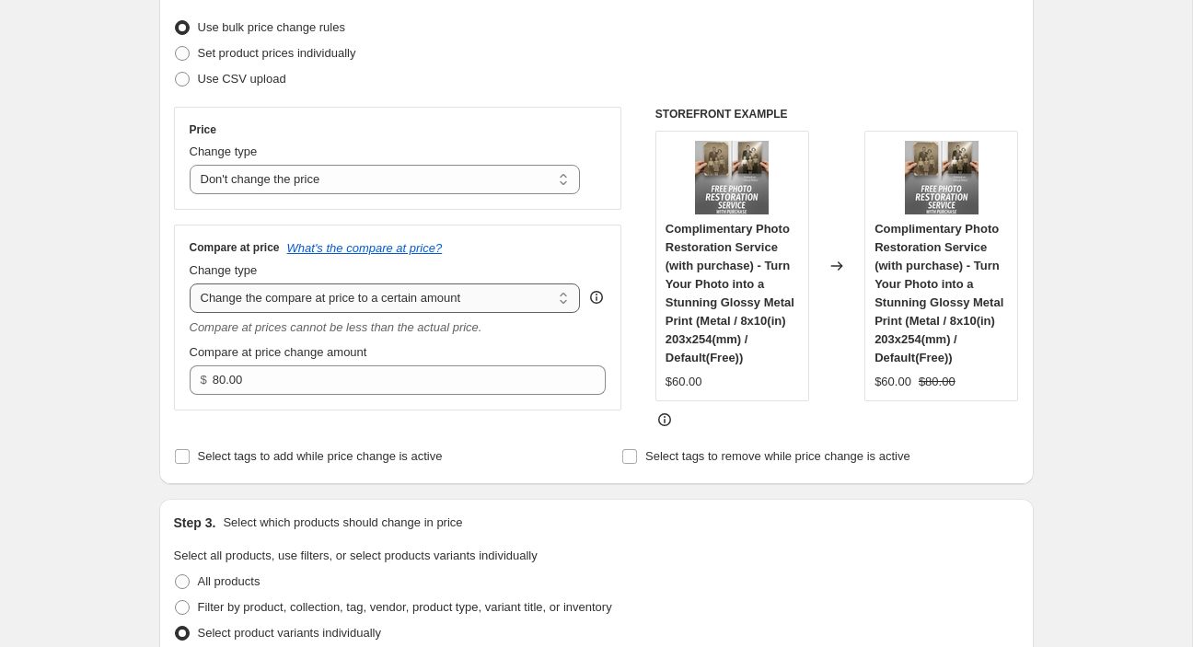
click at [190, 284] on select "Change the compare at price to the current price (sale) Change the compare at p…" at bounding box center [385, 298] width 391 height 29
select select "by"
click option "Change the compare at price by a certain amount" at bounding box center [0, 0] width 0 height 0
type input "-10.00"
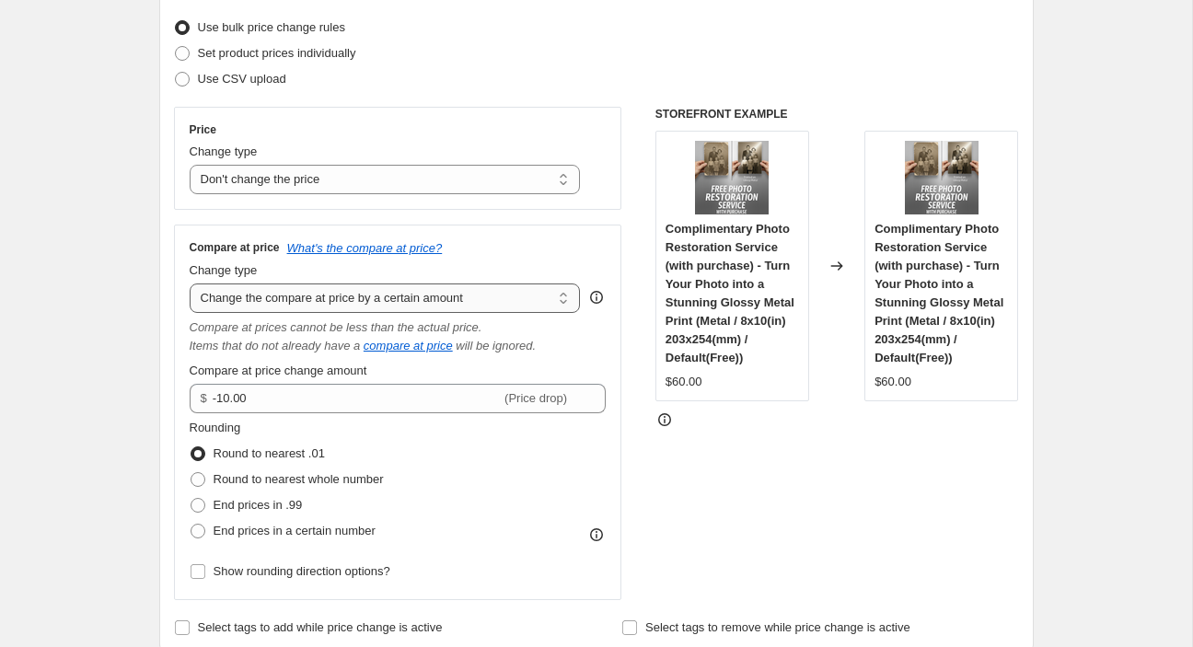
click at [190, 284] on select "Change the compare at price to the current price (sale) Change the compare at p…" at bounding box center [385, 298] width 391 height 29
select select "percentage"
click option "Change the compare at price by a certain percentage" at bounding box center [0, 0] width 0 height 0
type input "-15"
click at [190, 284] on select "Change the compare at price to the current price (sale) Change the compare at p…" at bounding box center [385, 298] width 391 height 29
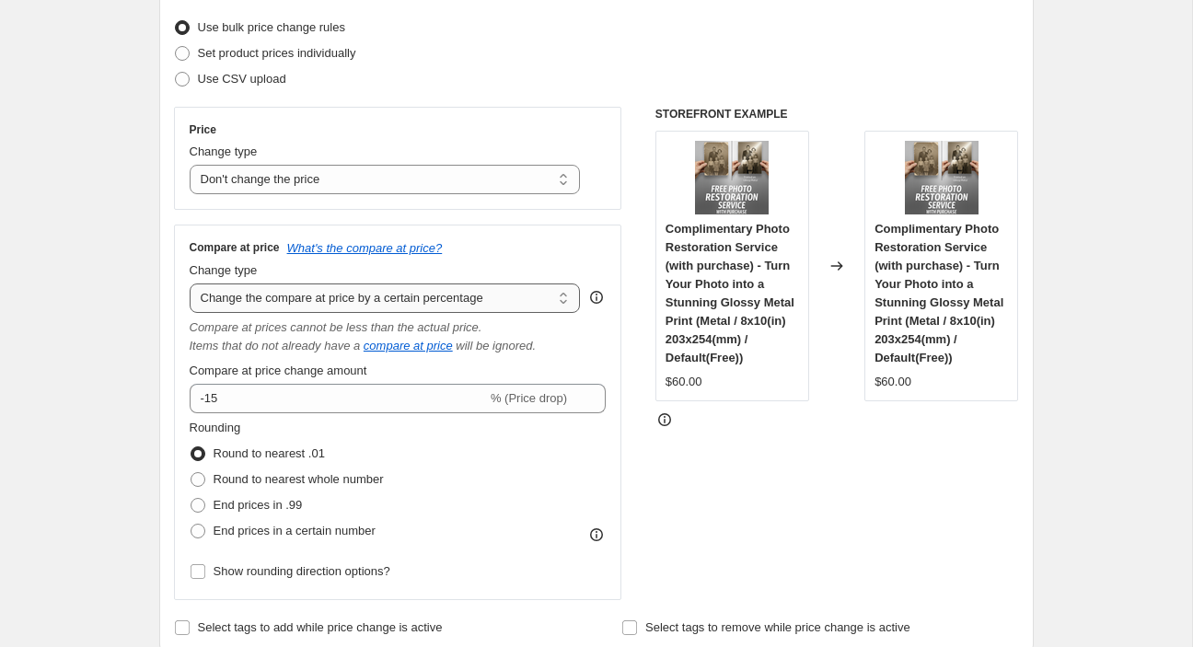
select select "pp"
click option "Change the compare at price by a certain percentage relative to the actual price" at bounding box center [0, 0] width 0 height 0
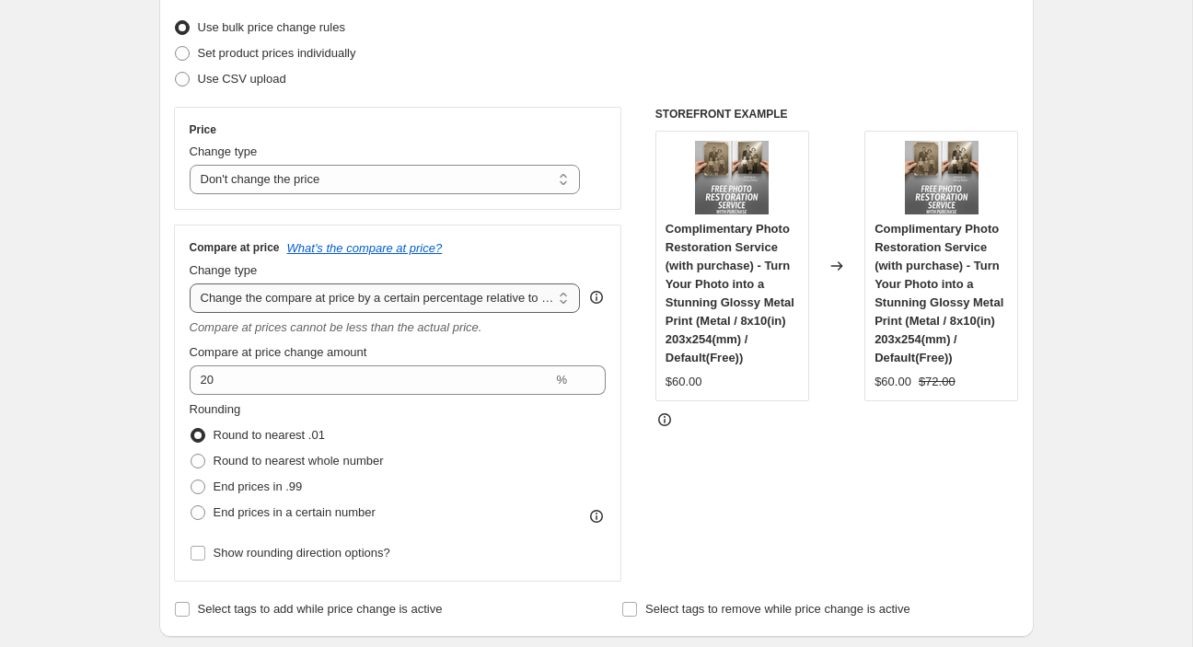
click at [190, 284] on select "Change the compare at price to the current price (sale) Change the compare at p…" at bounding box center [385, 298] width 391 height 29
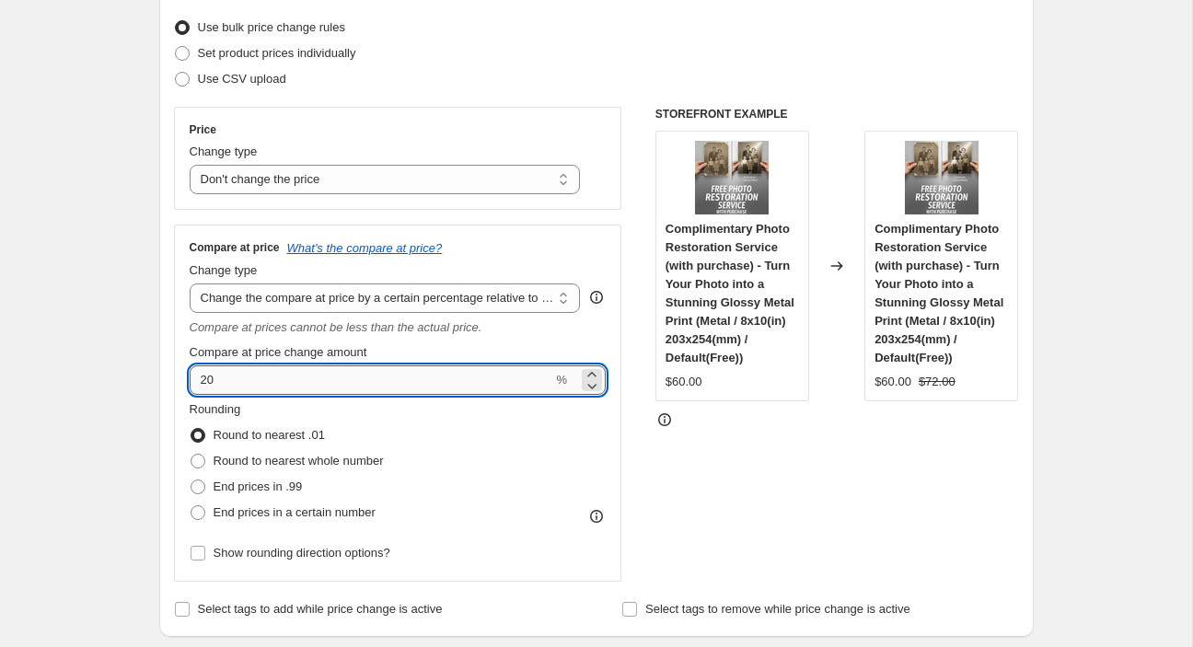
drag, startPoint x: 268, startPoint y: 388, endPoint x: 193, endPoint y: 380, distance: 75.0
click at [193, 380] on input "20" at bounding box center [372, 380] width 364 height 29
type input "25"
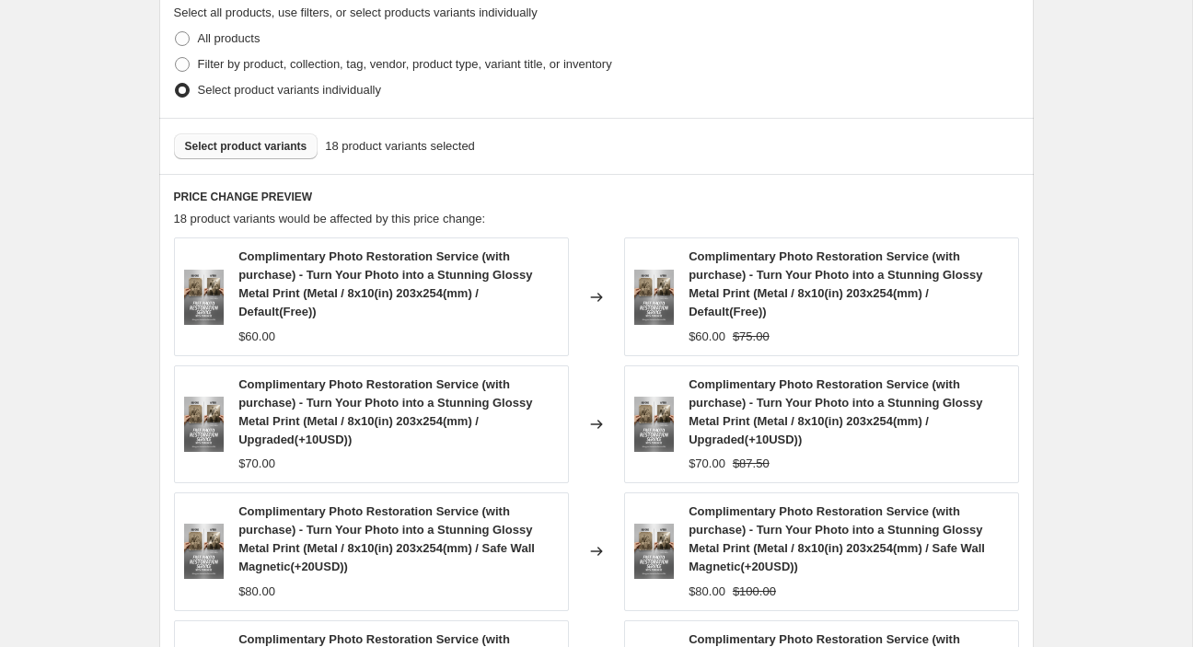
scroll to position [1482, 0]
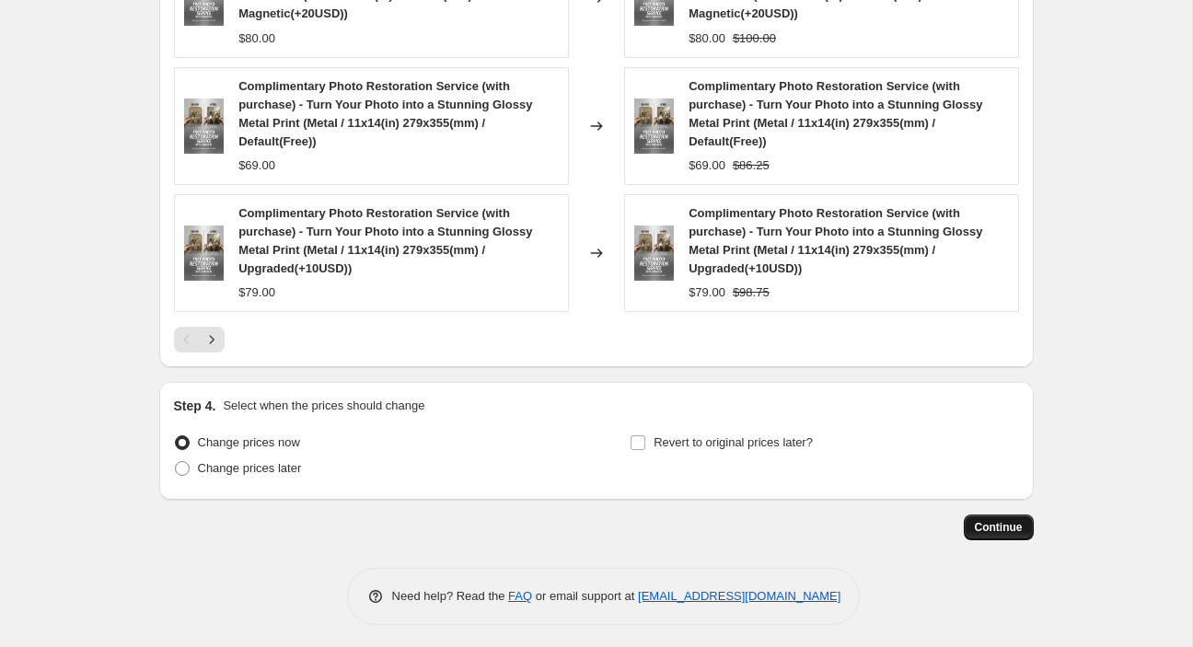
click at [993, 523] on span "Continue" at bounding box center [999, 527] width 48 height 15
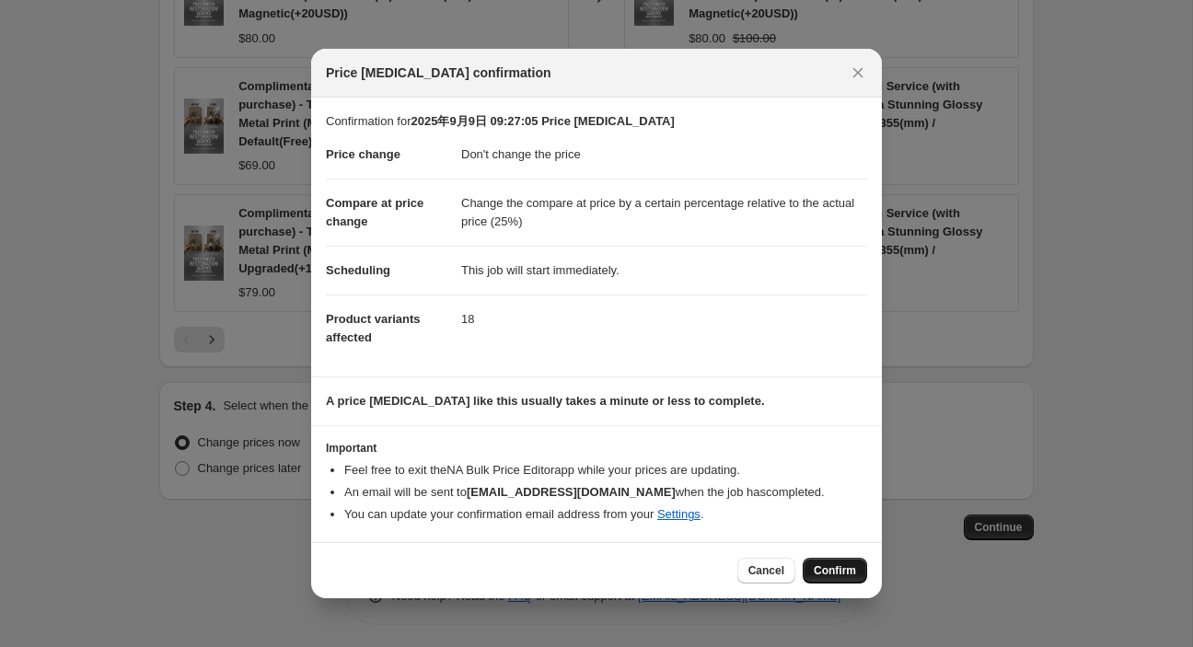
click at [835, 576] on span "Confirm" at bounding box center [835, 571] width 42 height 15
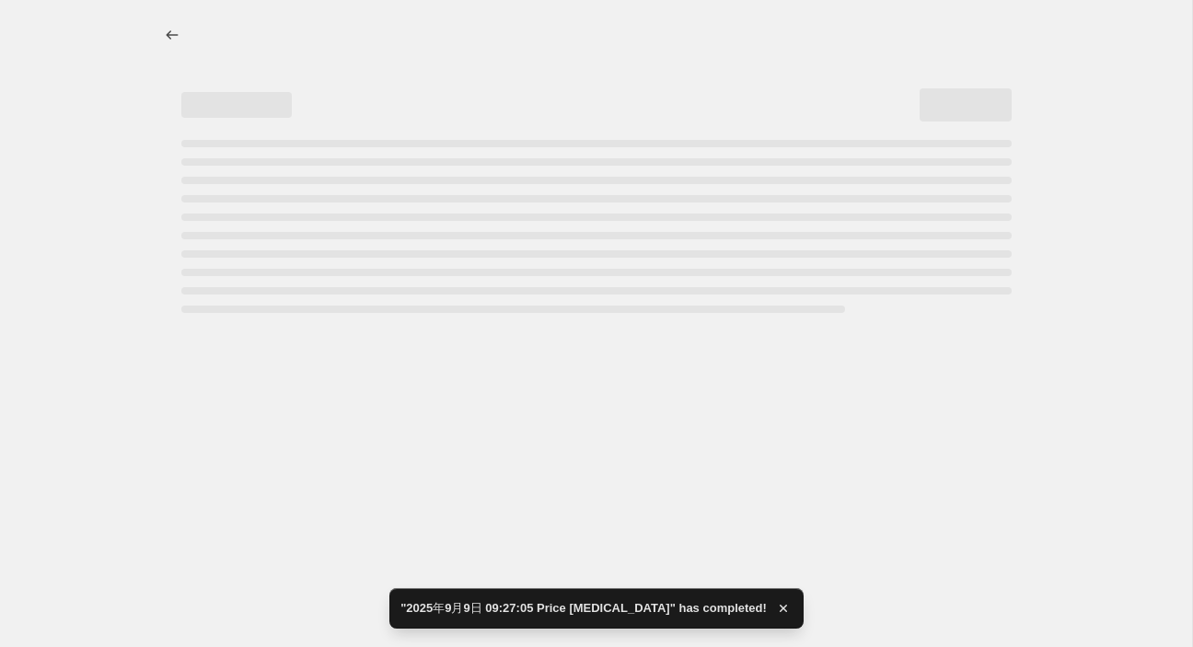
select select "no_change"
select select "pp"
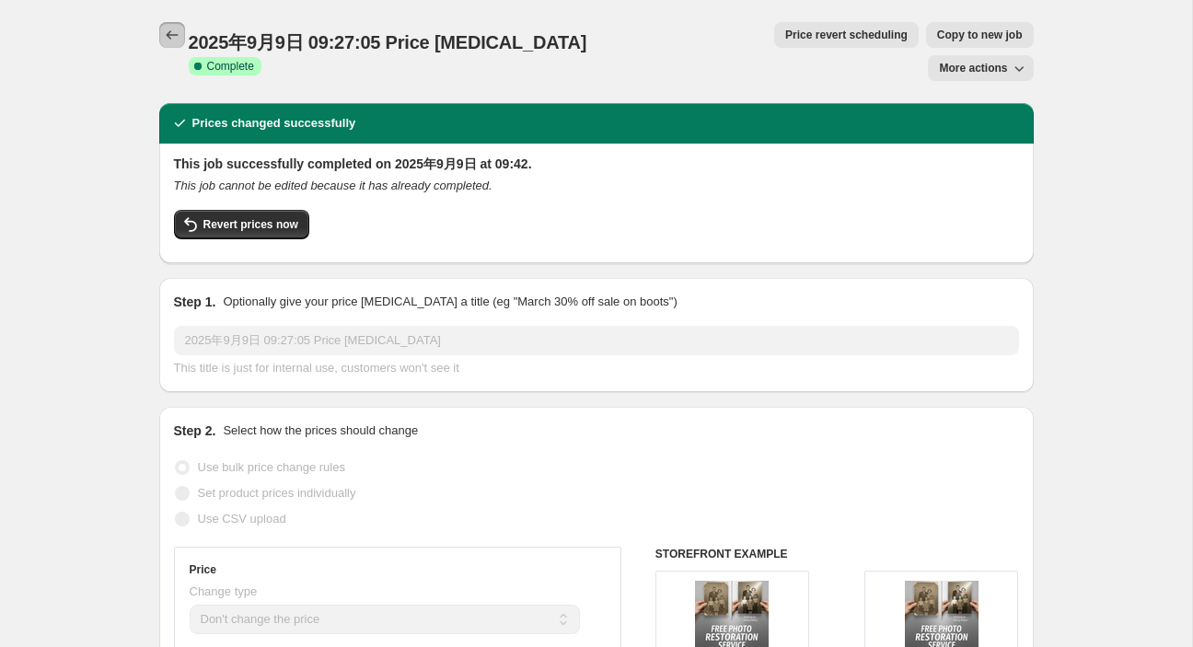
click at [175, 31] on icon "Price change jobs" at bounding box center [172, 35] width 18 height 18
